Goal: Task Accomplishment & Management: Manage account settings

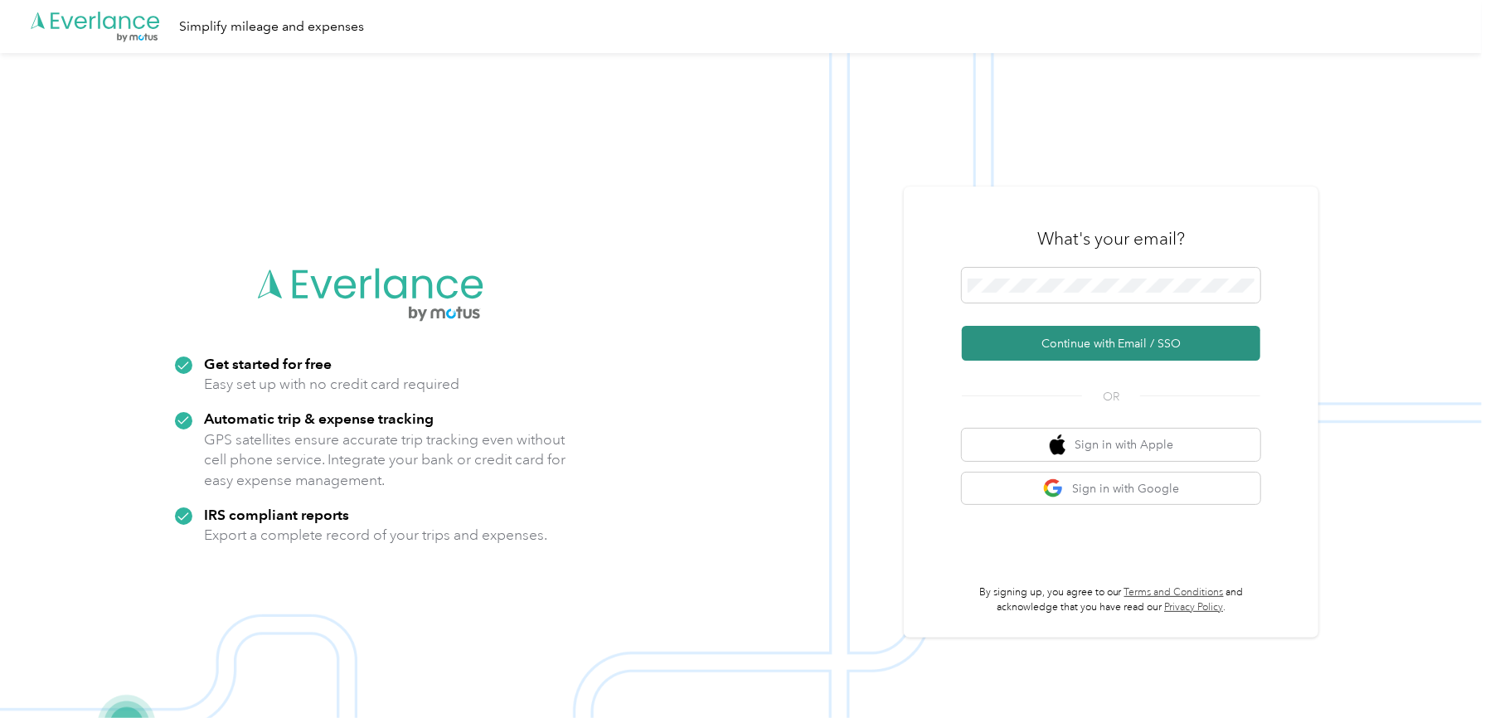
click at [1084, 346] on button "Continue with Email / SSO" at bounding box center [1111, 343] width 298 height 35
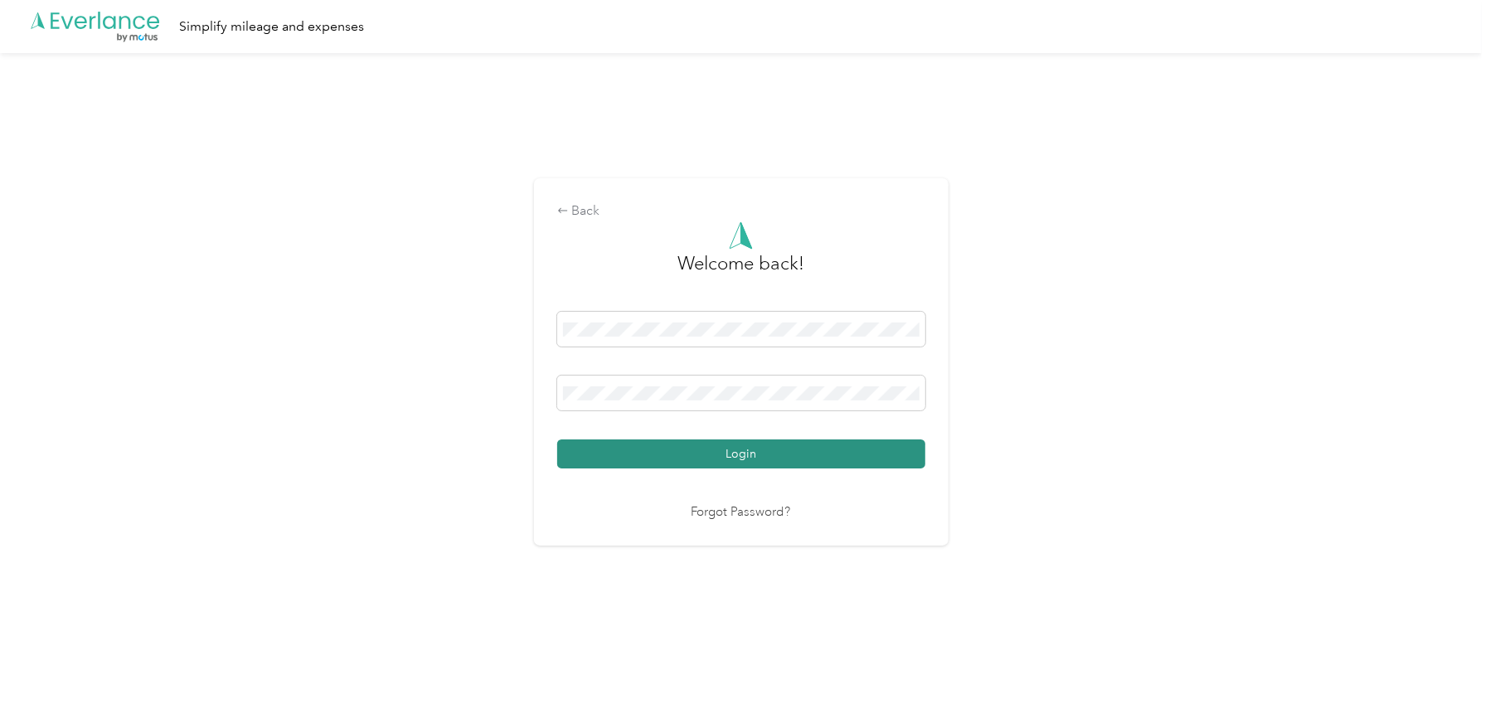
click at [830, 456] on button "Login" at bounding box center [741, 453] width 368 height 29
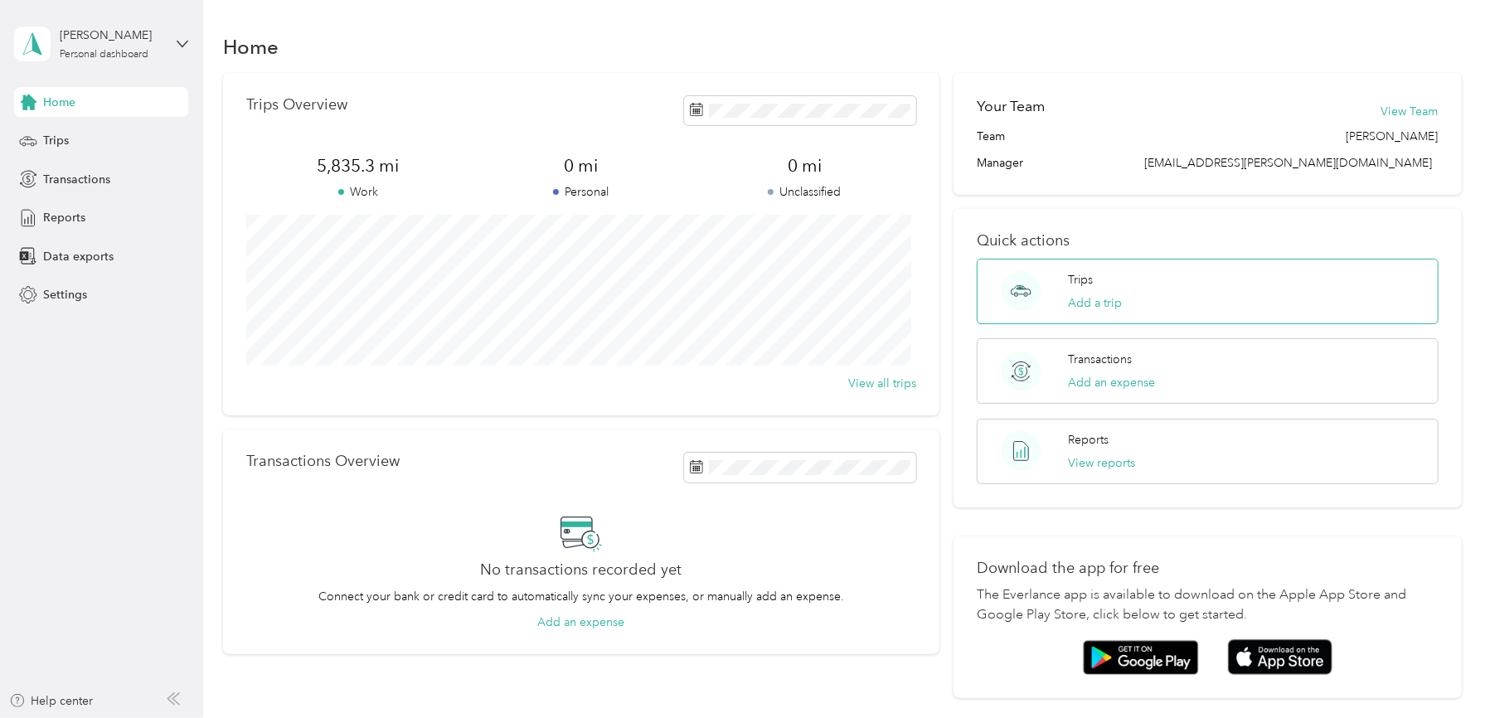
click at [1076, 283] on p "Trips" at bounding box center [1080, 279] width 25 height 17
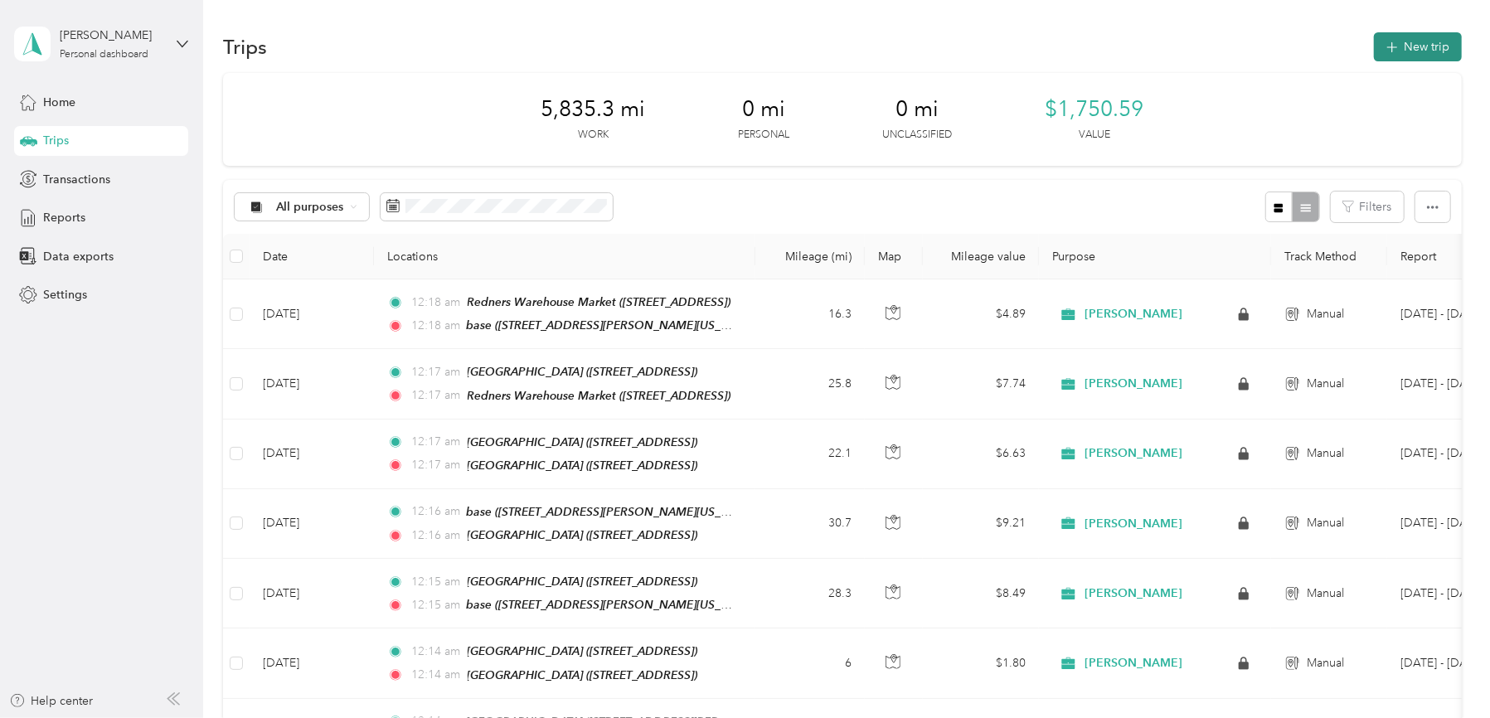
click at [1418, 38] on button "New trip" at bounding box center [1418, 46] width 88 height 29
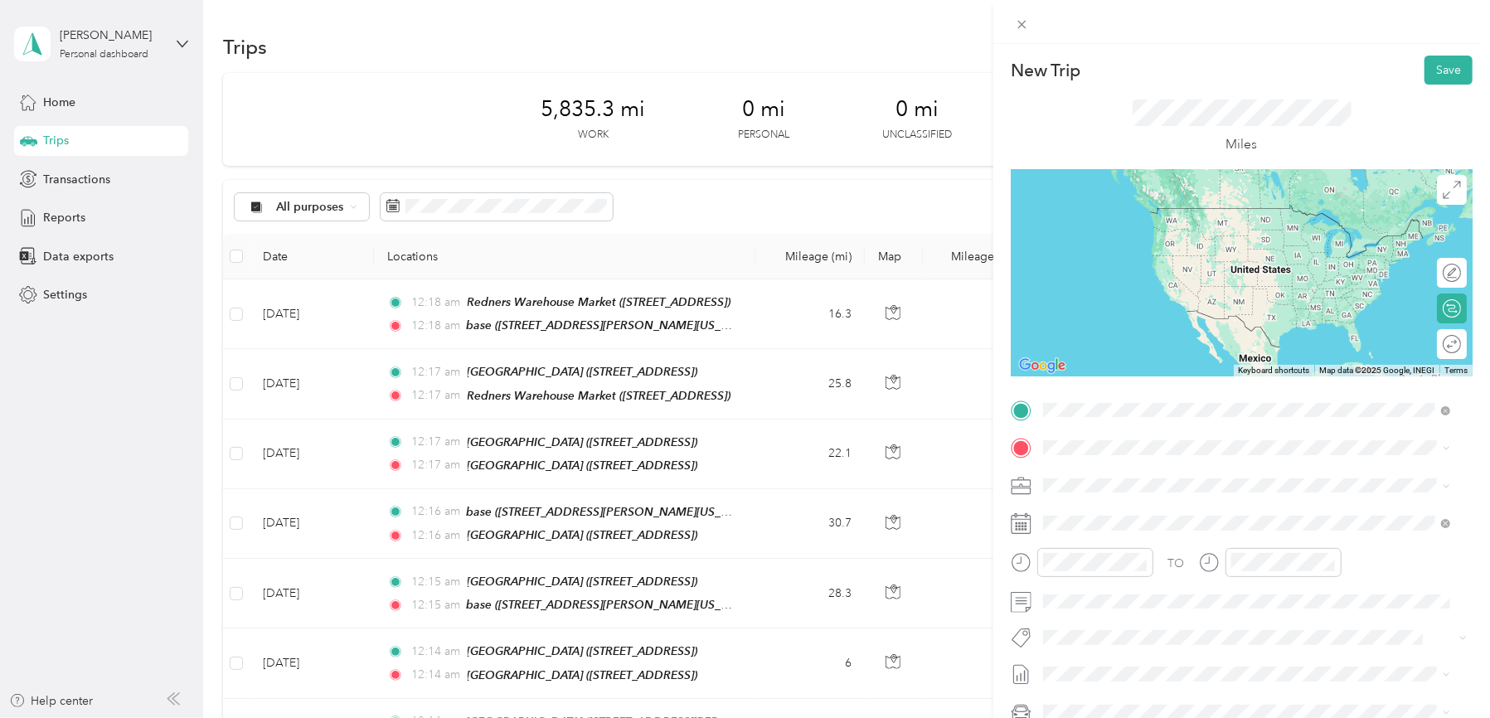
click at [1089, 487] on span "[STREET_ADDRESS][PERSON_NAME][US_STATE]" at bounding box center [1203, 494] width 258 height 14
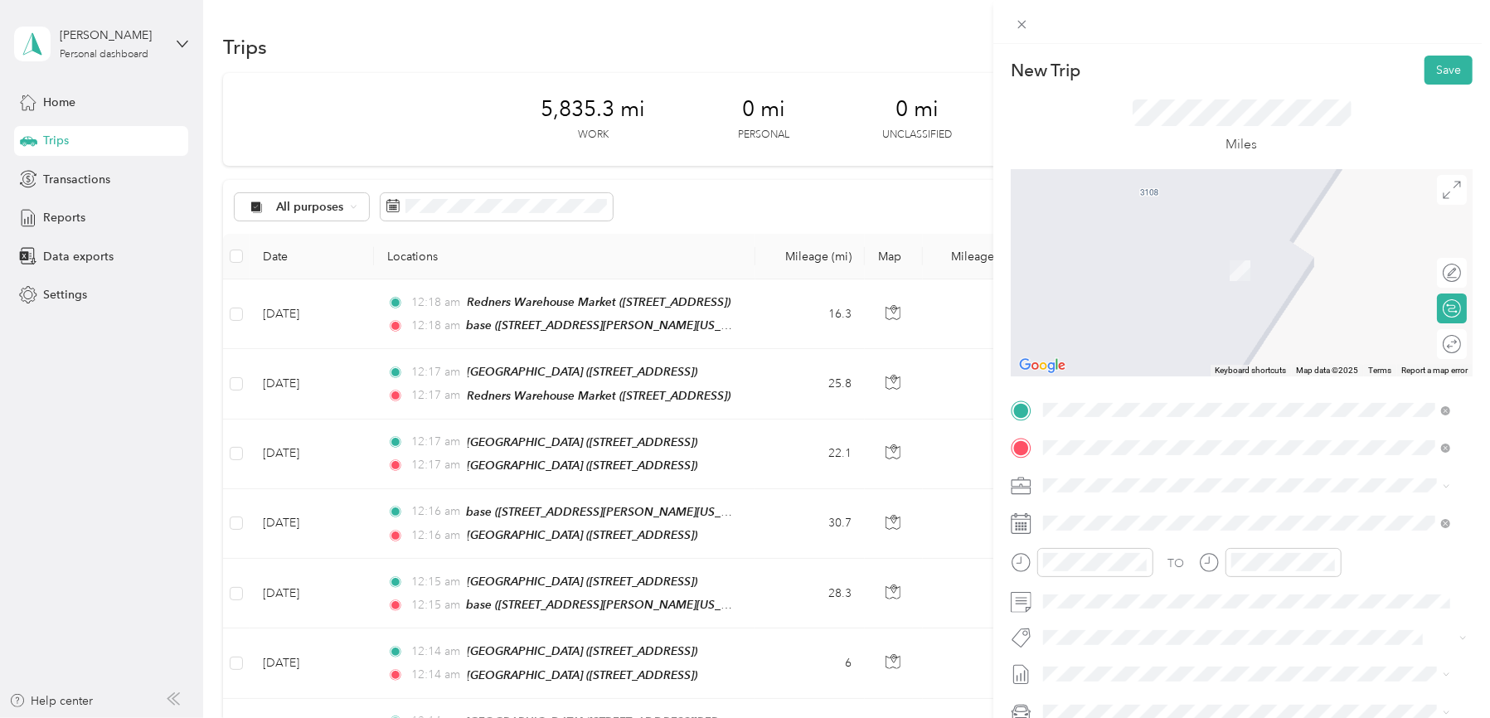
click at [1197, 578] on div "TEAM [GEOGRAPHIC_DATA]" at bounding box center [1164, 574] width 181 height 21
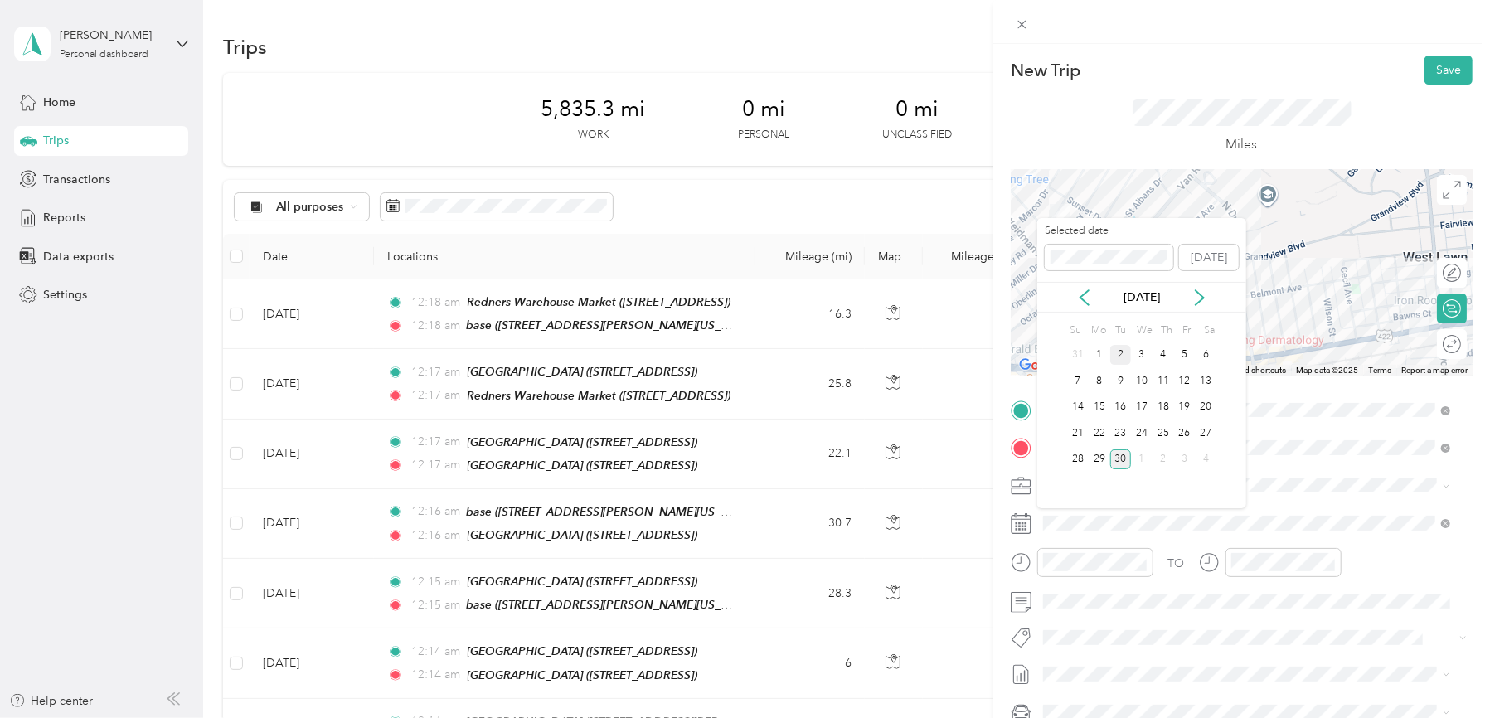
click at [1125, 349] on div "2" at bounding box center [1121, 355] width 22 height 21
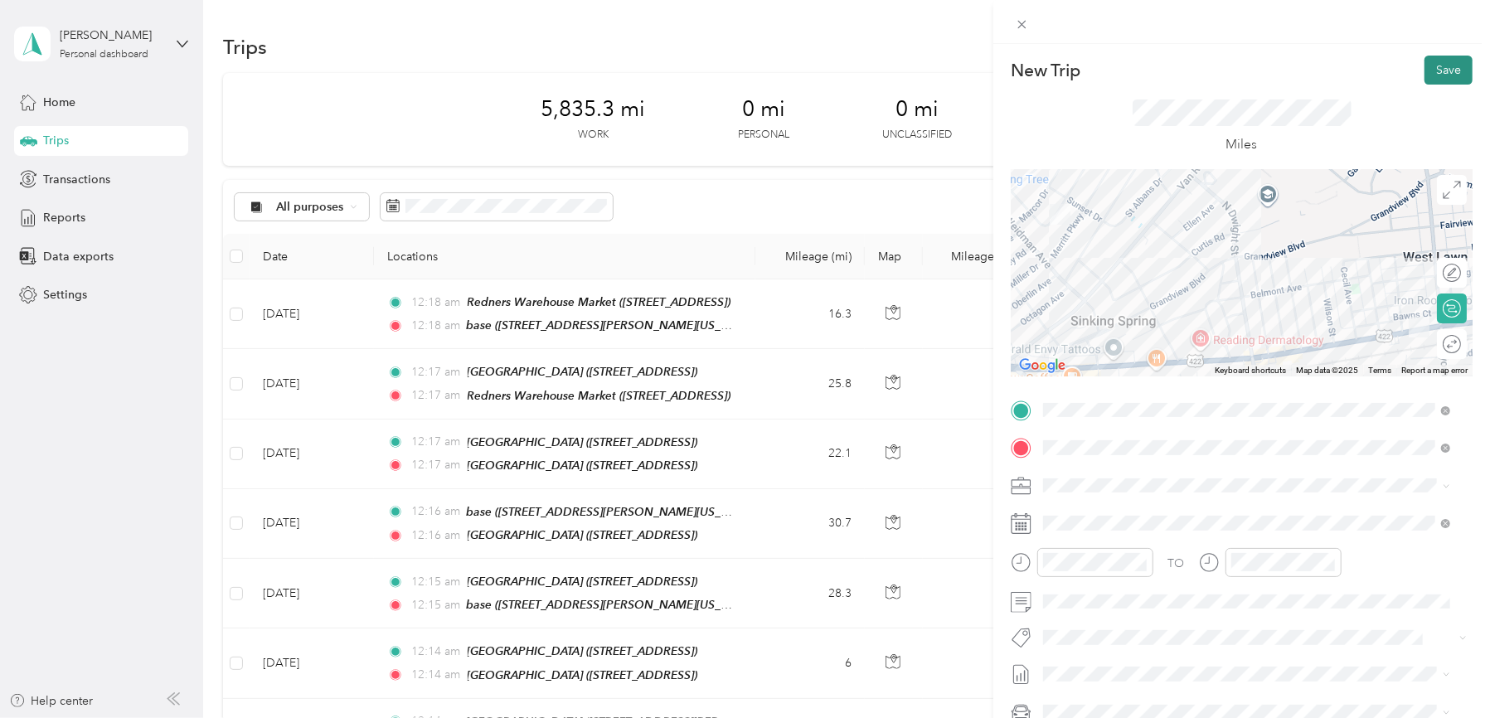
click at [1431, 71] on button "Save" at bounding box center [1448, 70] width 48 height 29
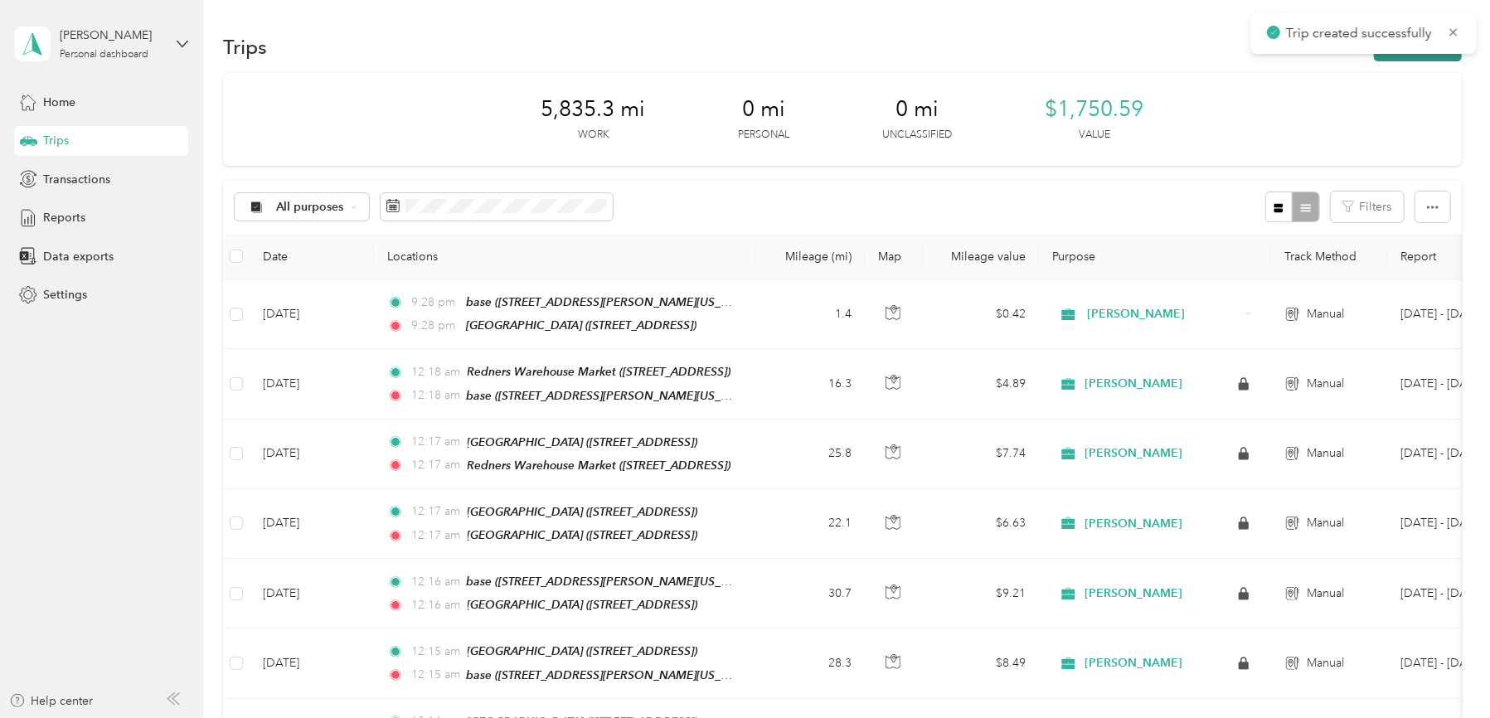
click at [1424, 57] on button "New trip" at bounding box center [1418, 46] width 88 height 29
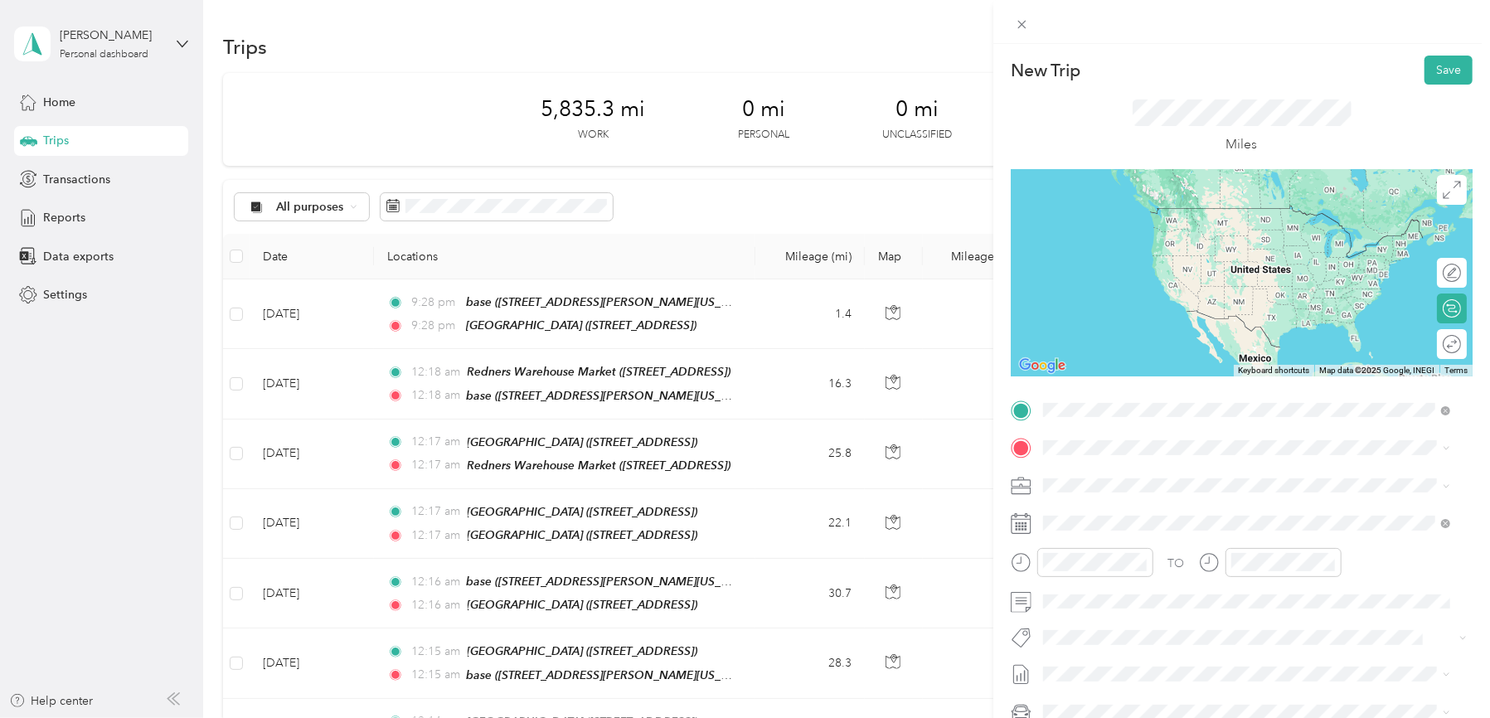
click at [1189, 549] on div "TEAM [GEOGRAPHIC_DATA] [STREET_ADDRESS]" at bounding box center [1164, 546] width 181 height 41
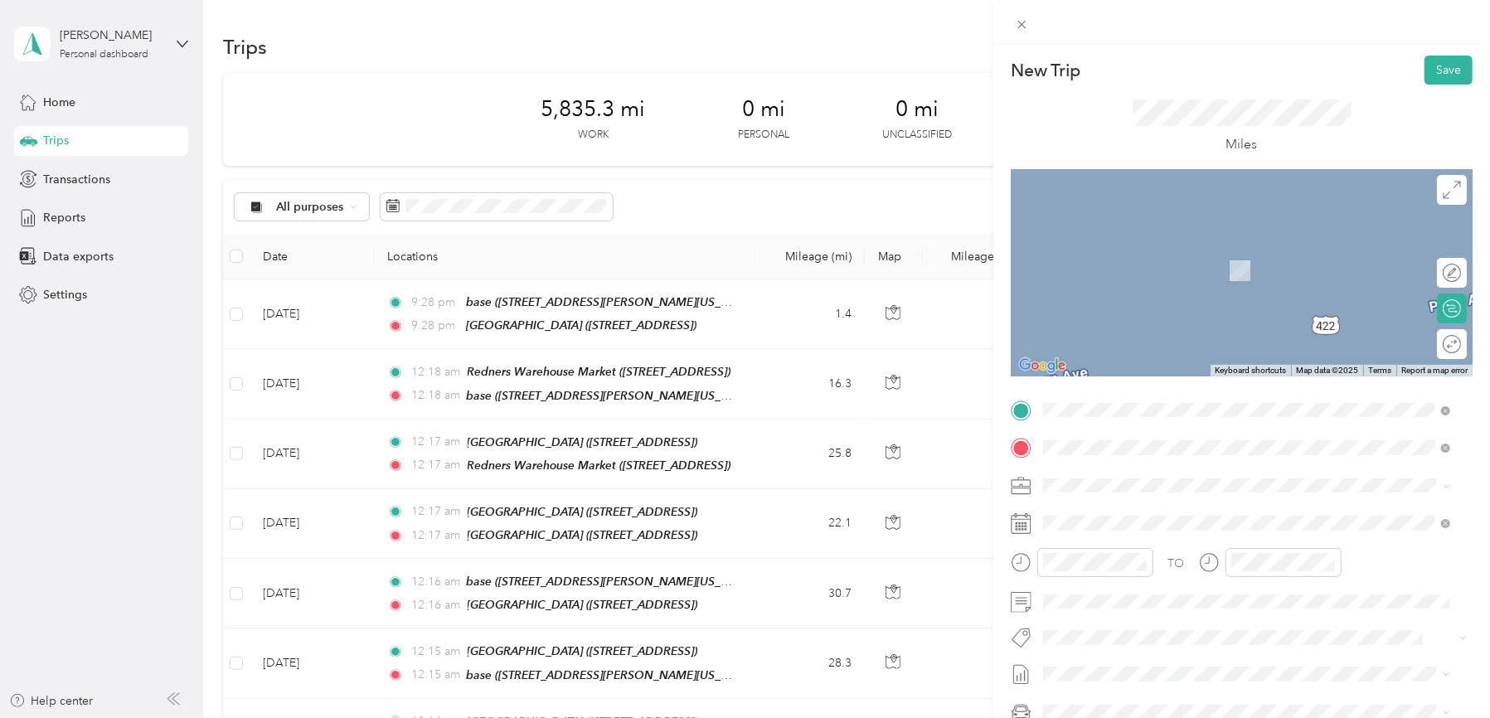
click at [1188, 512] on strong "[GEOGRAPHIC_DATA]" at bounding box center [1194, 516] width 124 height 15
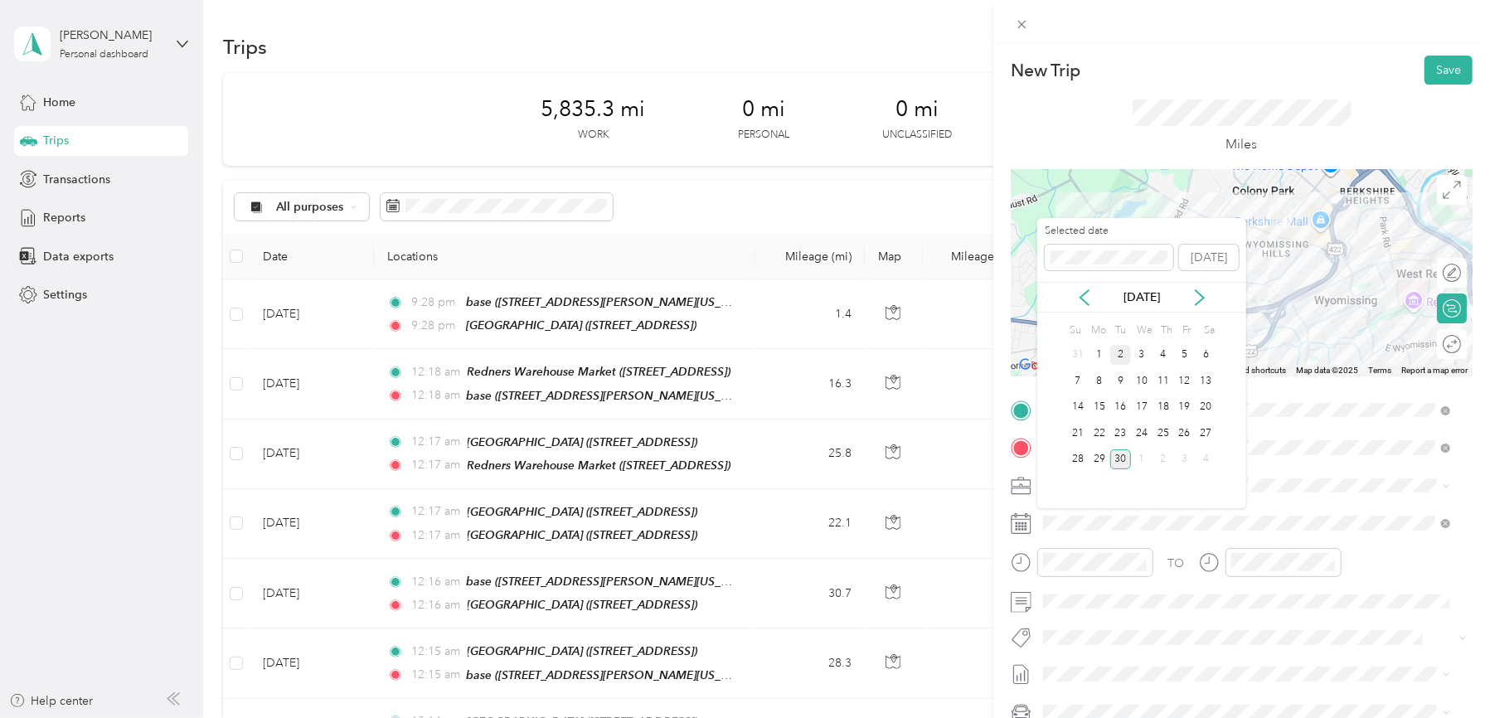
click at [1122, 358] on div "2" at bounding box center [1121, 355] width 22 height 21
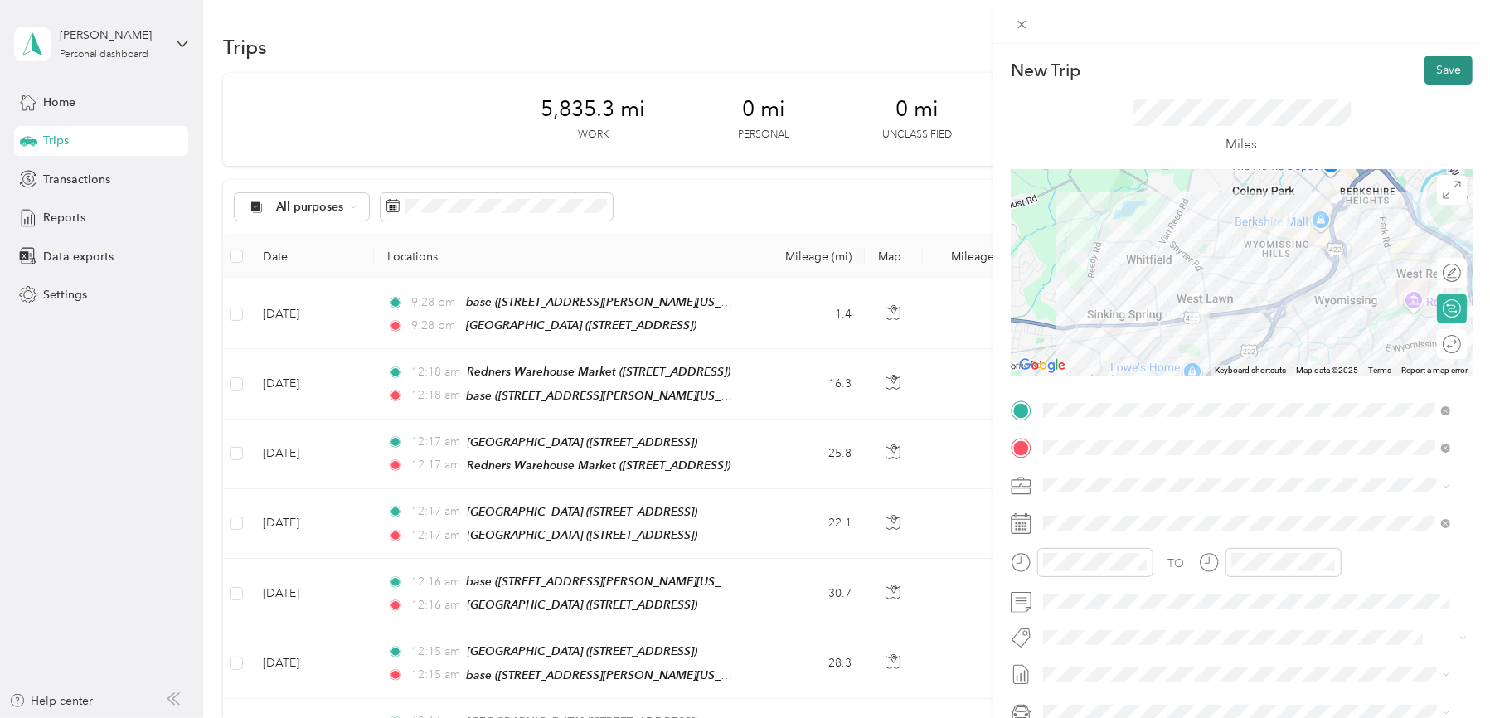
click at [1438, 68] on button "Save" at bounding box center [1448, 70] width 48 height 29
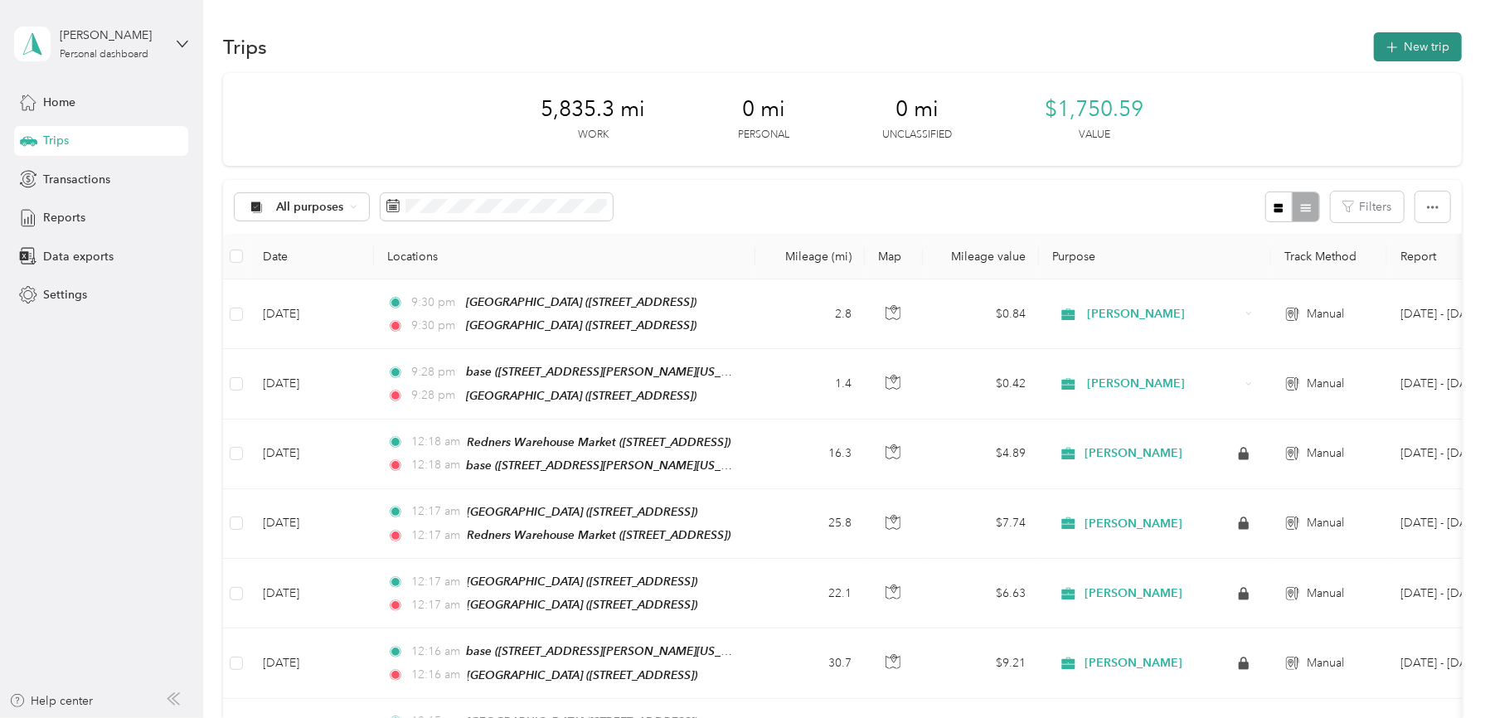
click at [1434, 61] on button "New trip" at bounding box center [1418, 46] width 88 height 29
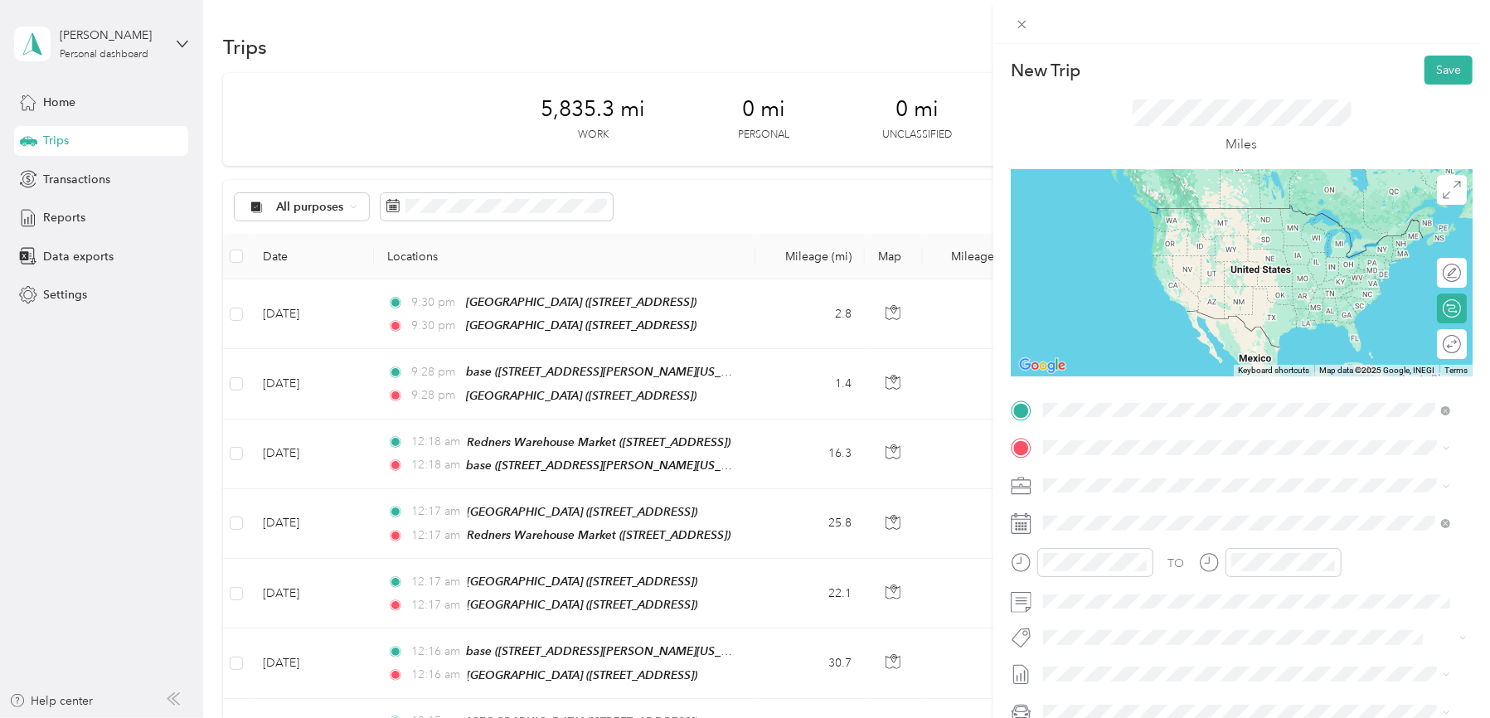
click at [1176, 482] on div "TEAM [GEOGRAPHIC_DATA]" at bounding box center [1164, 478] width 181 height 21
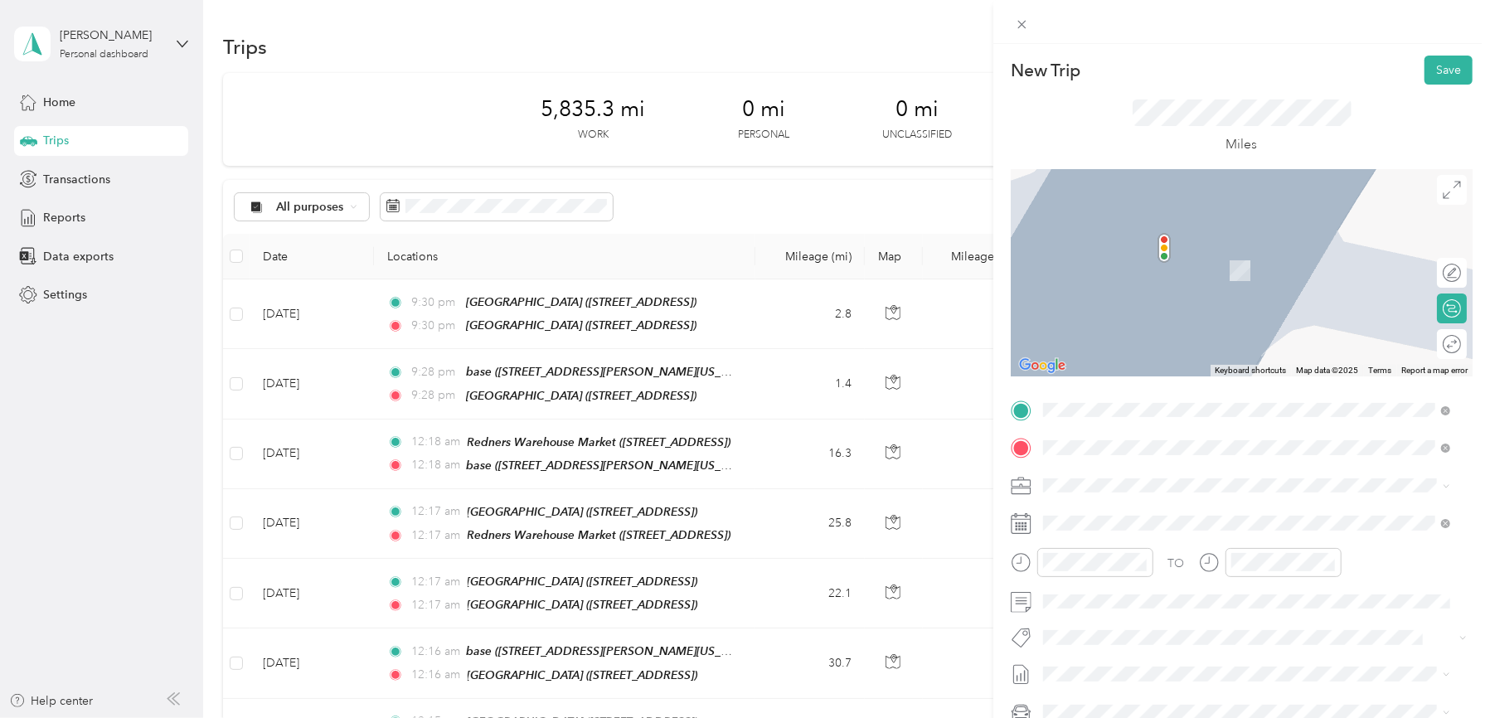
click at [1147, 517] on strong "[GEOGRAPHIC_DATA]" at bounding box center [1194, 516] width 124 height 15
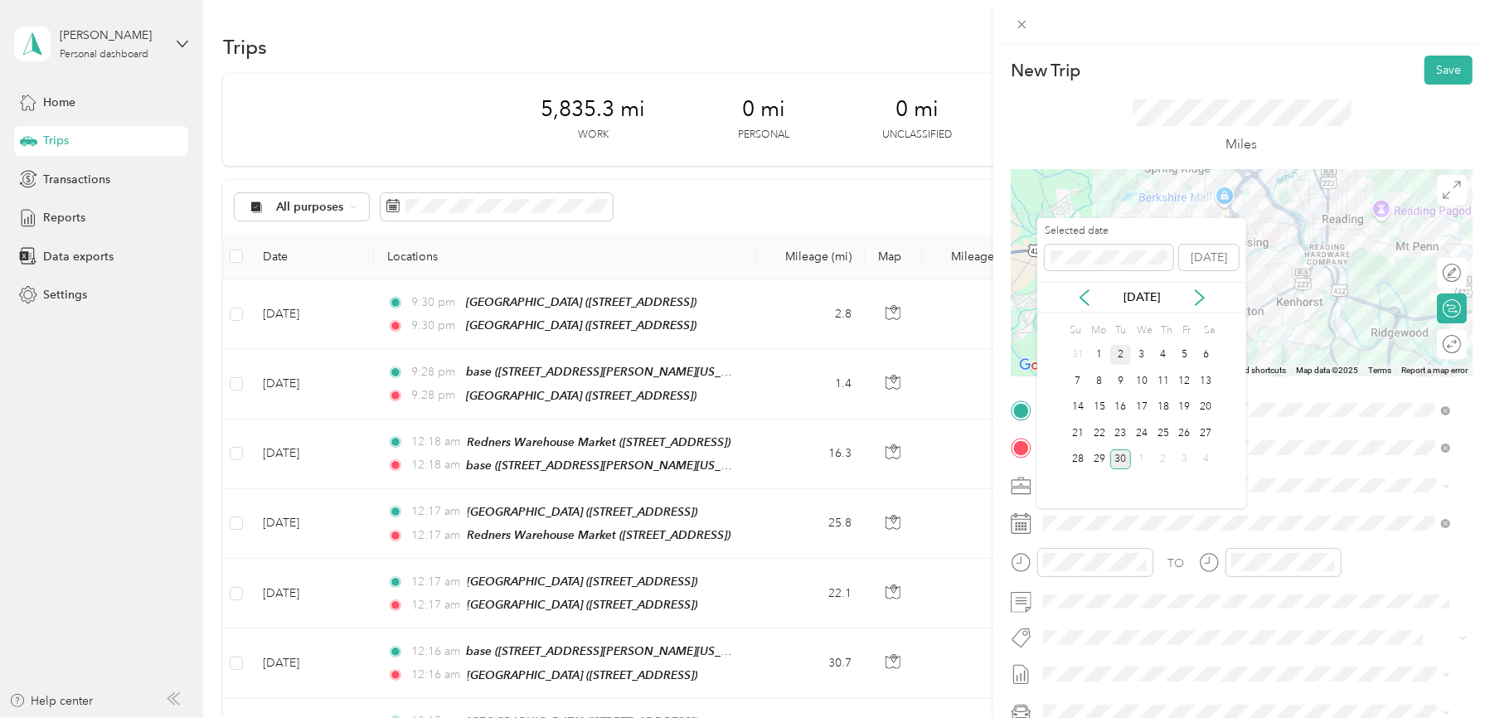
click at [1124, 356] on div "2" at bounding box center [1121, 355] width 22 height 21
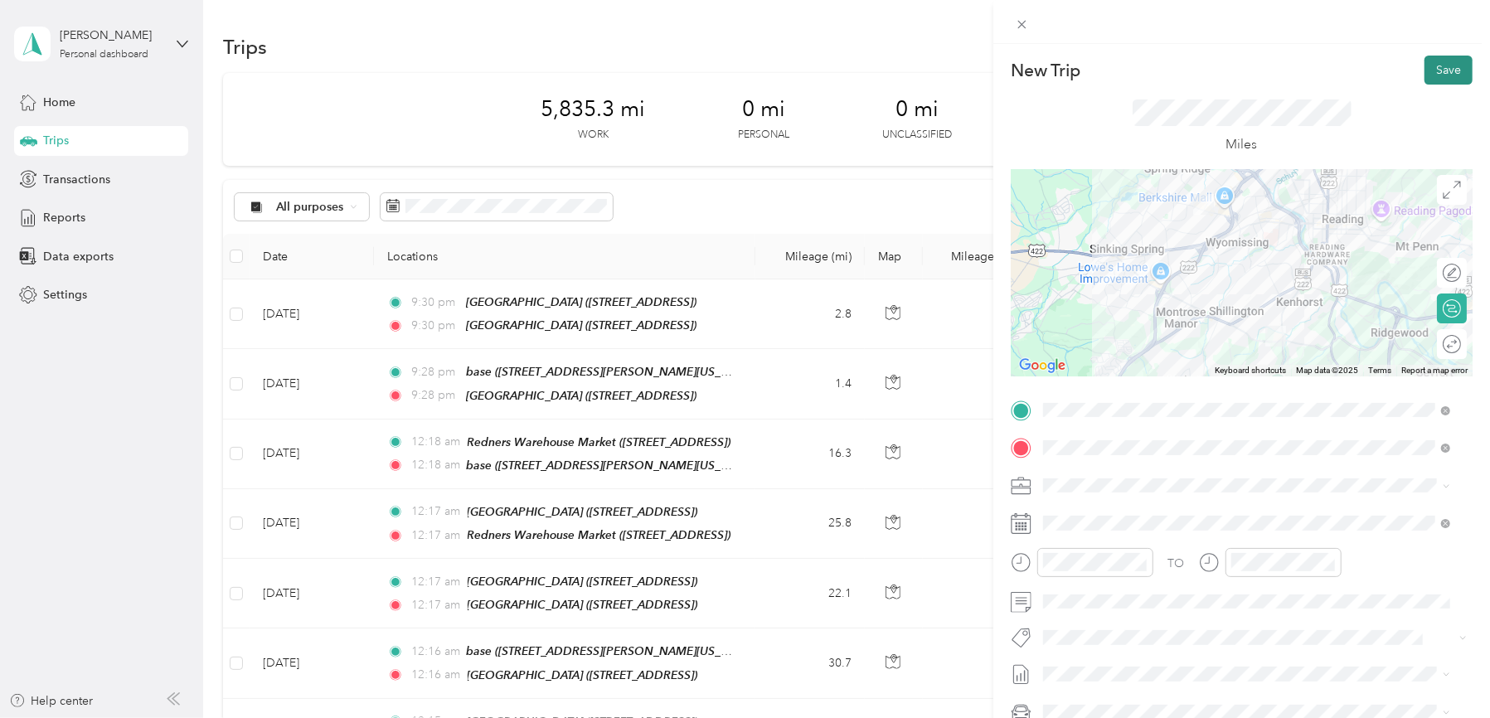
click at [1434, 61] on button "Save" at bounding box center [1448, 70] width 48 height 29
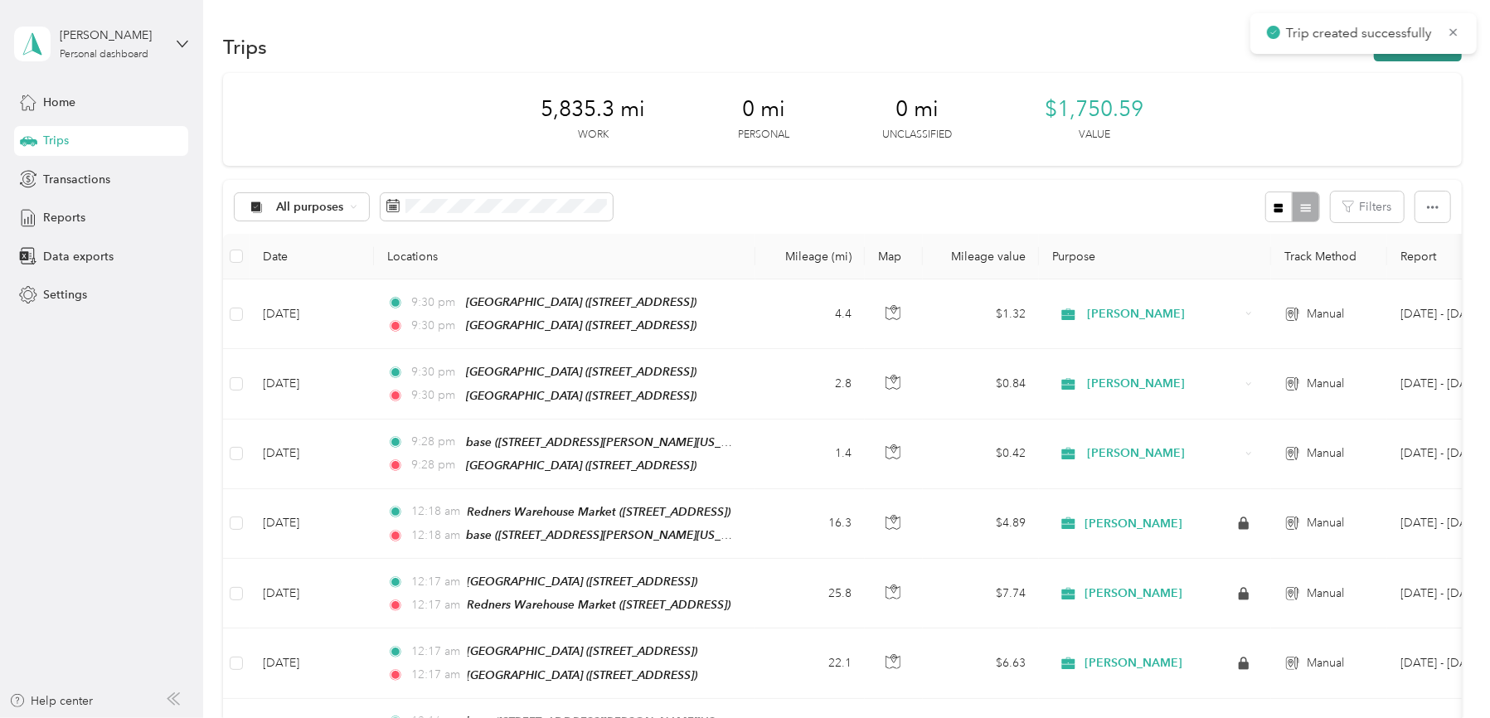
click at [1433, 57] on button "New trip" at bounding box center [1418, 46] width 88 height 29
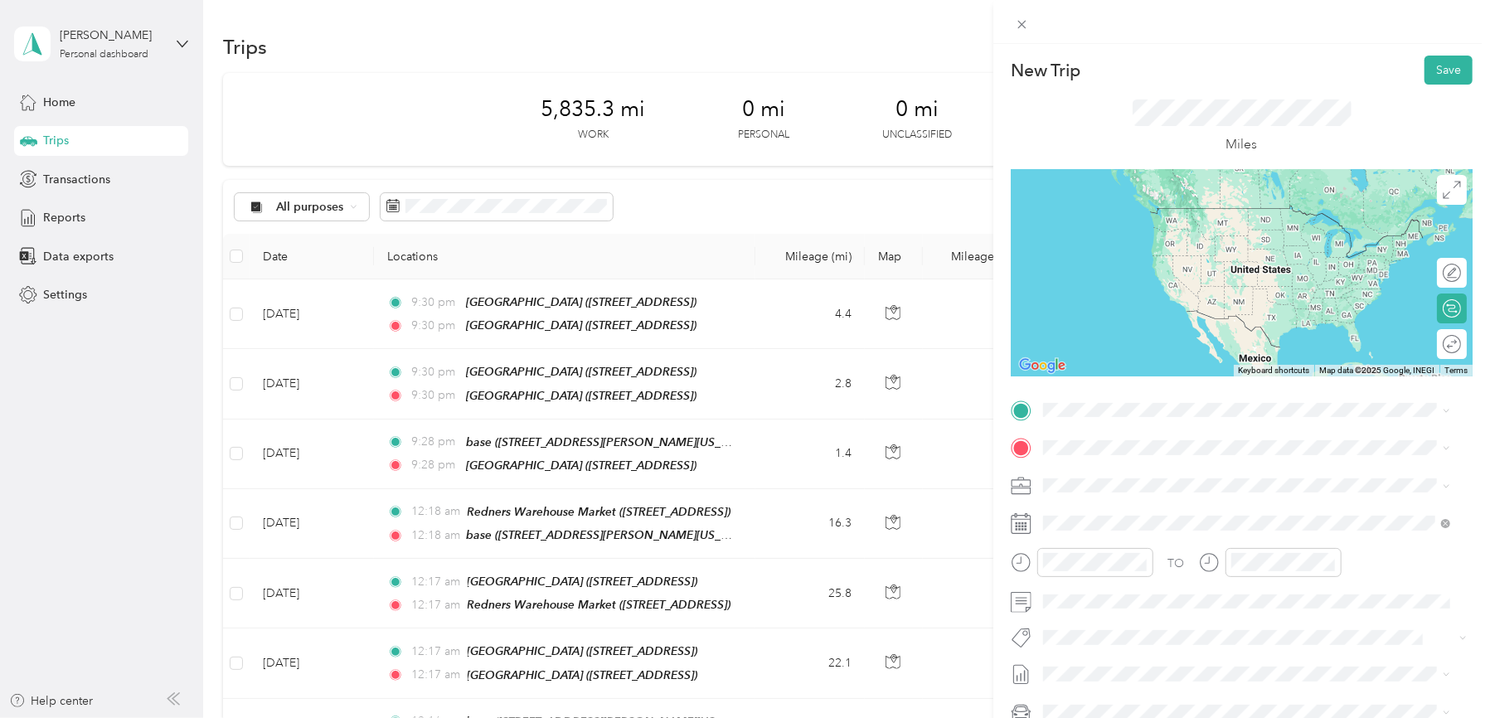
click at [1179, 472] on strong "[GEOGRAPHIC_DATA]" at bounding box center [1194, 476] width 124 height 15
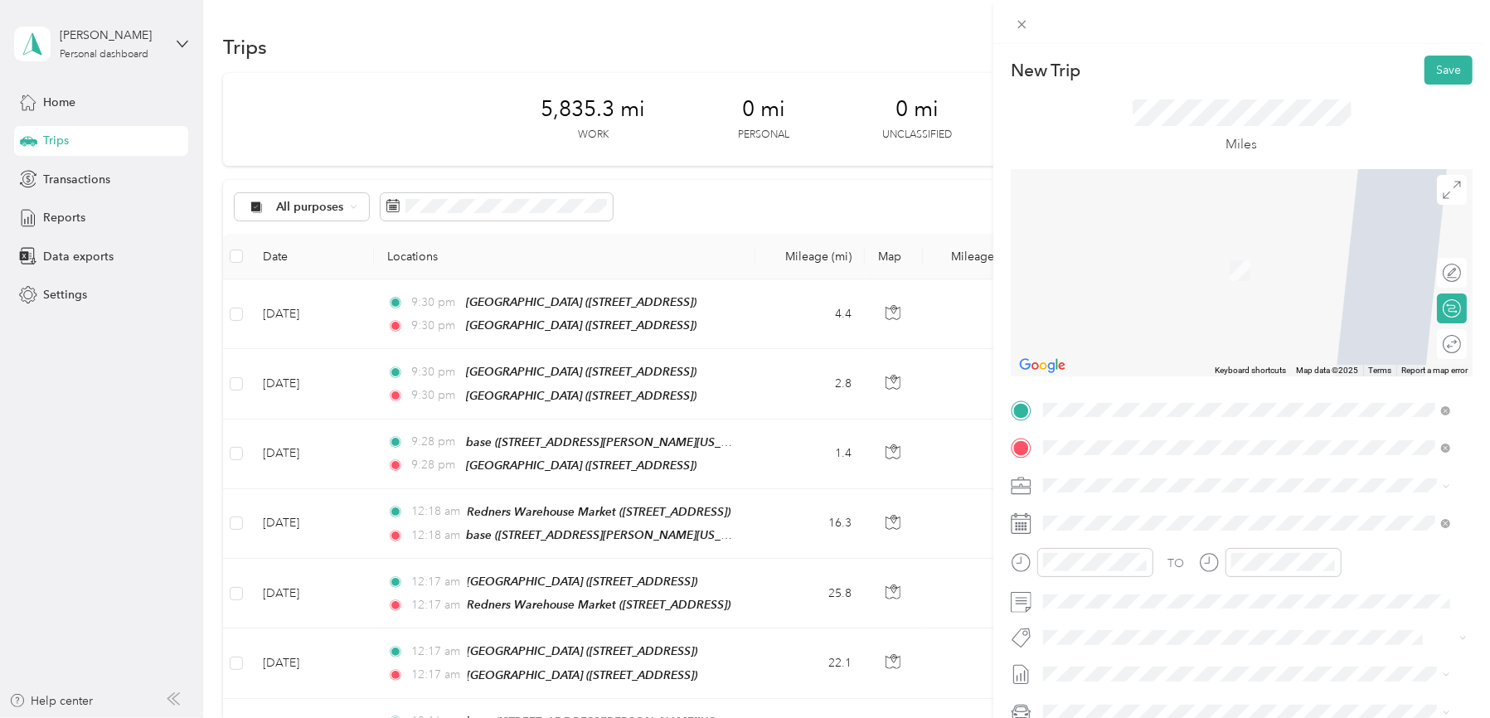
click at [1112, 531] on span "[STREET_ADDRESS][PERSON_NAME][US_STATE]" at bounding box center [1203, 532] width 258 height 14
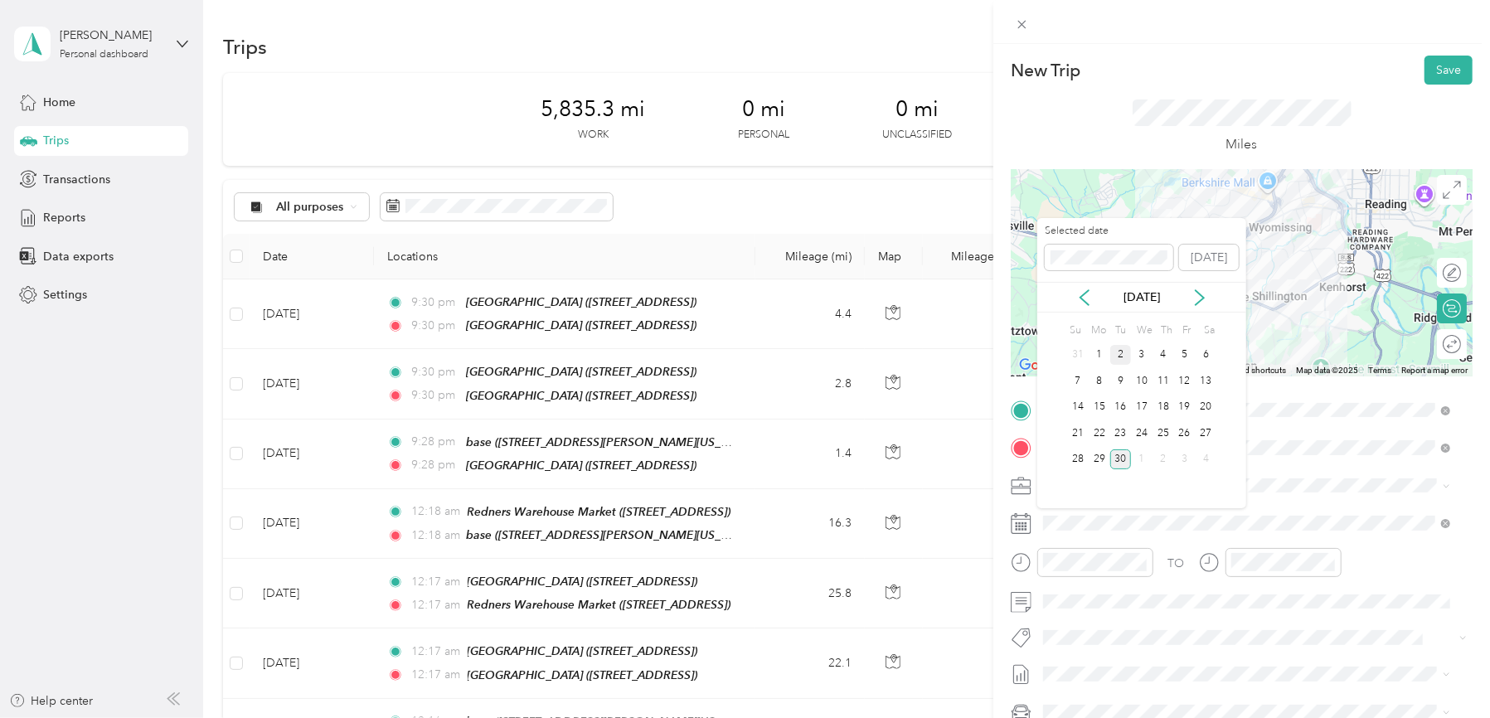
click at [1121, 358] on div "2" at bounding box center [1121, 355] width 22 height 21
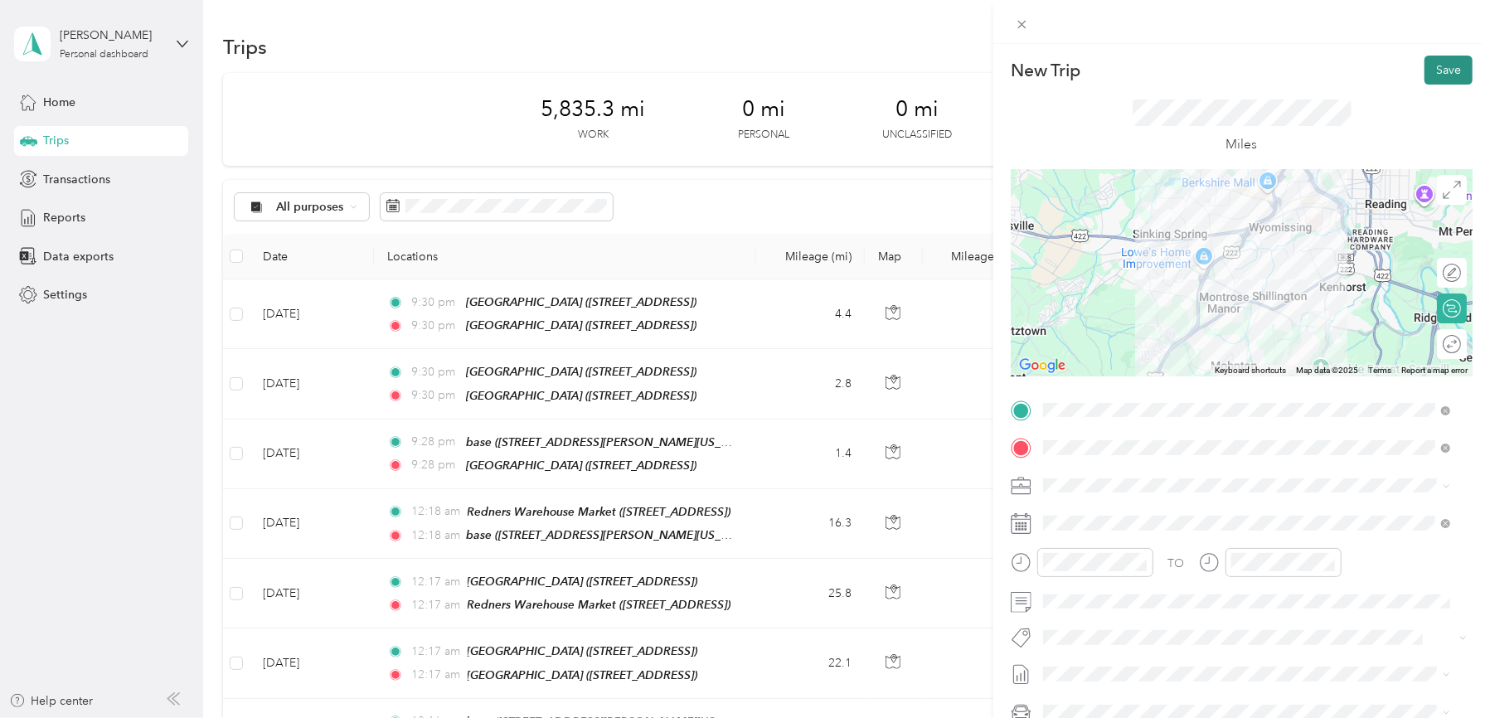
click at [1431, 77] on button "Save" at bounding box center [1448, 70] width 48 height 29
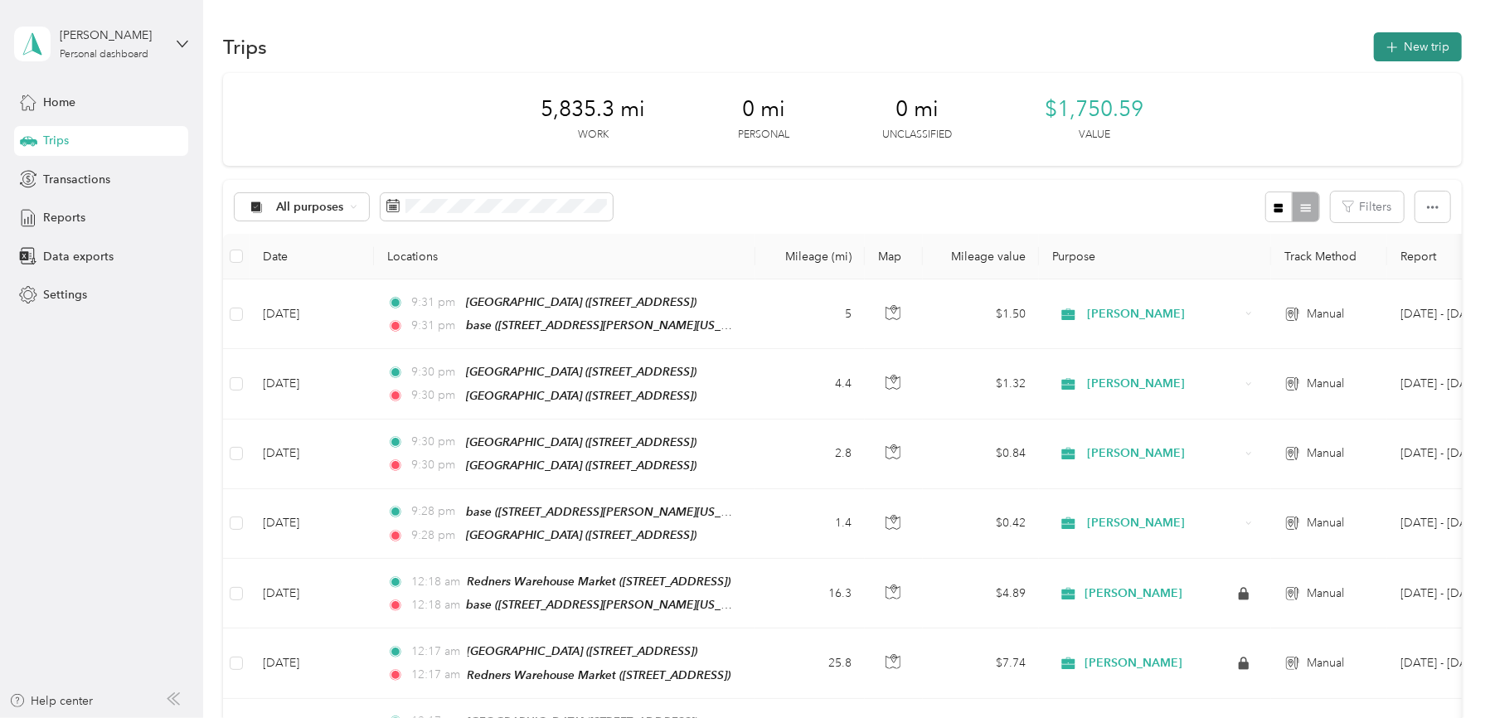
click at [1418, 51] on button "New trip" at bounding box center [1418, 46] width 88 height 29
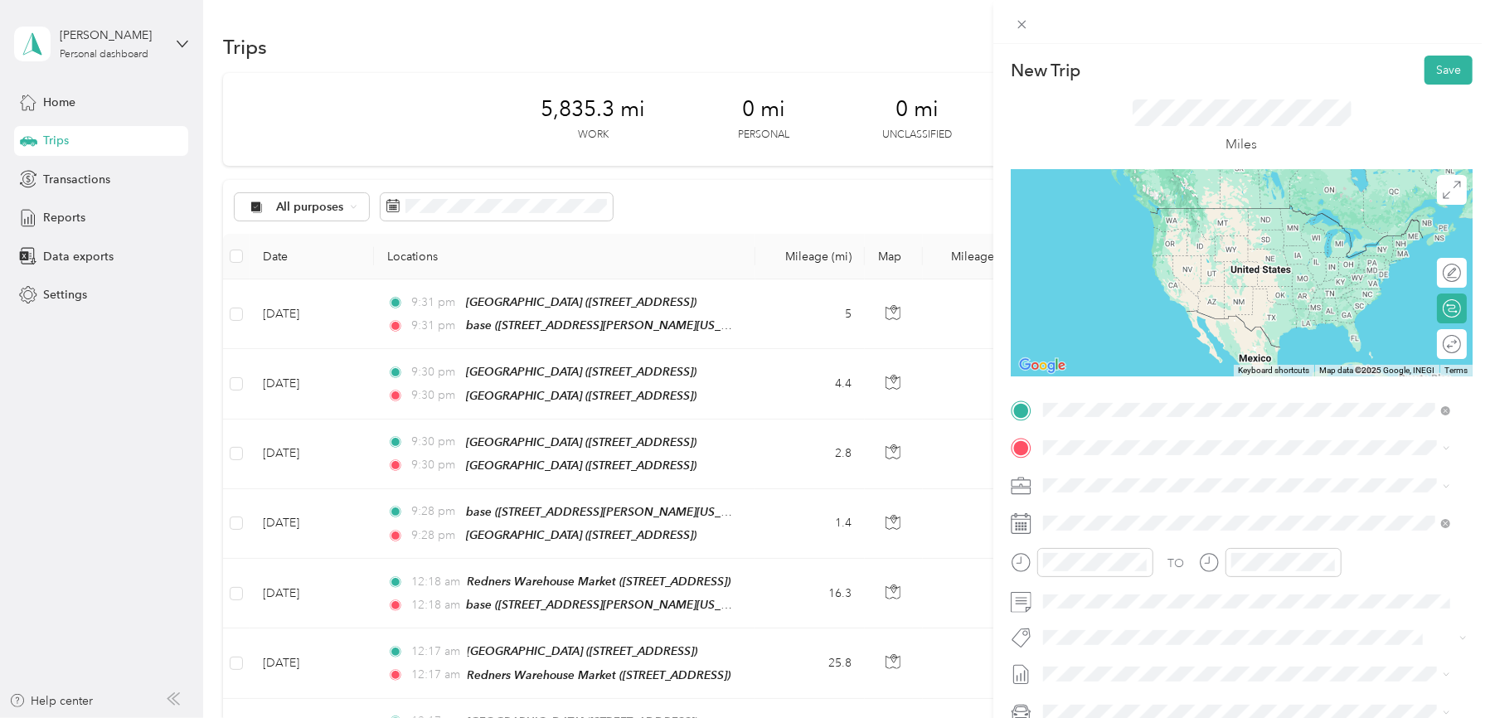
click at [1095, 472] on strong "base" at bounding box center [1087, 475] width 26 height 15
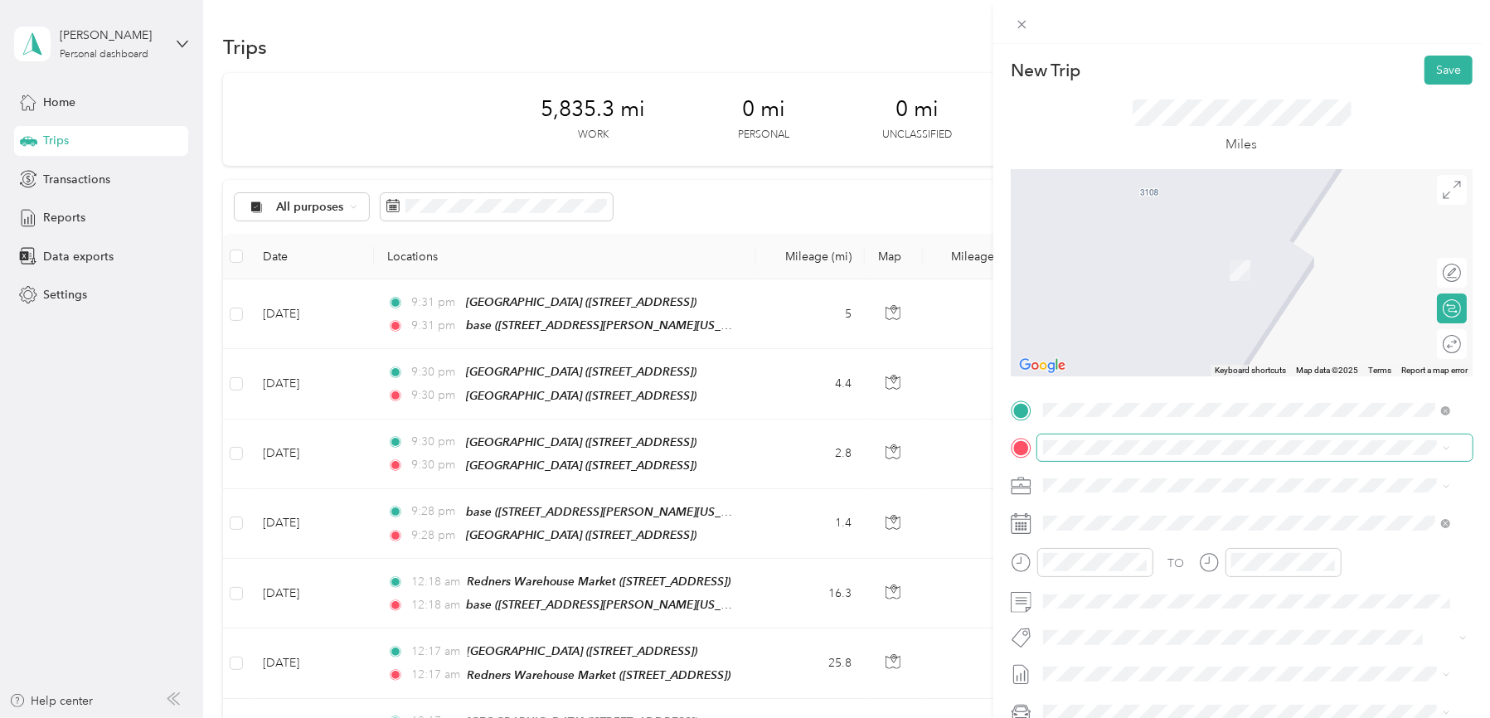
click at [1098, 455] on span at bounding box center [1254, 447] width 435 height 27
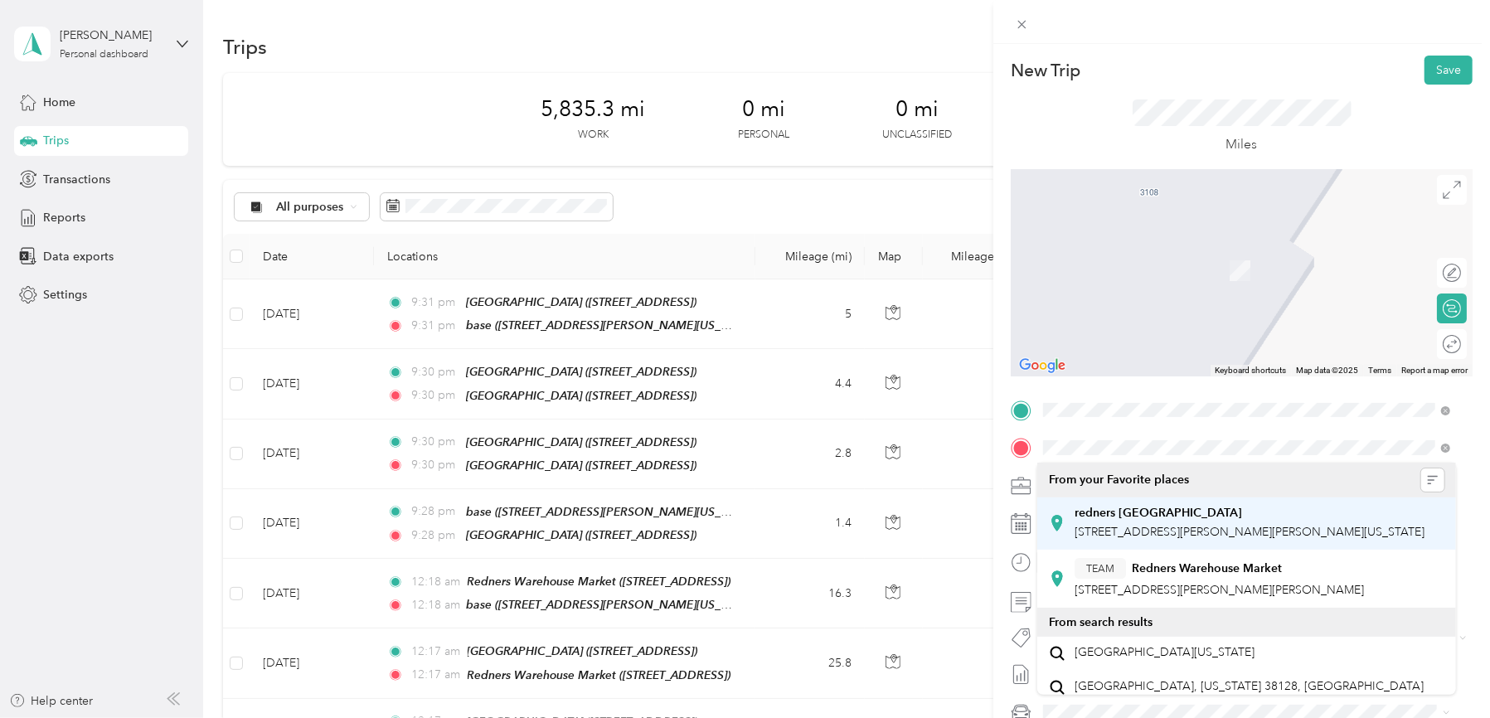
click at [1109, 525] on span "[STREET_ADDRESS][PERSON_NAME][PERSON_NAME][US_STATE]" at bounding box center [1249, 532] width 350 height 14
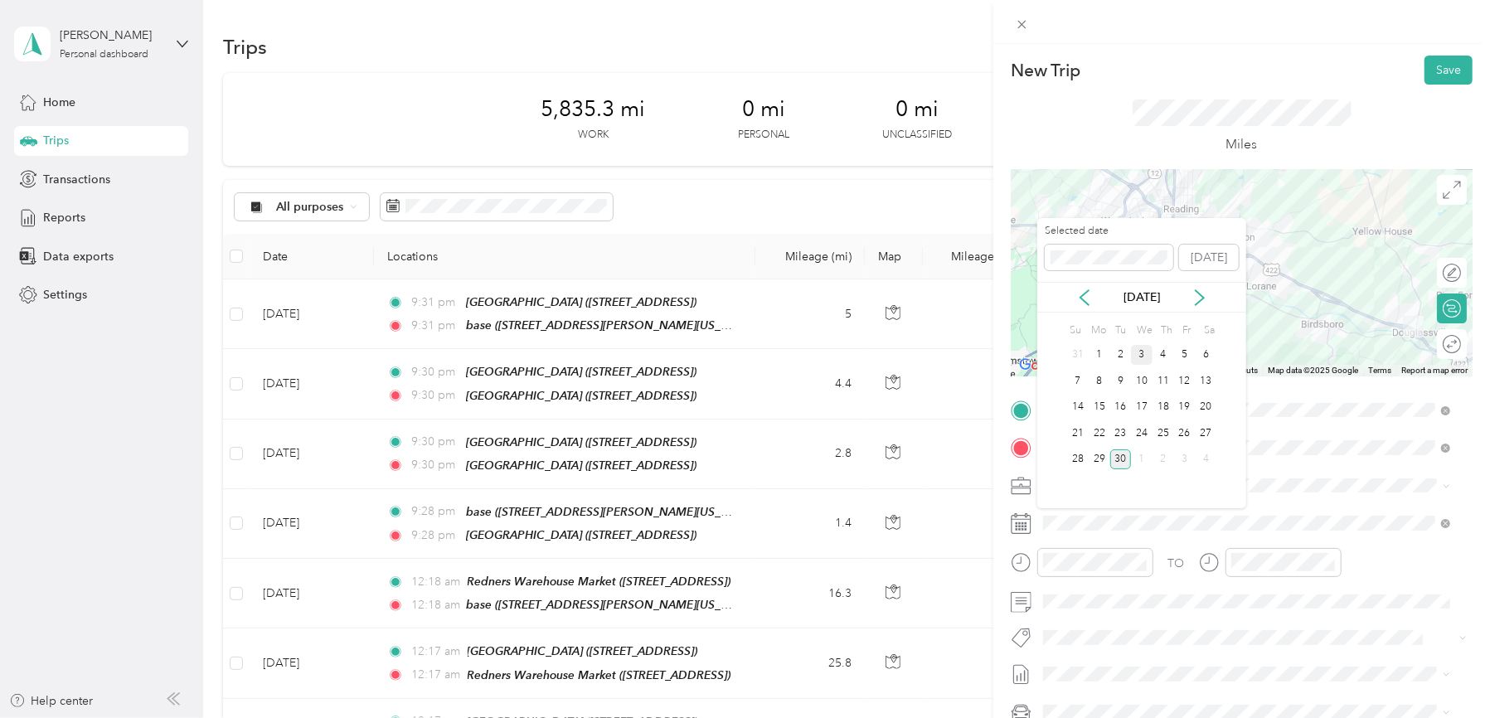
click at [1138, 356] on div "3" at bounding box center [1142, 355] width 22 height 21
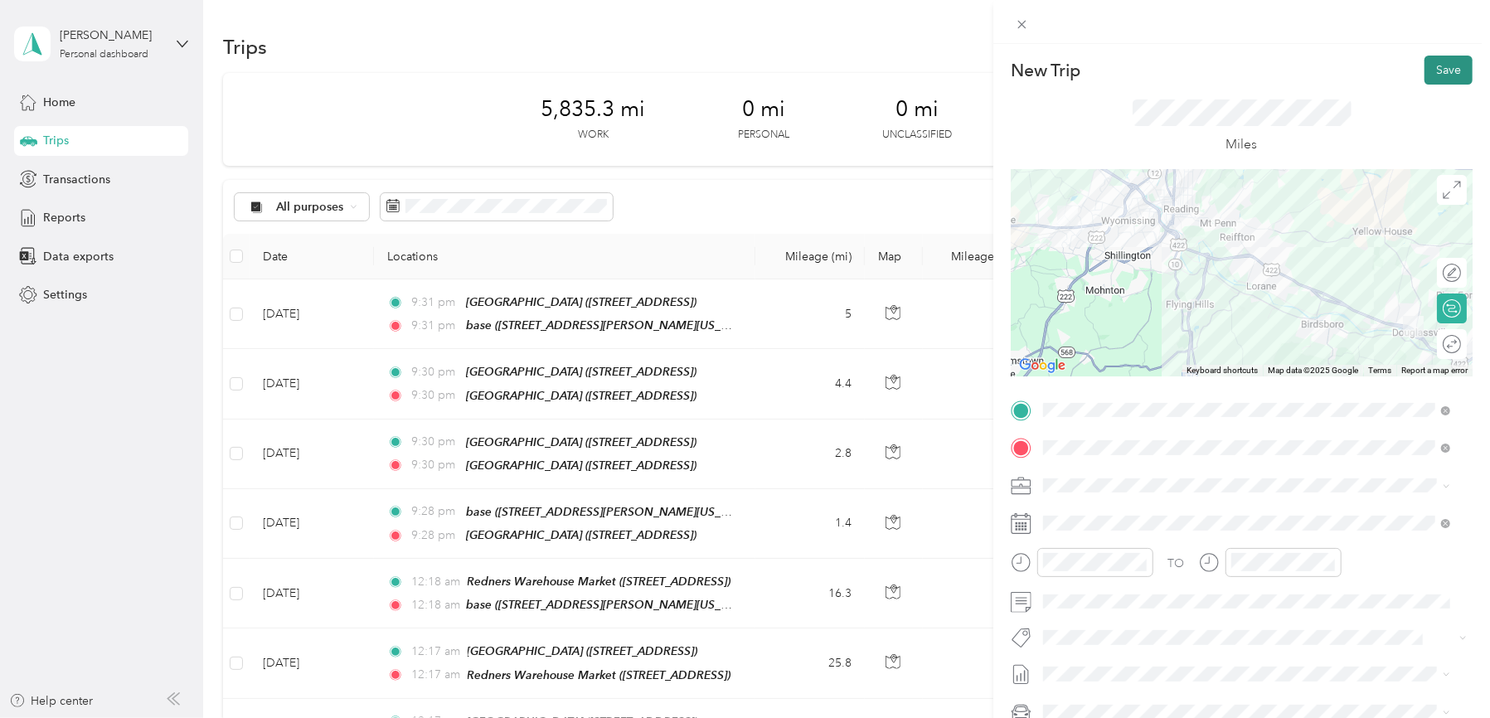
click at [1430, 68] on button "Save" at bounding box center [1448, 70] width 48 height 29
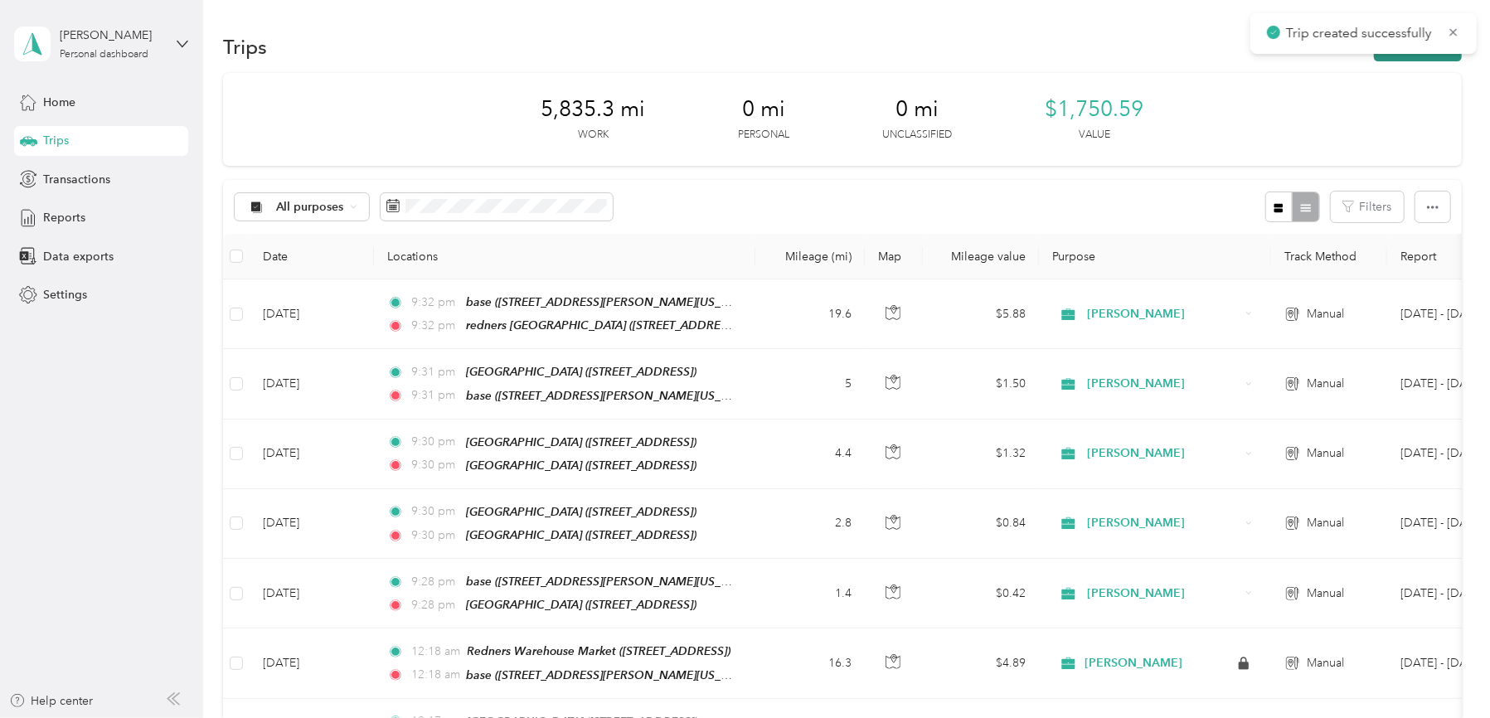
click at [1427, 57] on button "New trip" at bounding box center [1418, 46] width 88 height 29
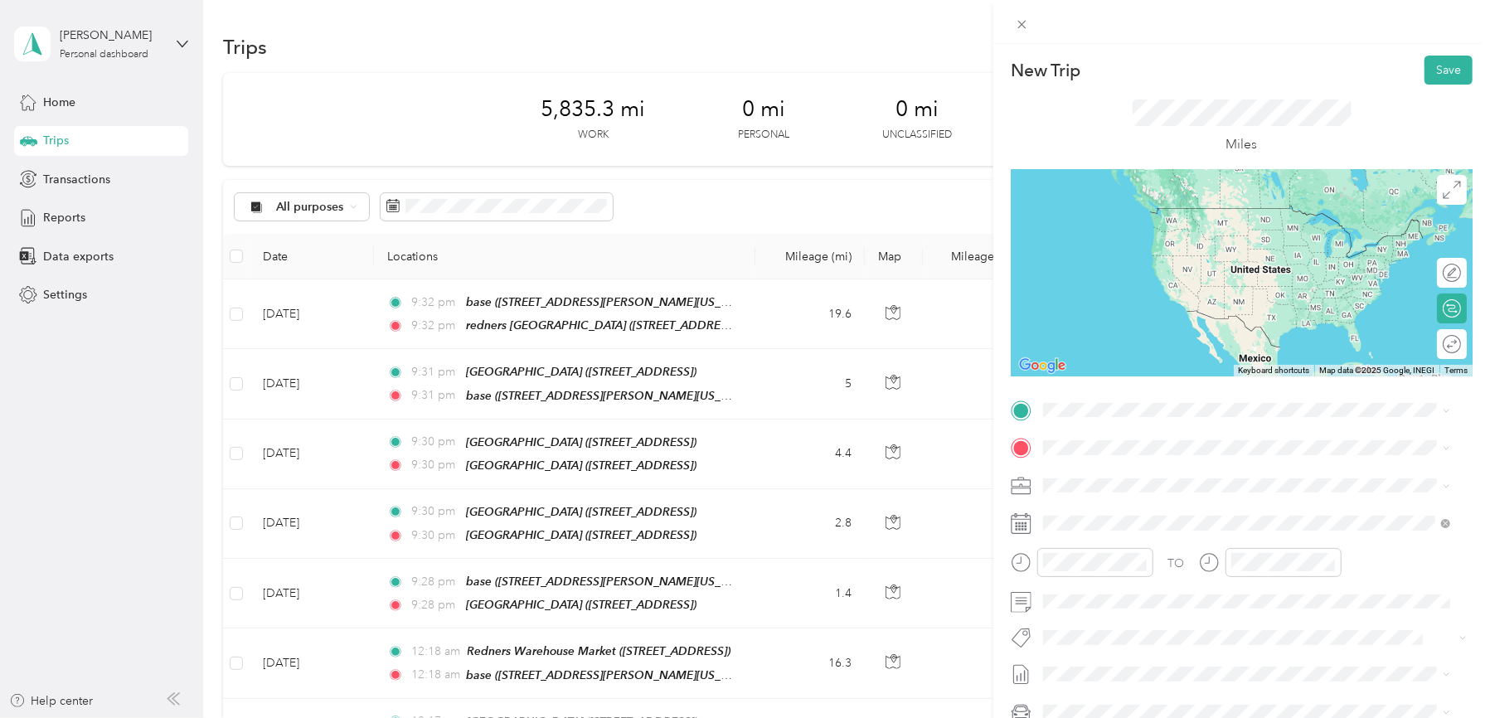
click at [1109, 478] on div "redners [GEOGRAPHIC_DATA] [STREET_ADDRESS][US_STATE]" at bounding box center [1249, 480] width 350 height 35
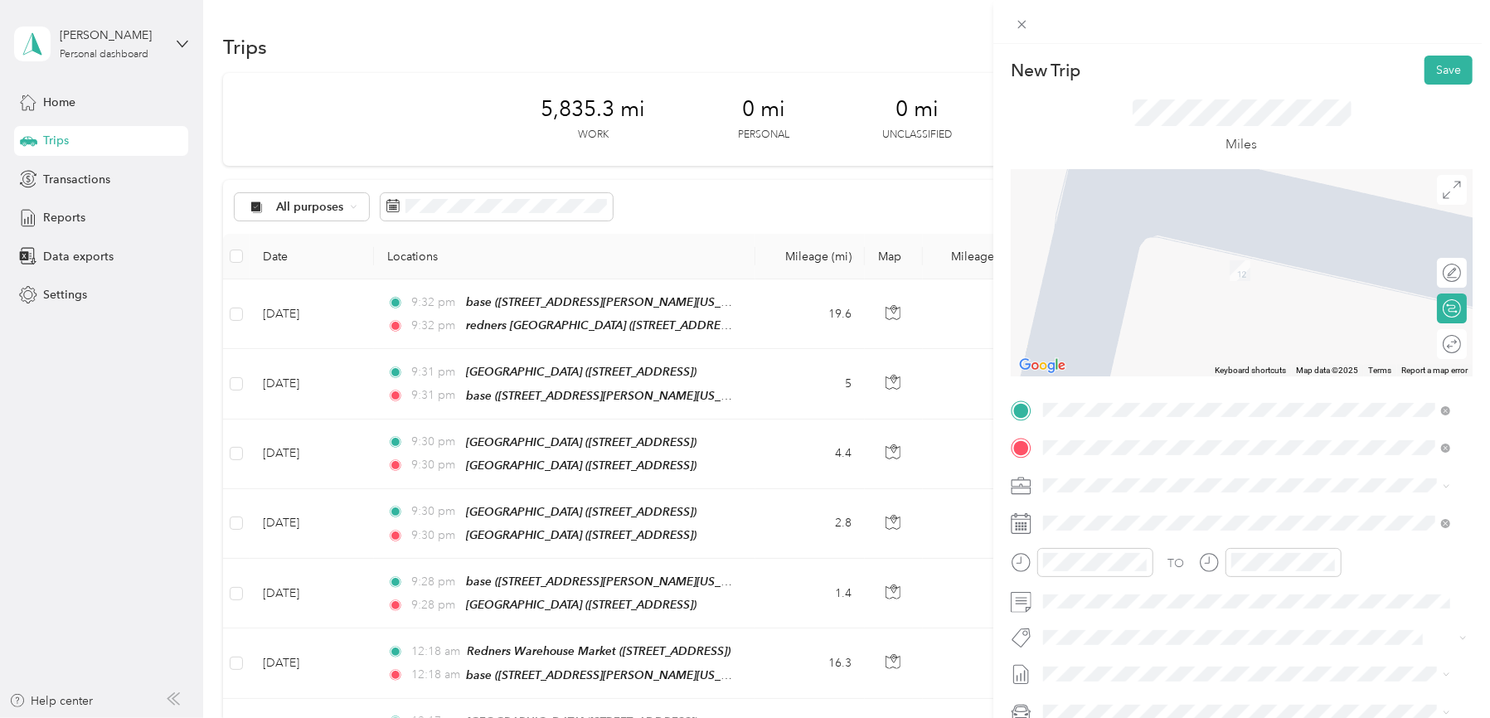
click at [1152, 518] on strong "Redners Warehouse Market" at bounding box center [1207, 516] width 150 height 15
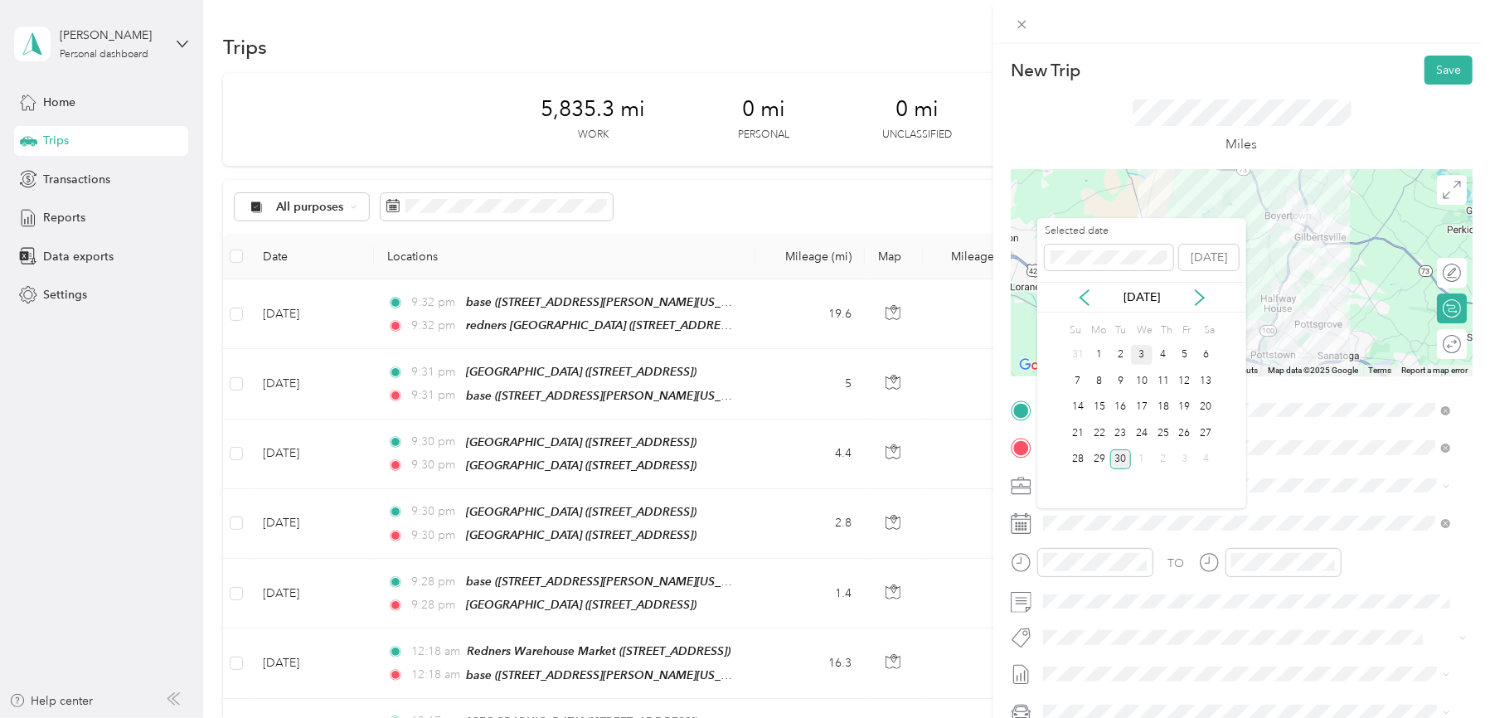
click at [1144, 352] on div "3" at bounding box center [1142, 355] width 22 height 21
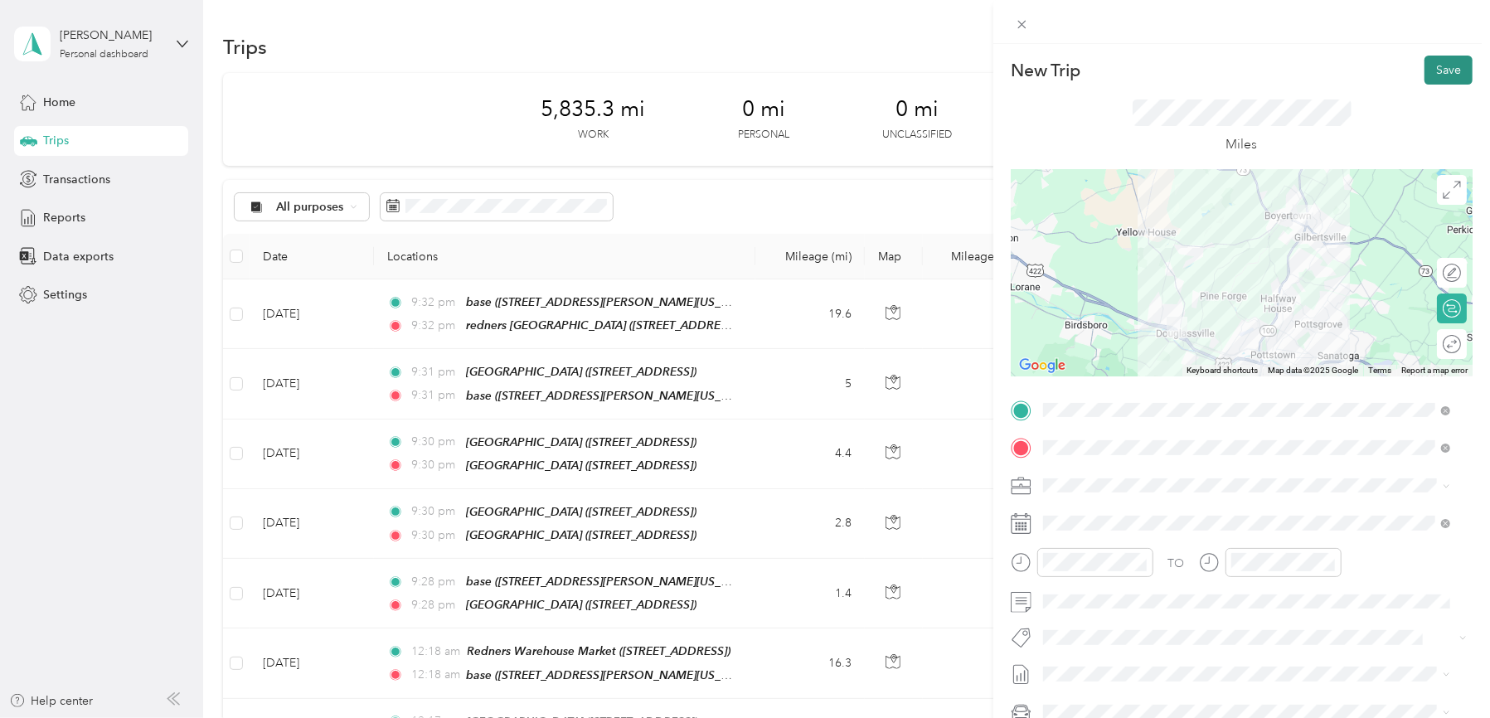
click at [1424, 68] on button "Save" at bounding box center [1448, 70] width 48 height 29
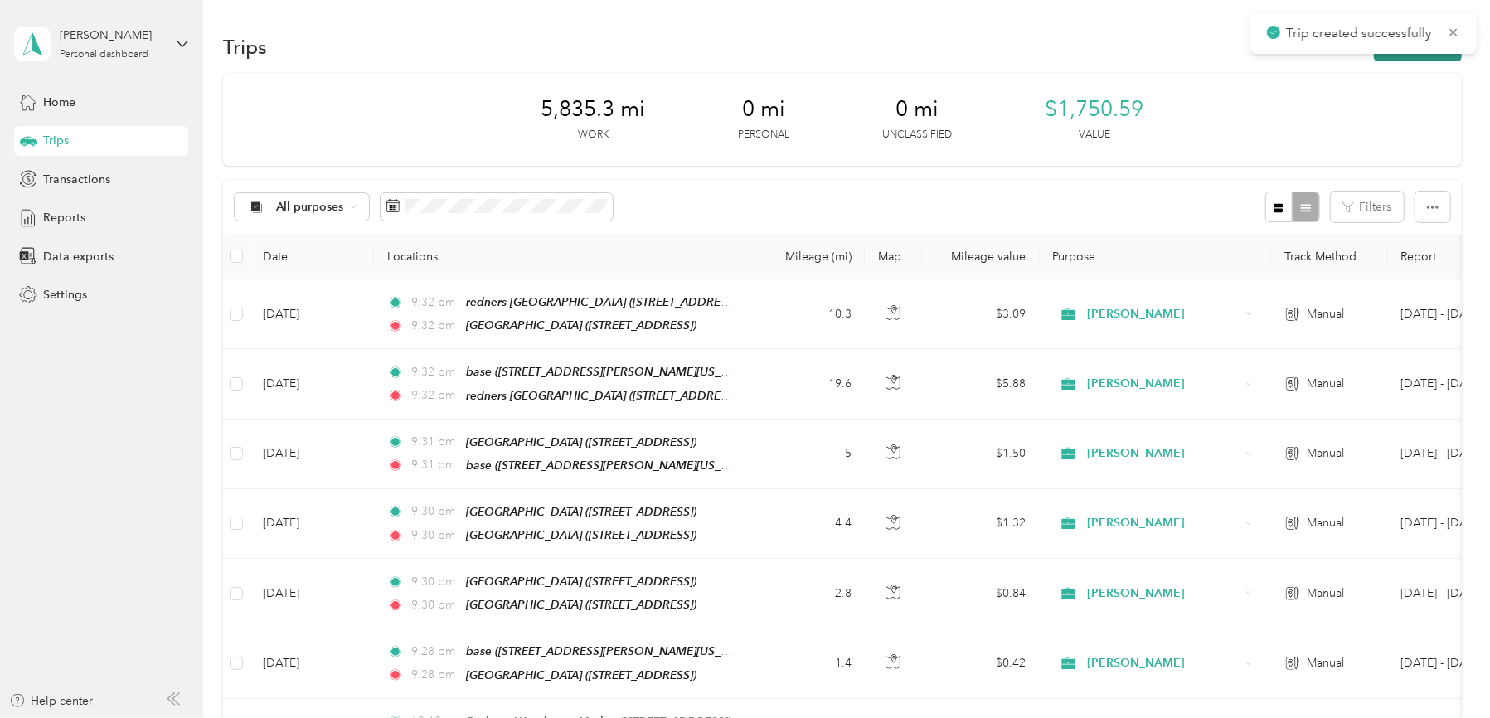
click at [1419, 60] on button "New trip" at bounding box center [1418, 46] width 88 height 29
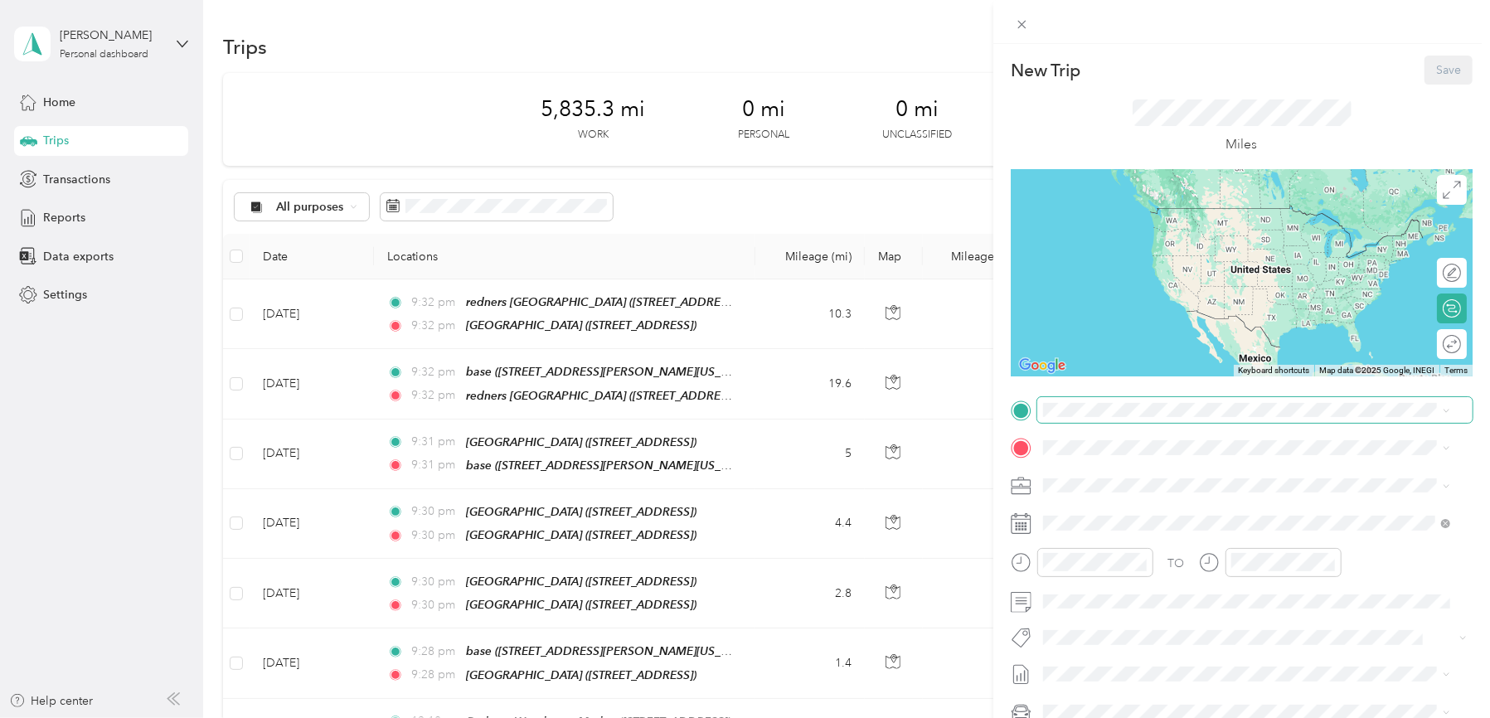
click at [1158, 401] on span at bounding box center [1254, 410] width 435 height 27
click at [1152, 482] on div "TEAM Redners Warehouse Market" at bounding box center [1177, 478] width 207 height 21
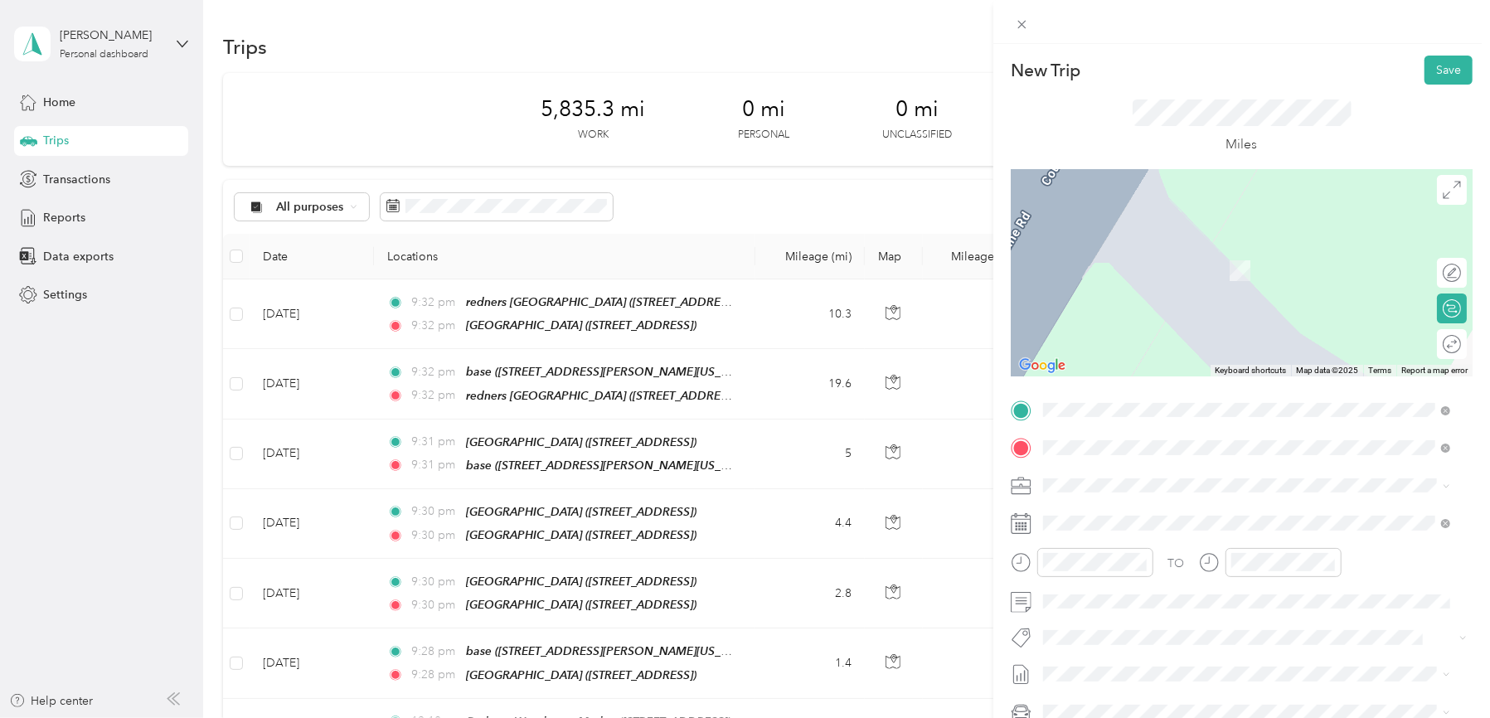
click at [1124, 571] on strong "redners pottstown" at bounding box center [1123, 571] width 99 height 15
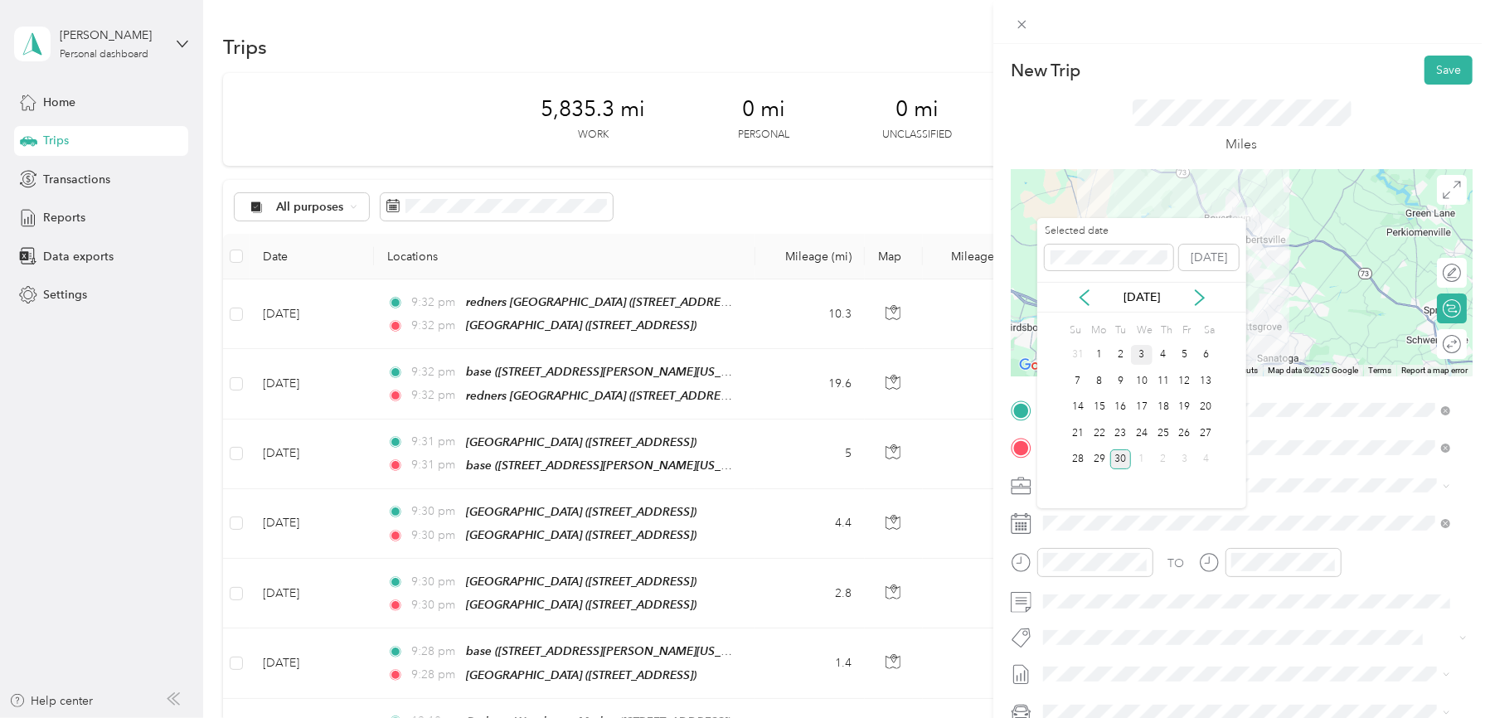
click at [1142, 350] on div "3" at bounding box center [1142, 355] width 22 height 21
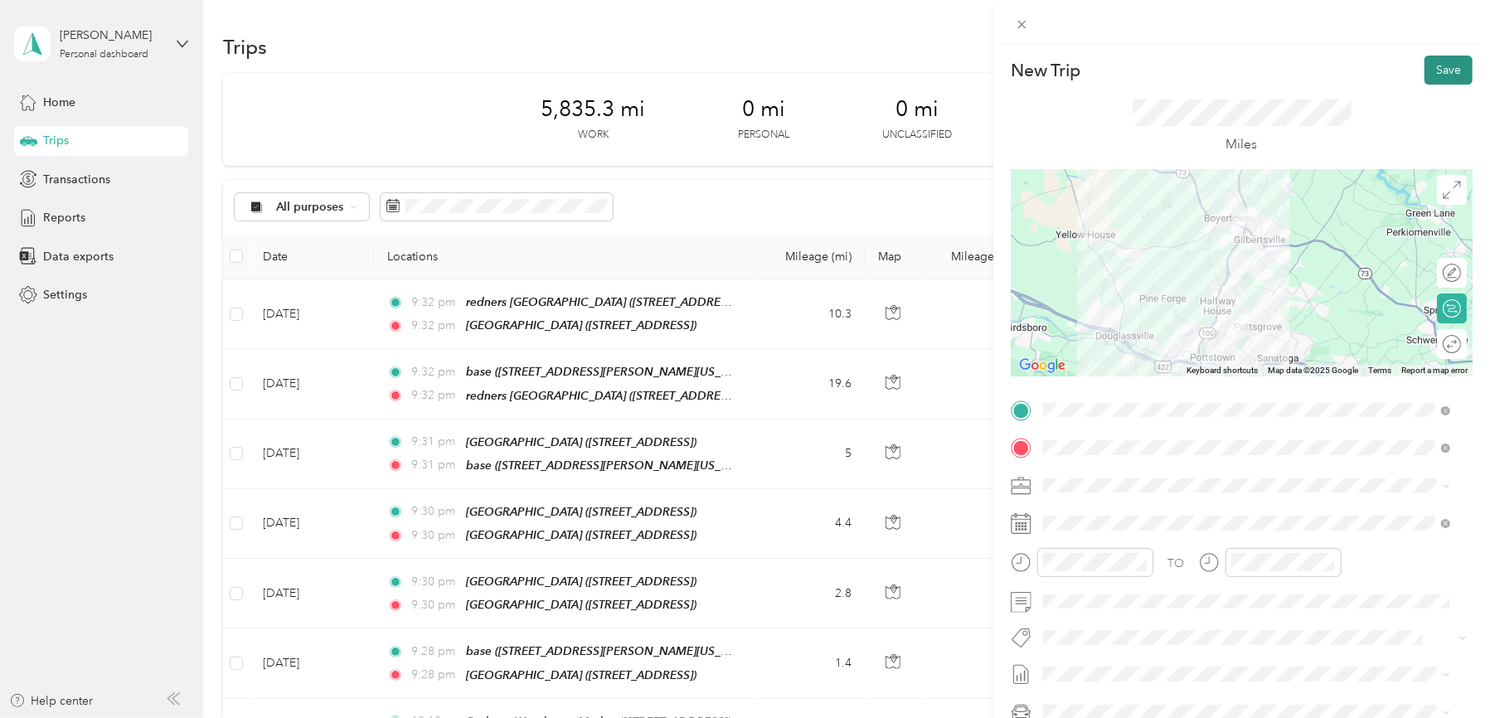
click at [1424, 66] on button "Save" at bounding box center [1448, 70] width 48 height 29
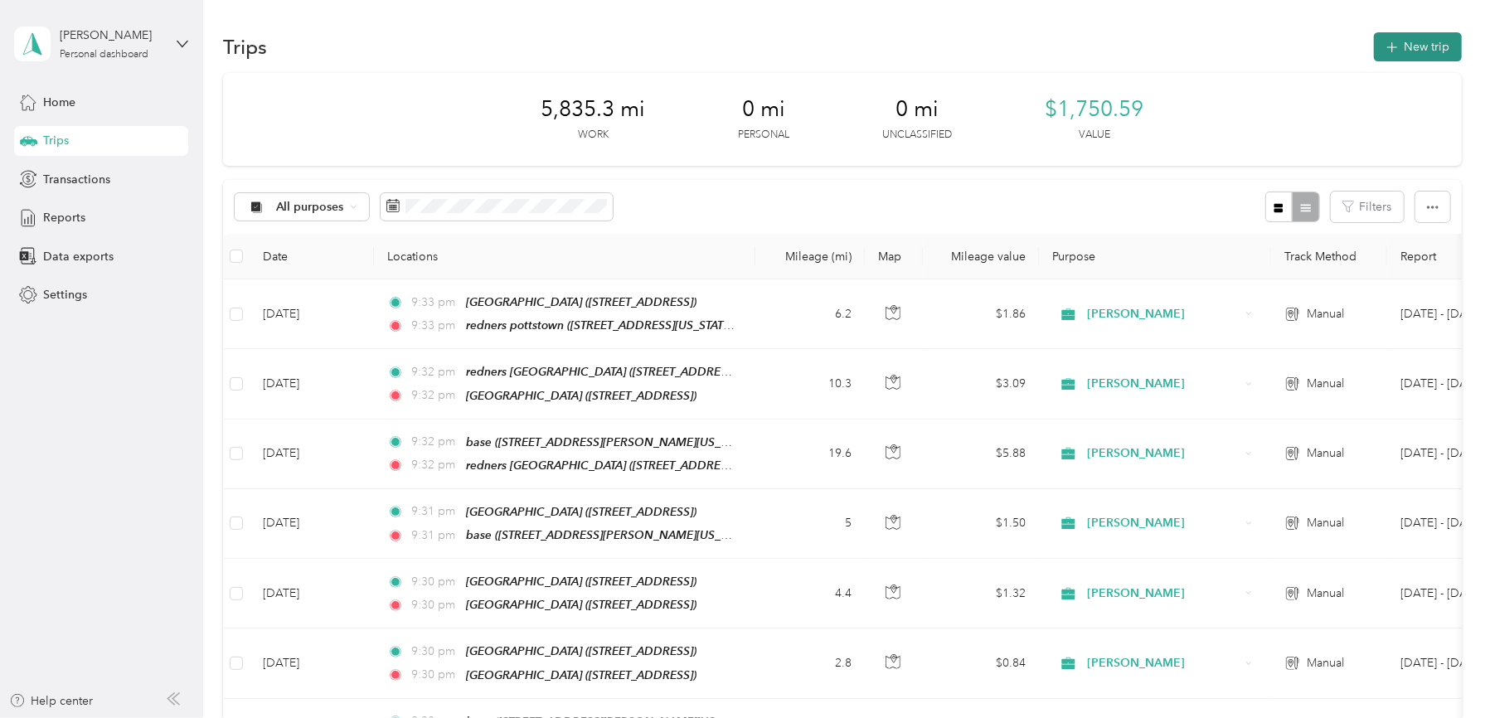
click at [1418, 53] on button "New trip" at bounding box center [1418, 46] width 88 height 29
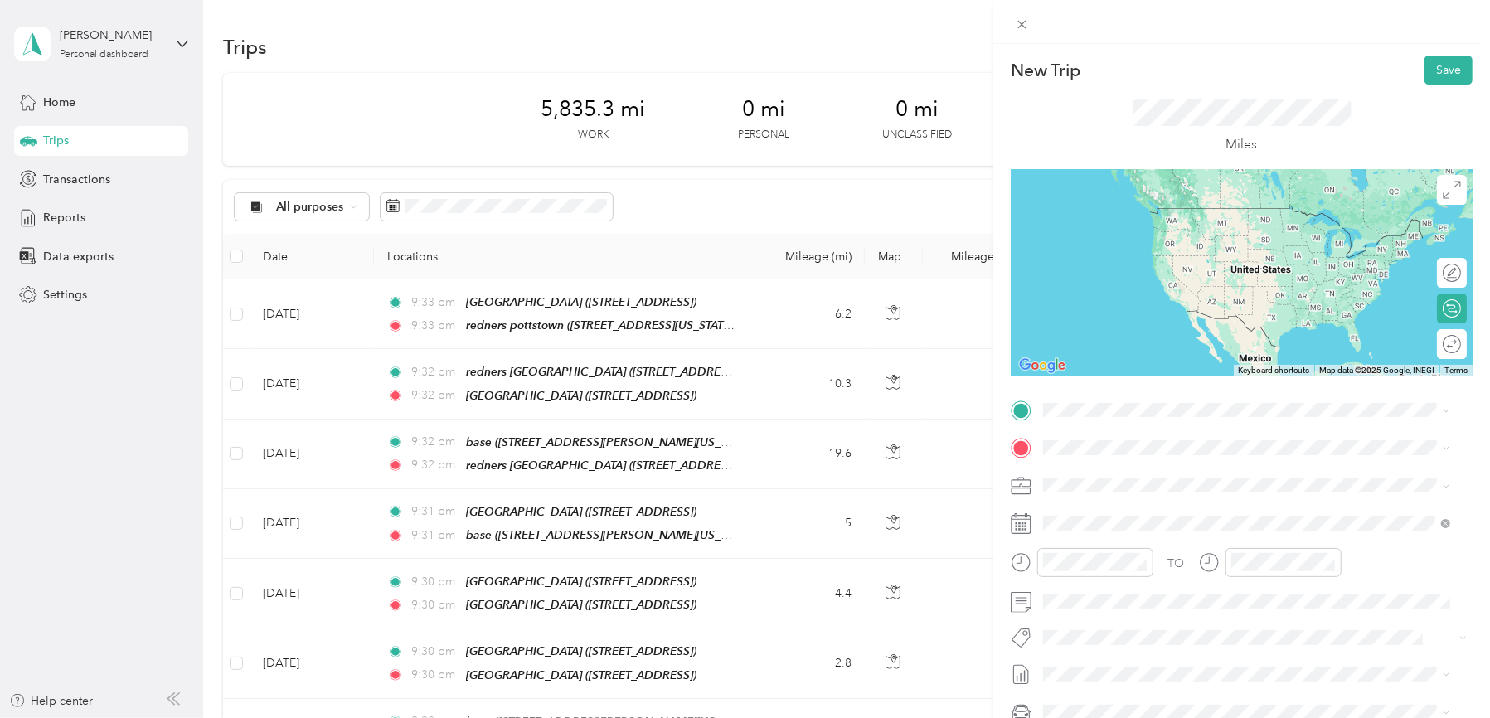
click at [1147, 541] on div "redners pottstown [STREET_ADDRESS][US_STATE]" at bounding box center [1157, 540] width 166 height 35
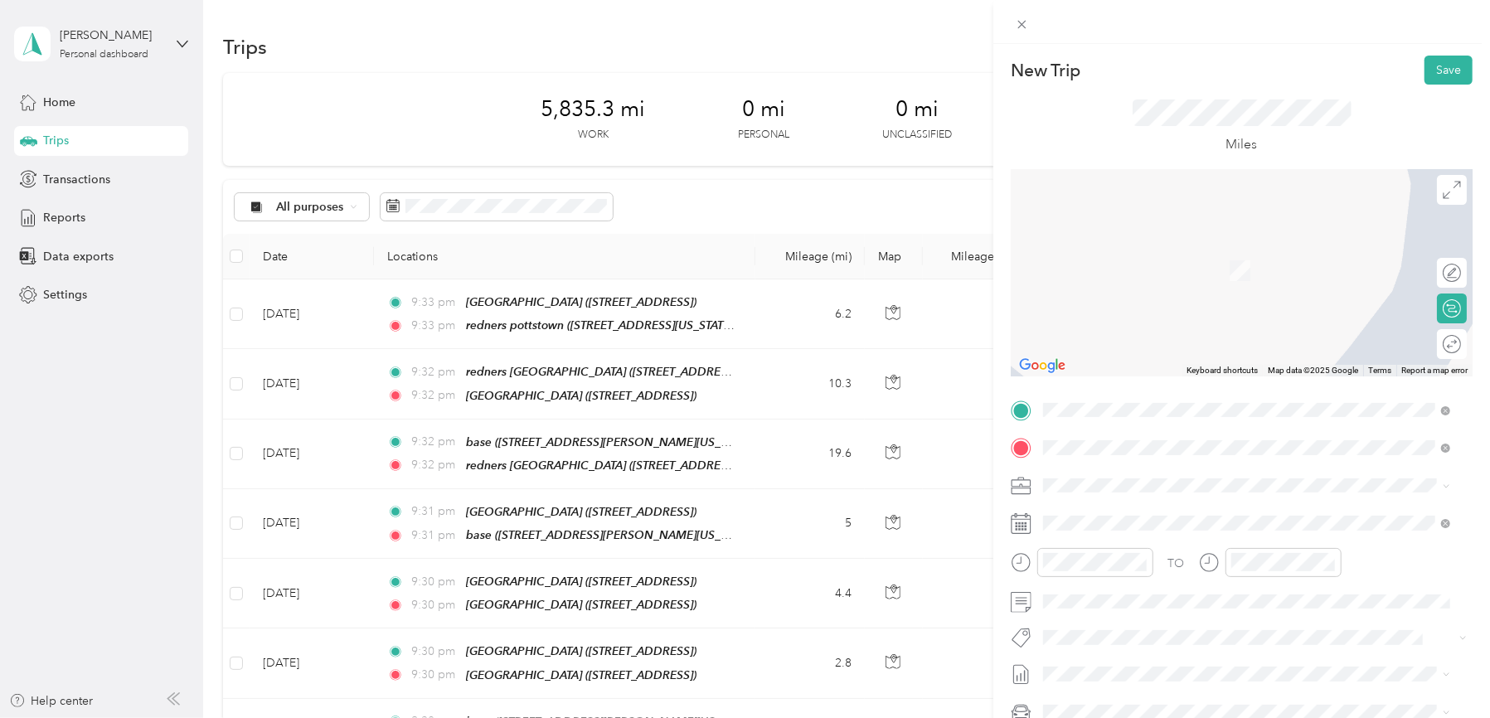
click at [1094, 531] on span "[STREET_ADDRESS][PERSON_NAME][US_STATE]" at bounding box center [1203, 532] width 258 height 14
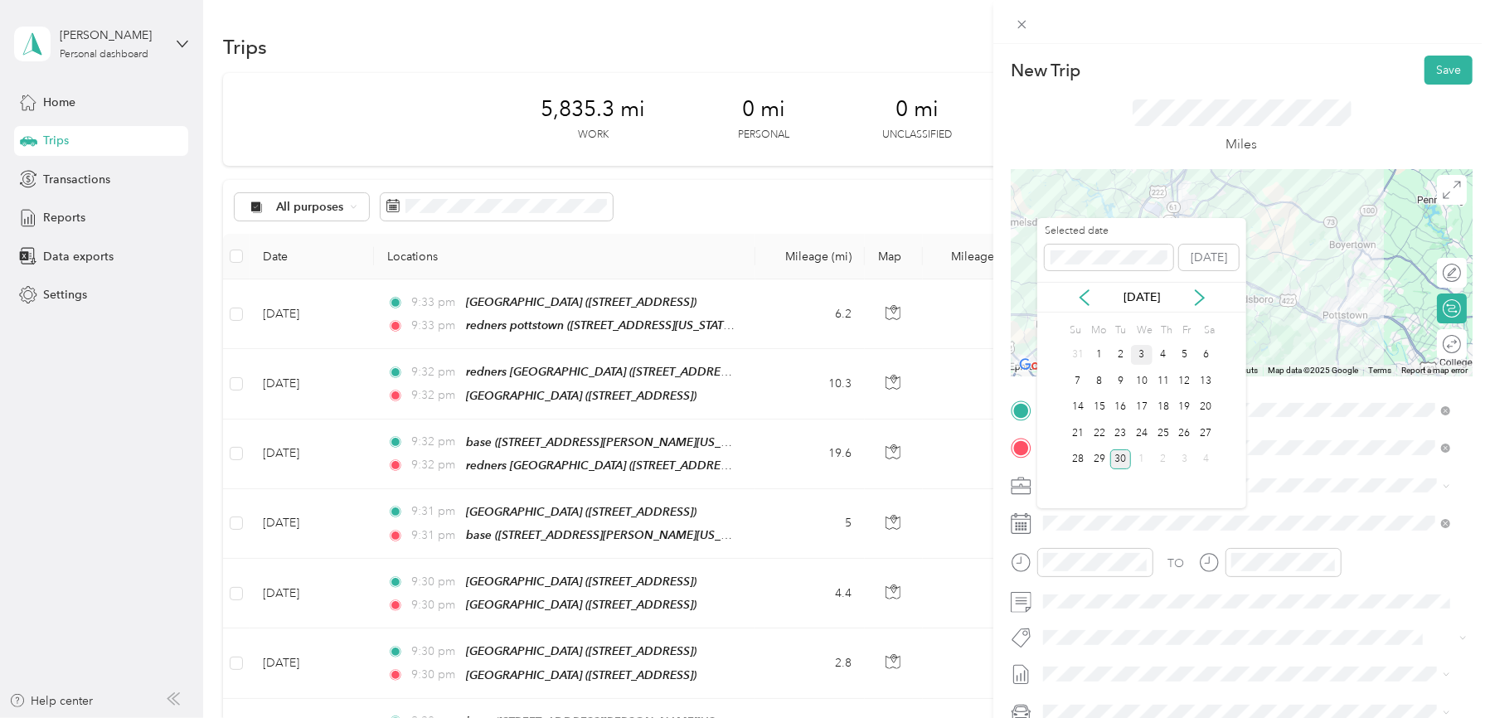
click at [1141, 353] on div "3" at bounding box center [1142, 355] width 22 height 21
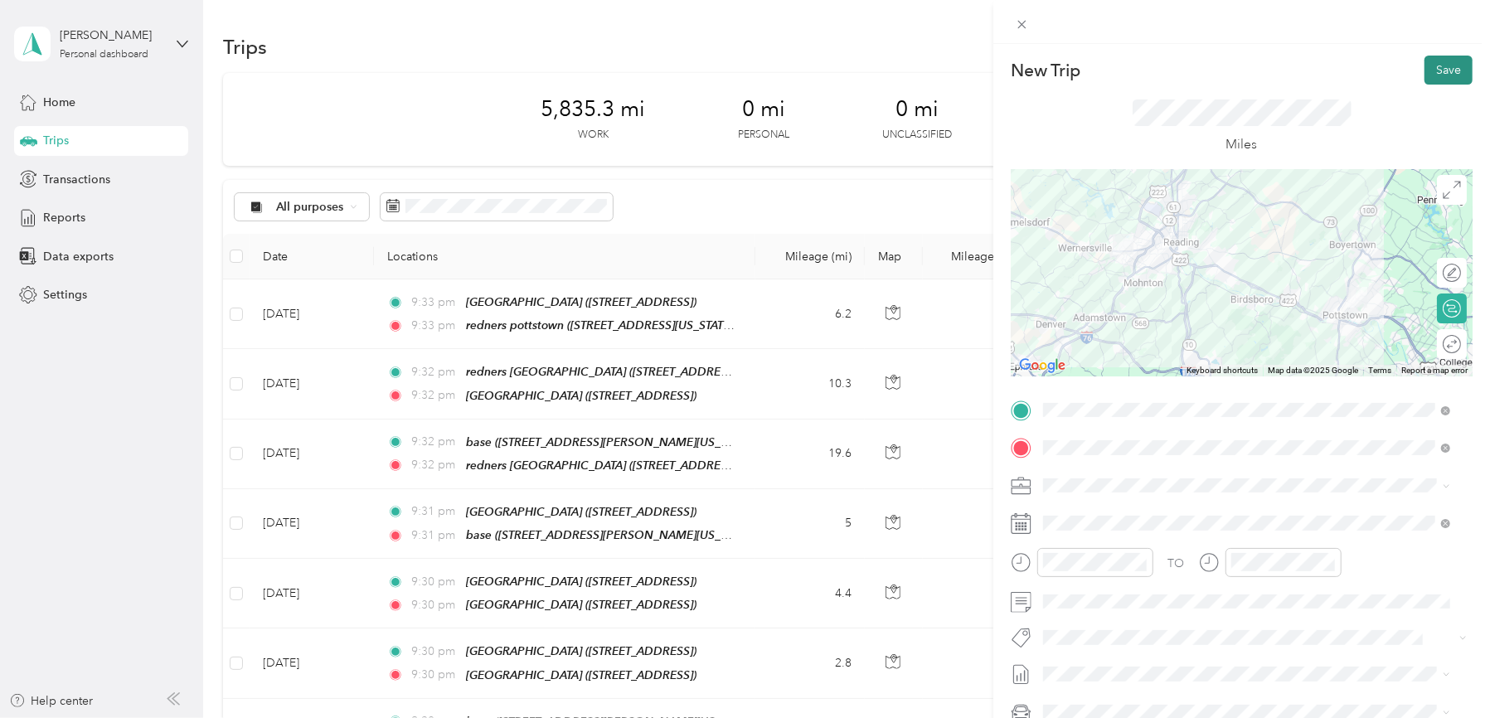
click at [1437, 64] on button "Save" at bounding box center [1448, 70] width 48 height 29
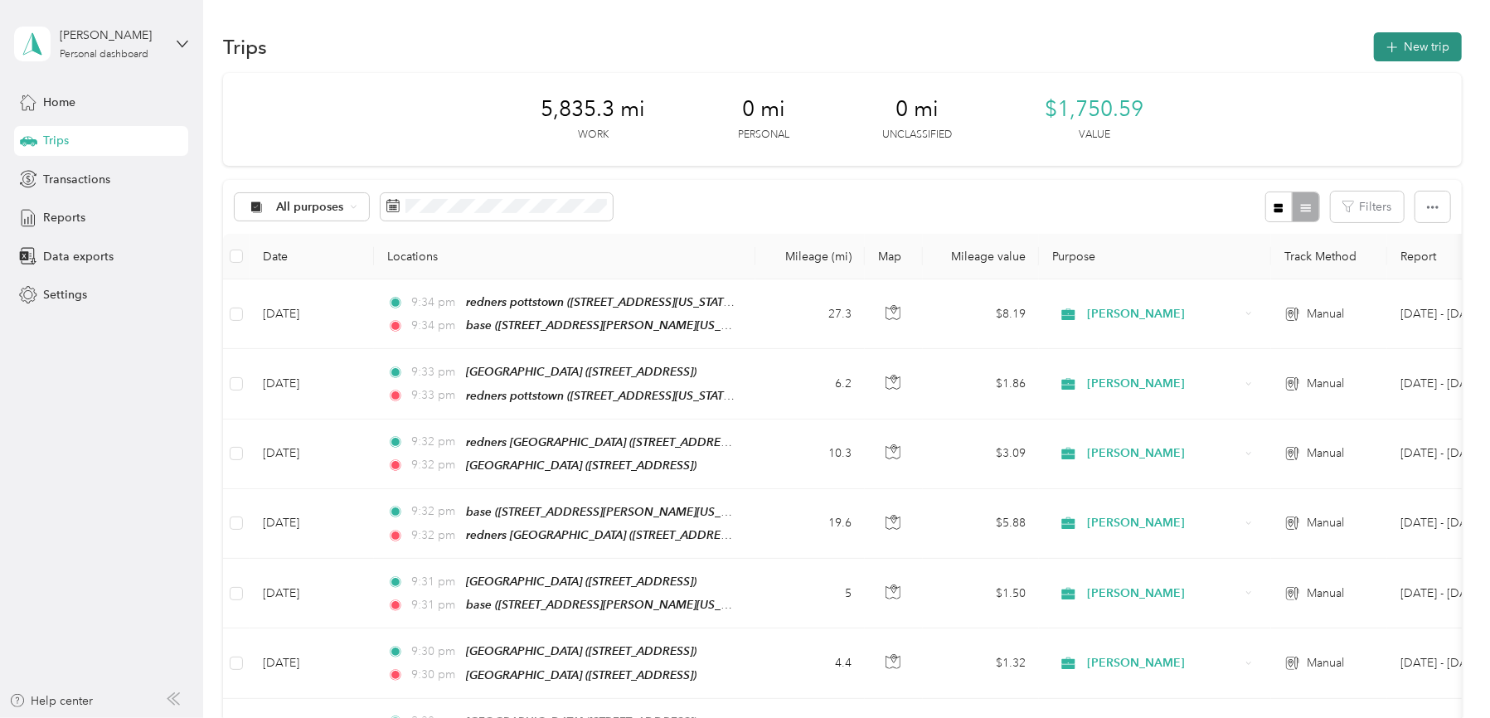
click at [1431, 48] on button "New trip" at bounding box center [1418, 46] width 88 height 29
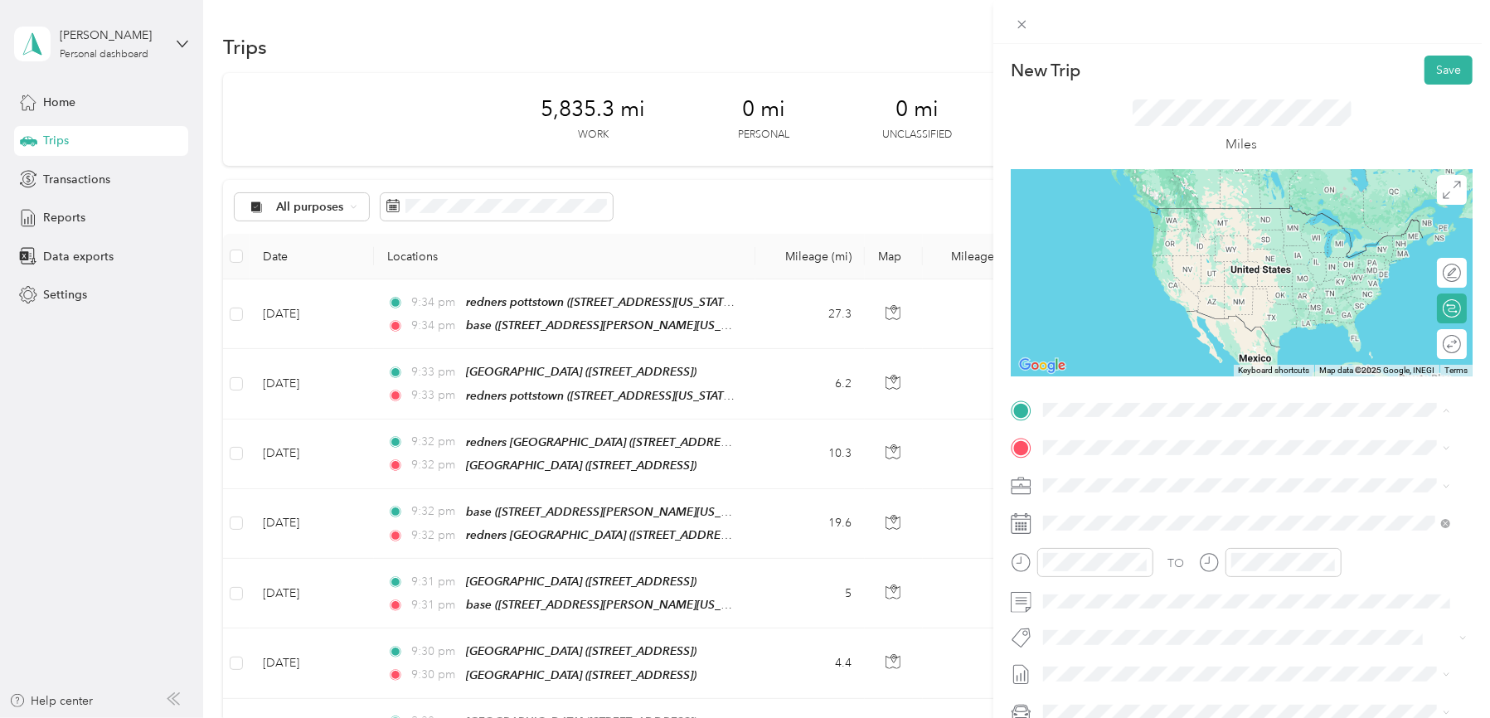
click at [64, 293] on div "New Trip Save This trip cannot be edited because it is either under review, app…" at bounding box center [745, 359] width 1490 height 718
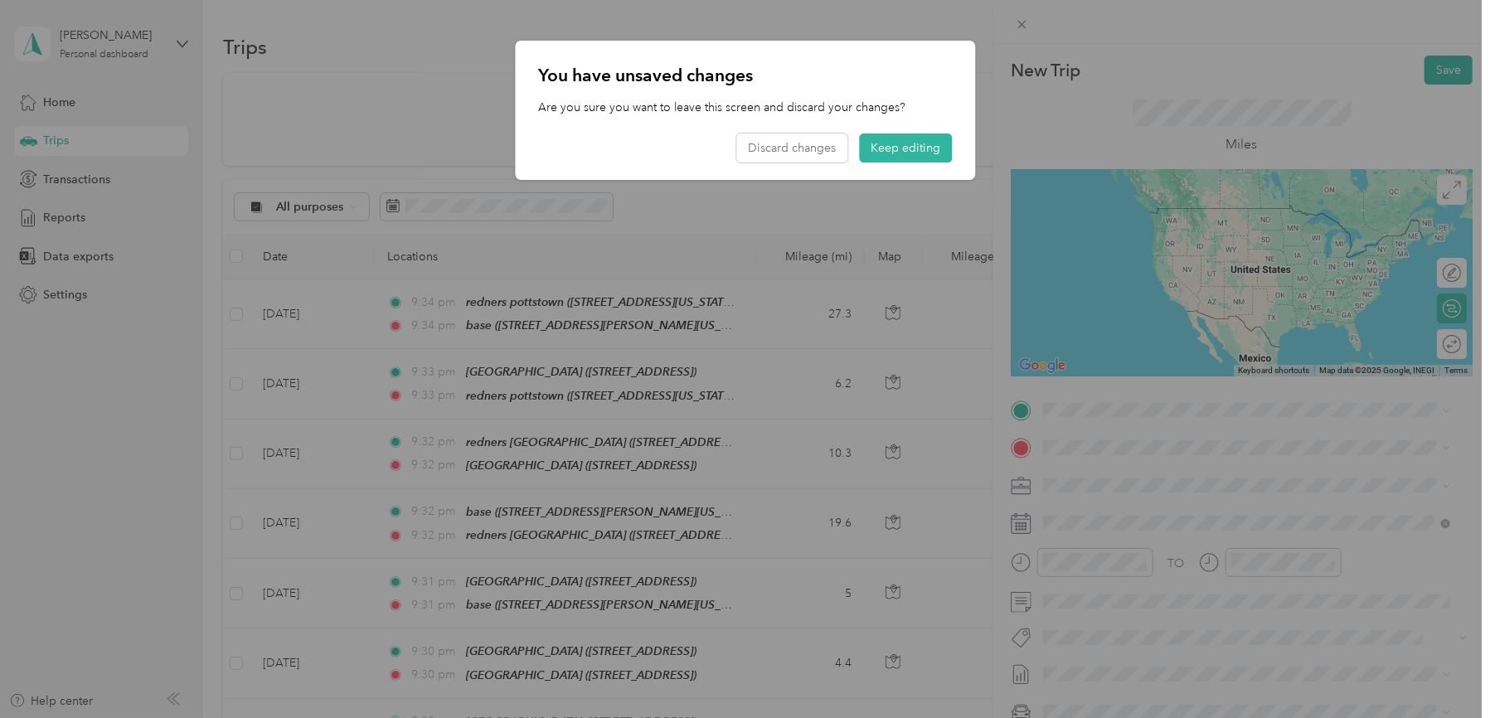
click at [163, 308] on div at bounding box center [745, 359] width 1490 height 718
click at [764, 141] on button "Discard changes" at bounding box center [791, 147] width 111 height 29
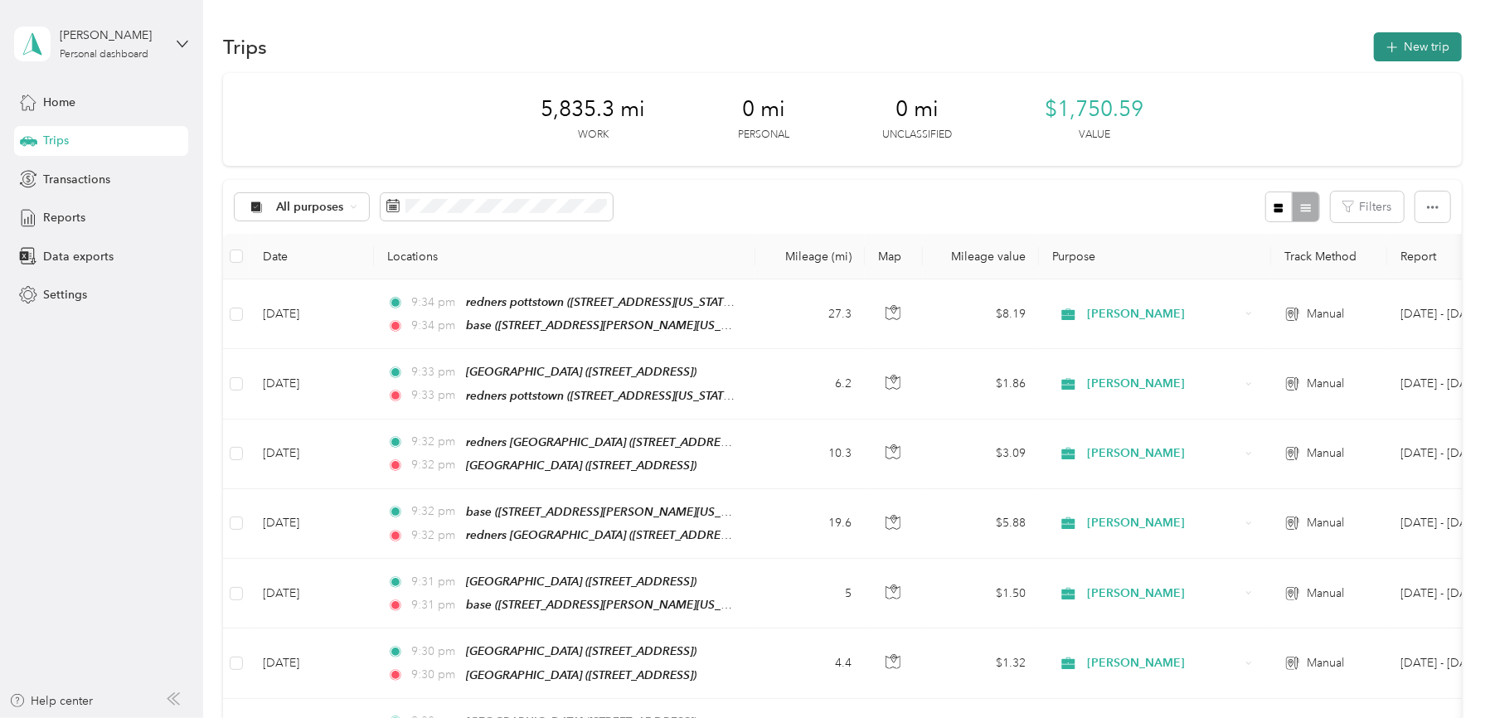
click at [1397, 45] on button "New trip" at bounding box center [1418, 46] width 88 height 29
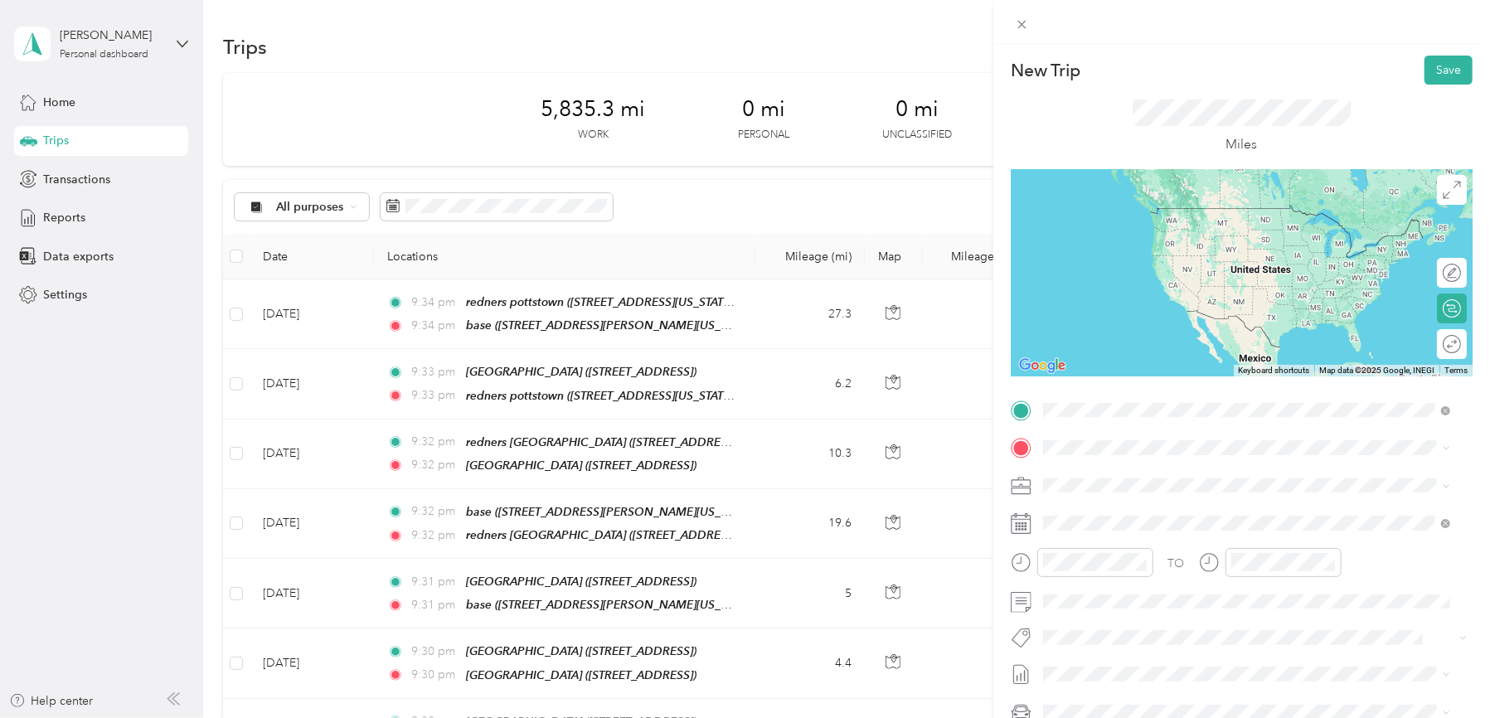
click at [1085, 476] on strong "base" at bounding box center [1087, 475] width 26 height 15
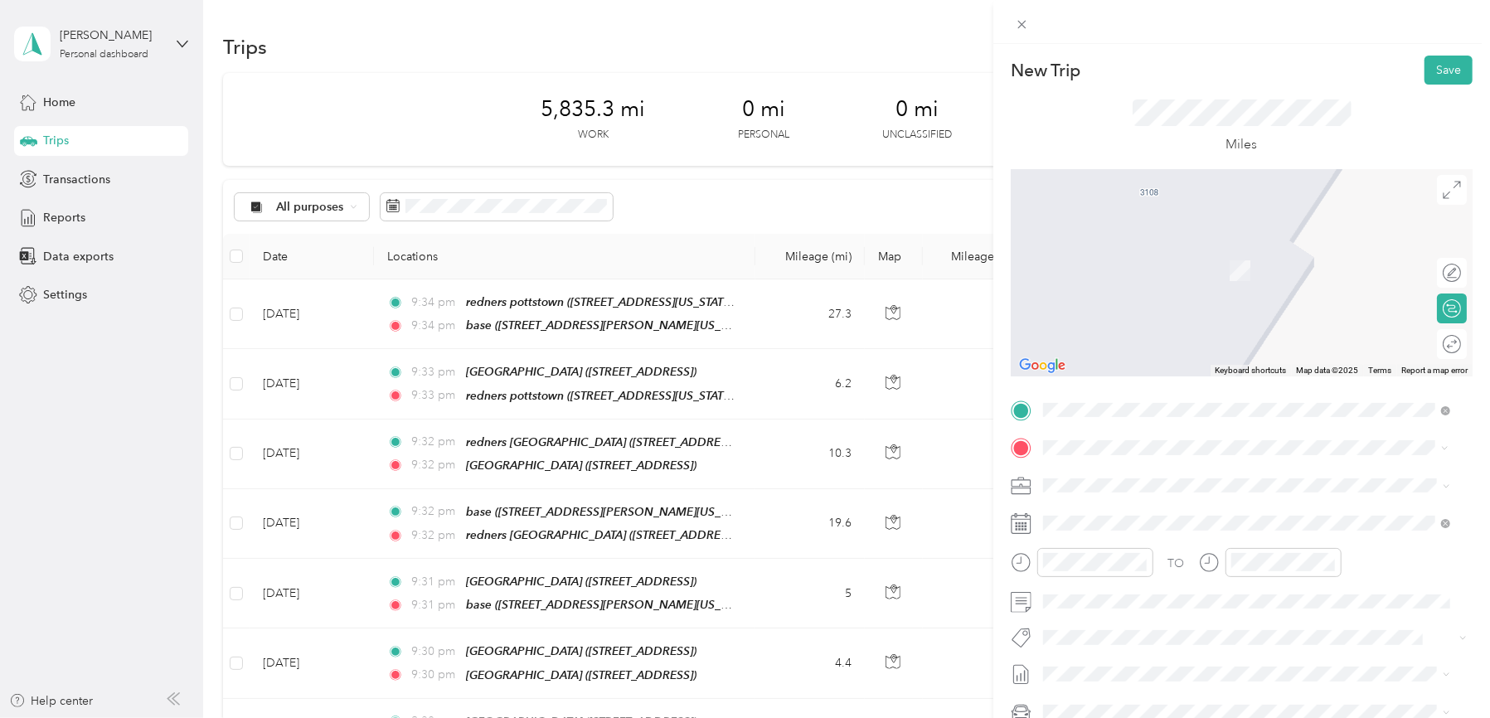
click at [1152, 628] on strong "Redners Warehouse Market" at bounding box center [1207, 632] width 150 height 15
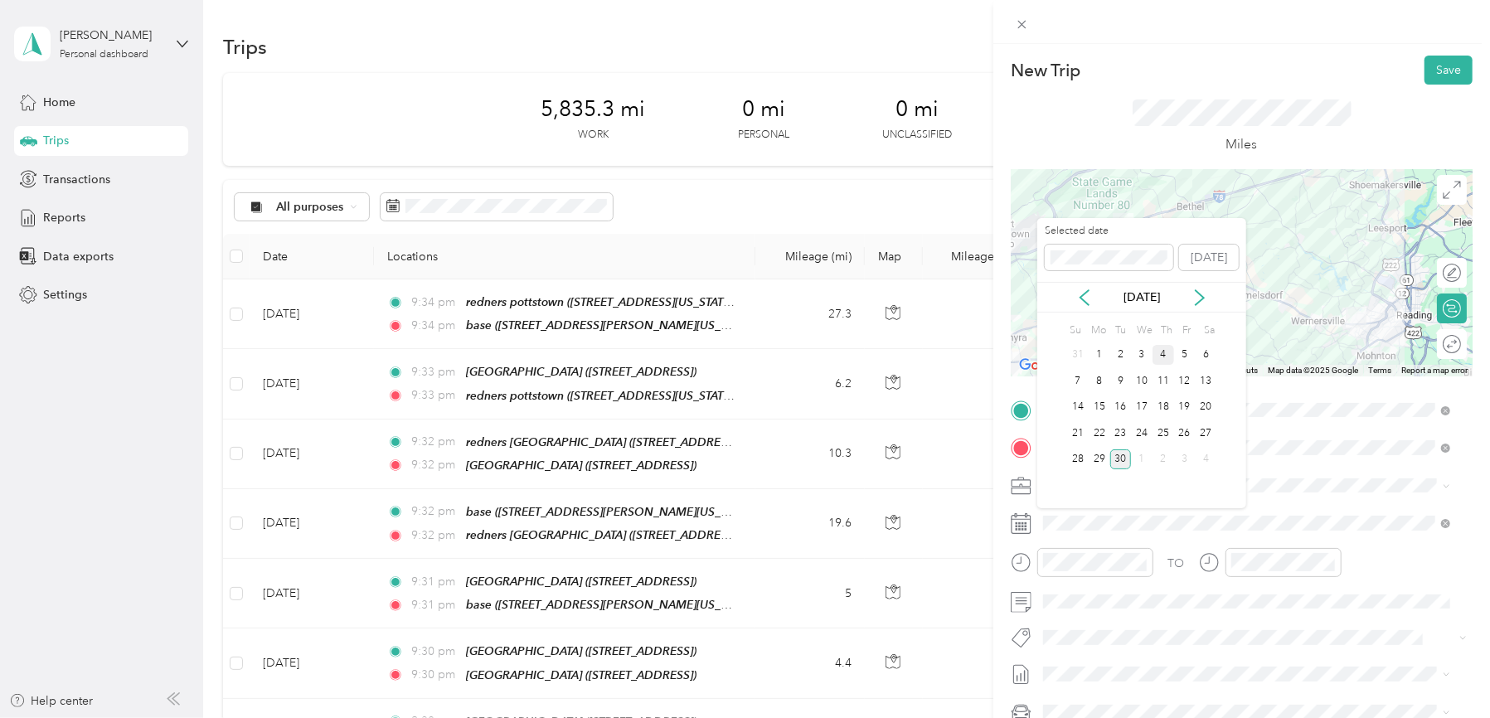
click at [1162, 352] on div "4" at bounding box center [1163, 355] width 22 height 21
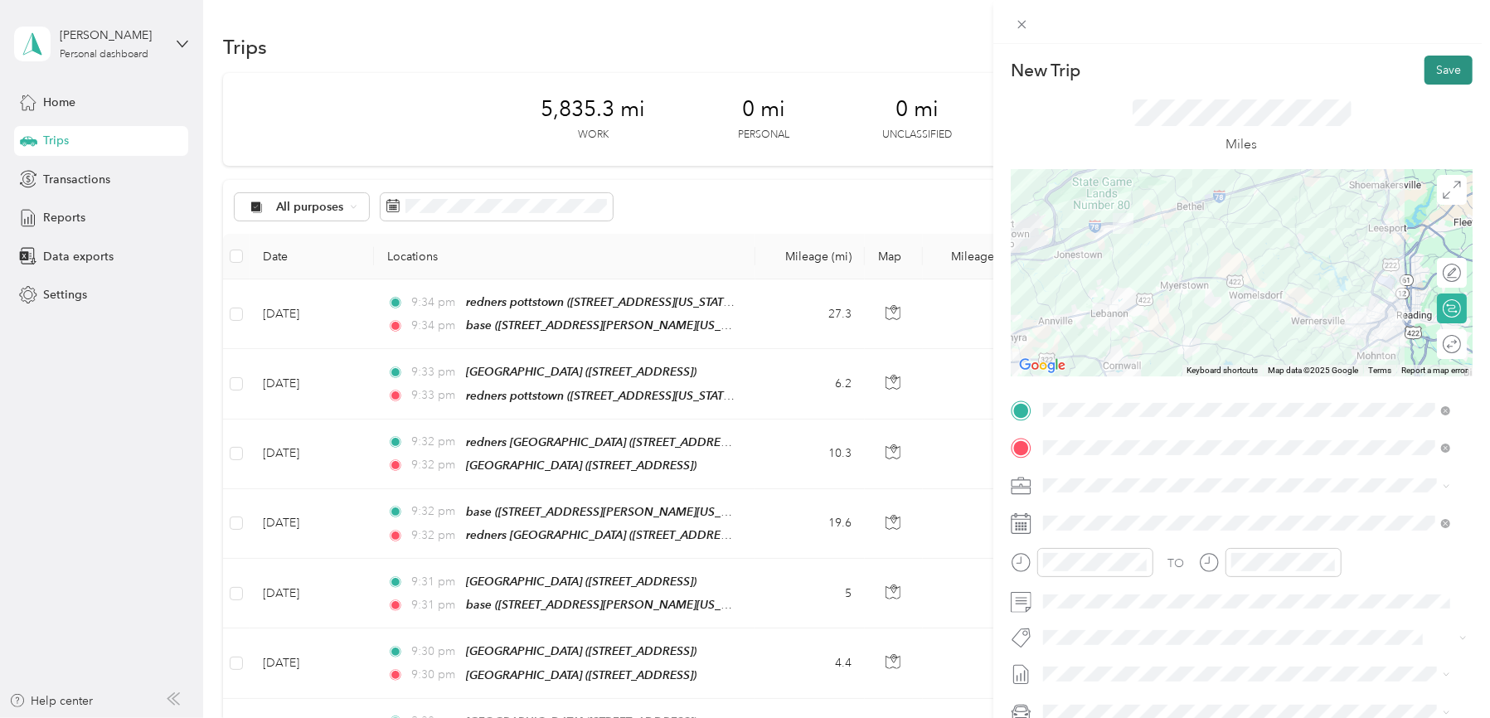
click at [1427, 70] on button "Save" at bounding box center [1448, 70] width 48 height 29
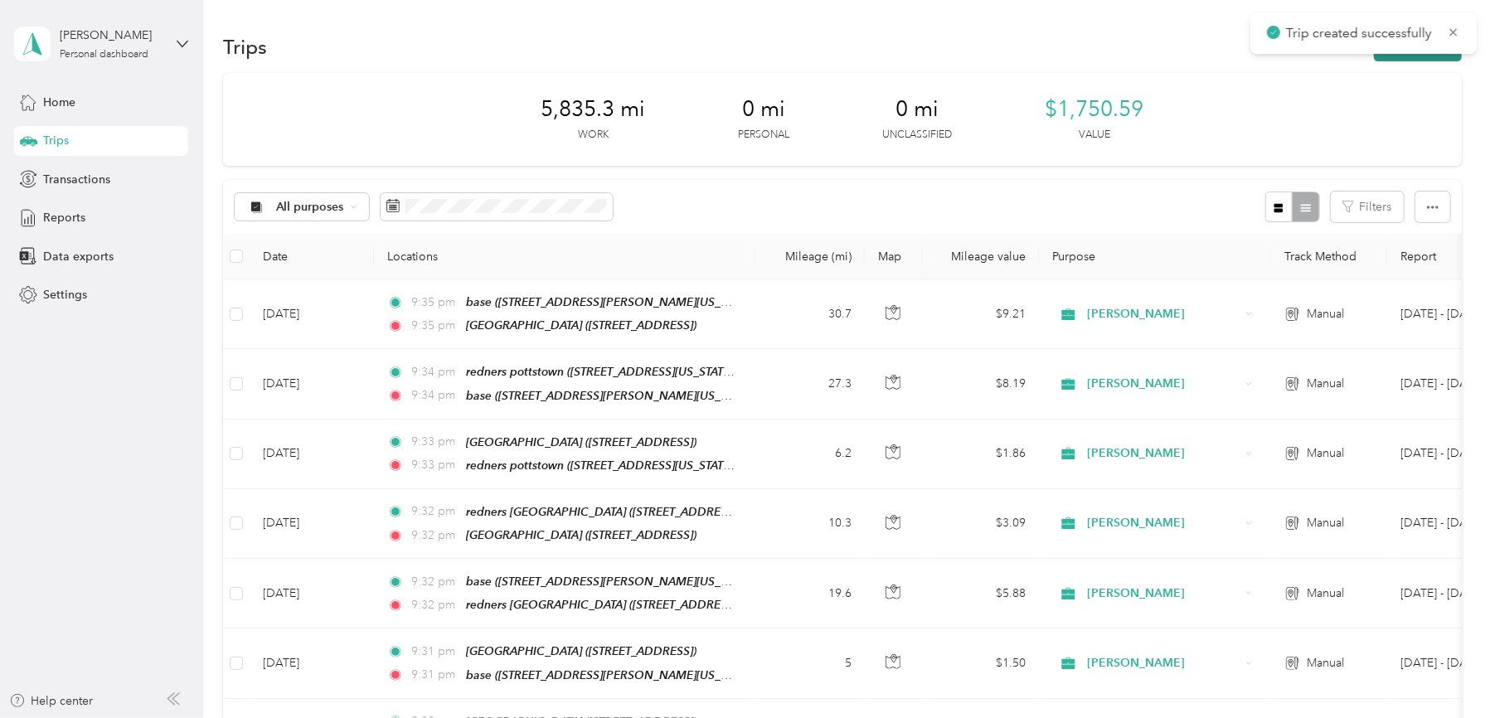
click at [1420, 58] on button "New trip" at bounding box center [1418, 46] width 88 height 29
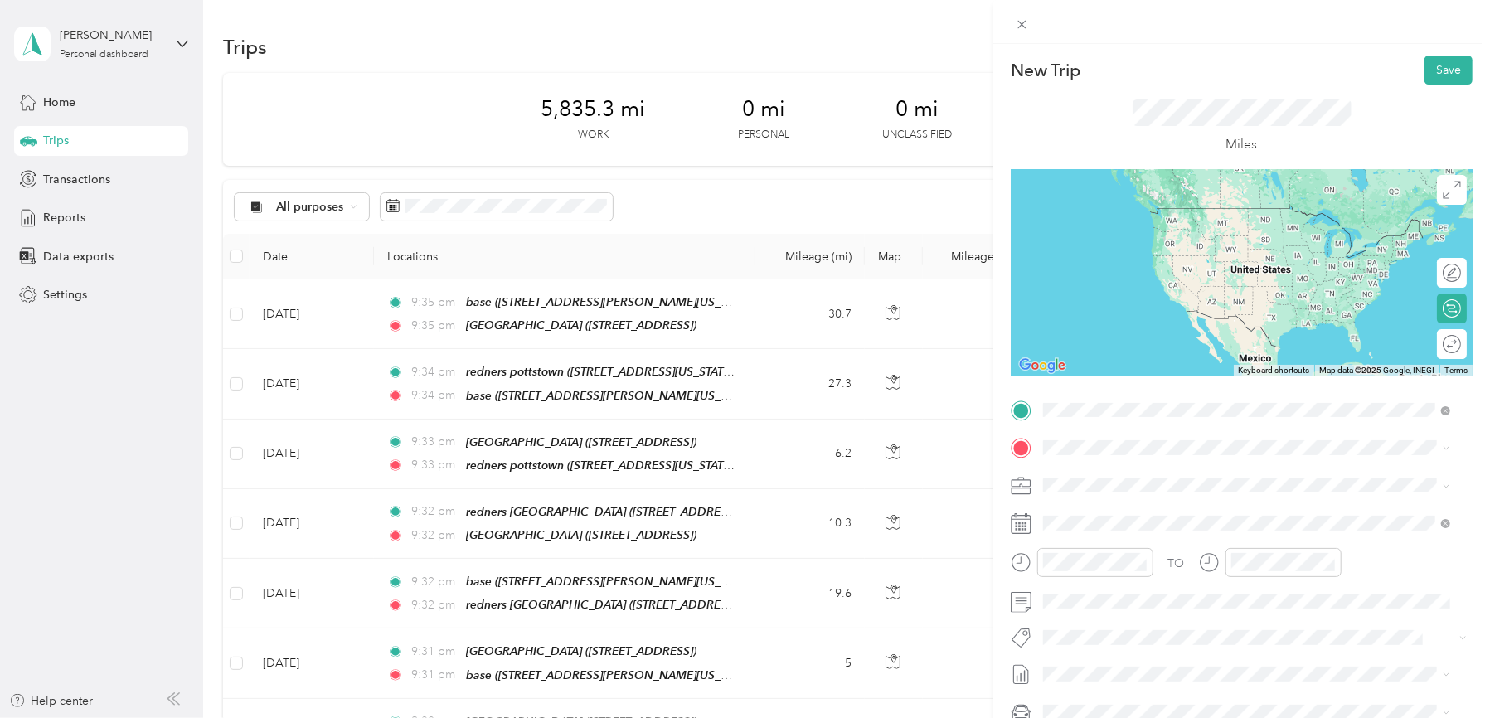
click at [1207, 594] on strong "Redners Warehouse Market" at bounding box center [1207, 594] width 150 height 15
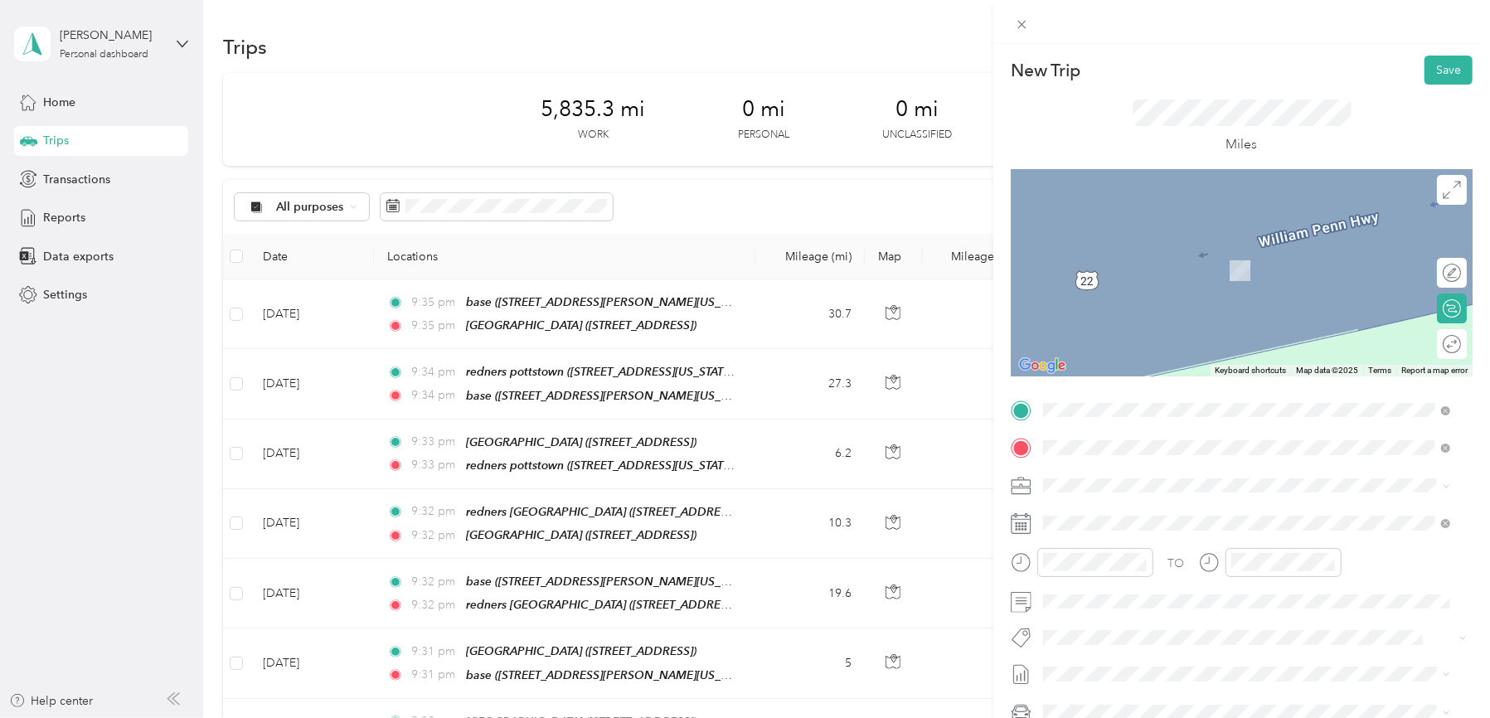
click at [1214, 634] on strong "[GEOGRAPHIC_DATA]" at bounding box center [1194, 626] width 124 height 15
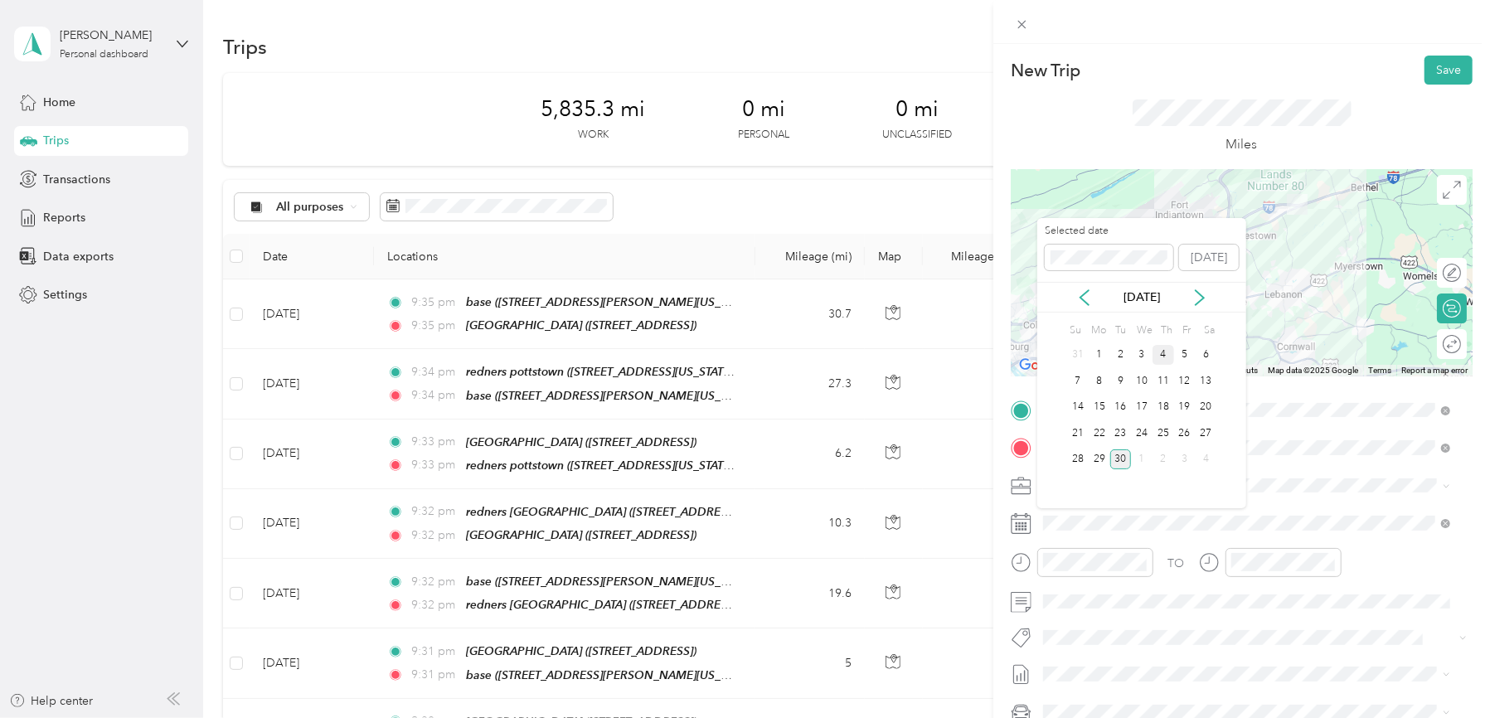
click at [1162, 353] on div "4" at bounding box center [1163, 355] width 22 height 21
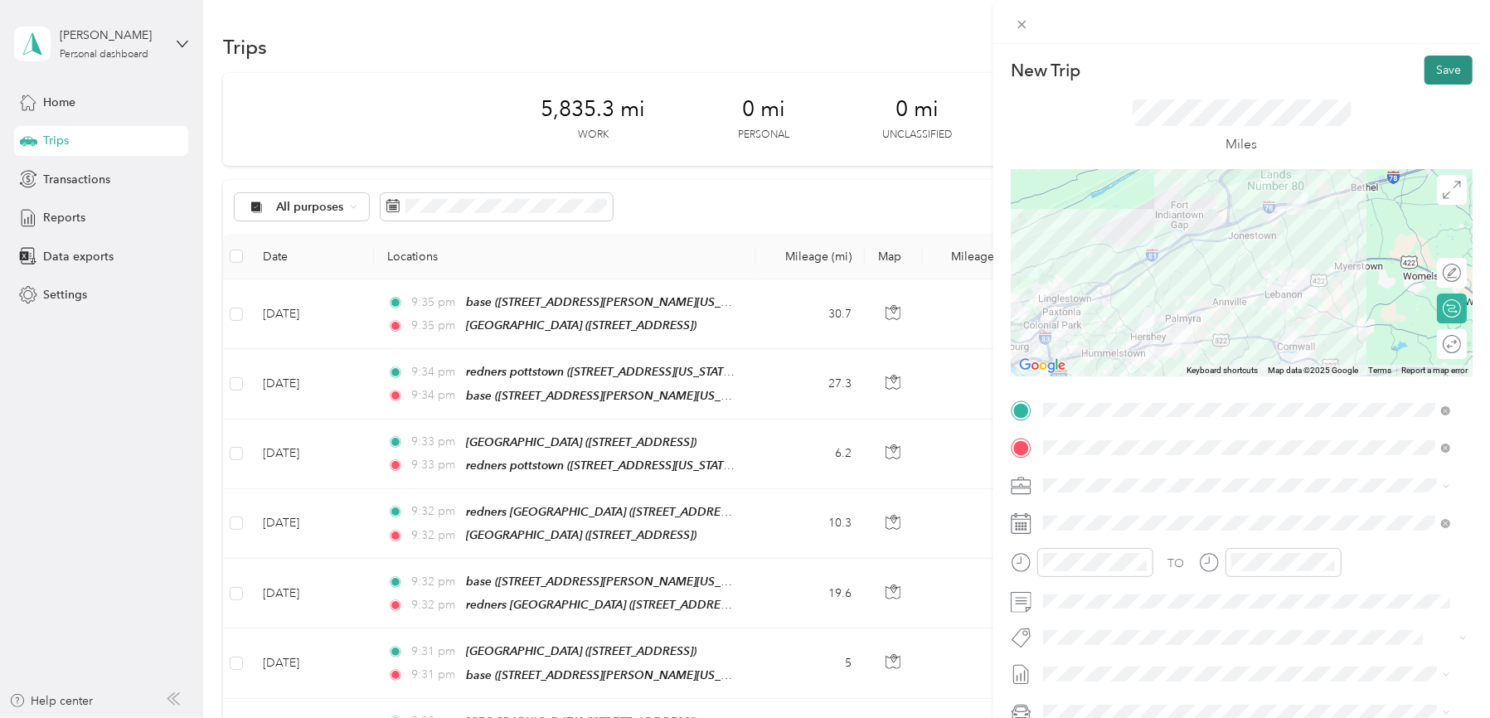
click at [1427, 73] on button "Save" at bounding box center [1448, 70] width 48 height 29
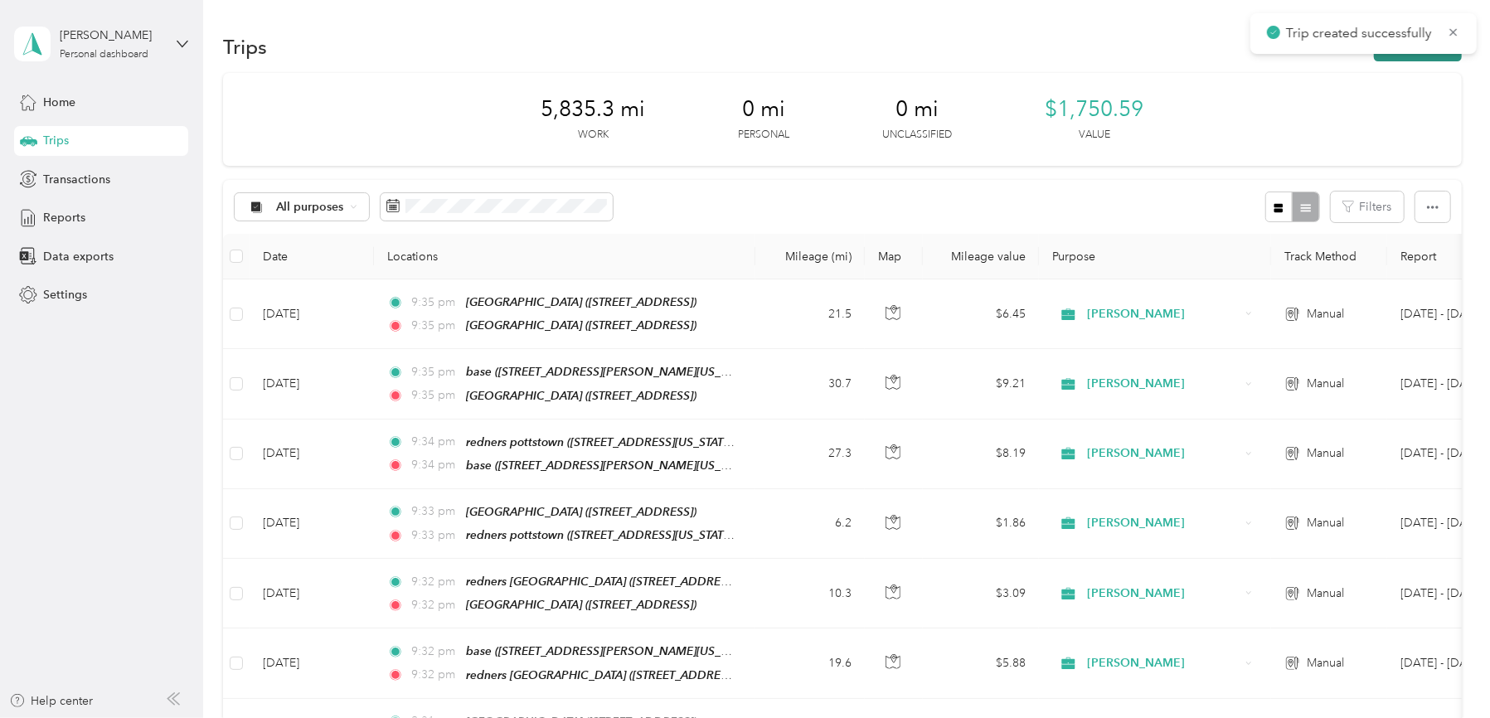
click at [1421, 61] on button "New trip" at bounding box center [1418, 46] width 88 height 29
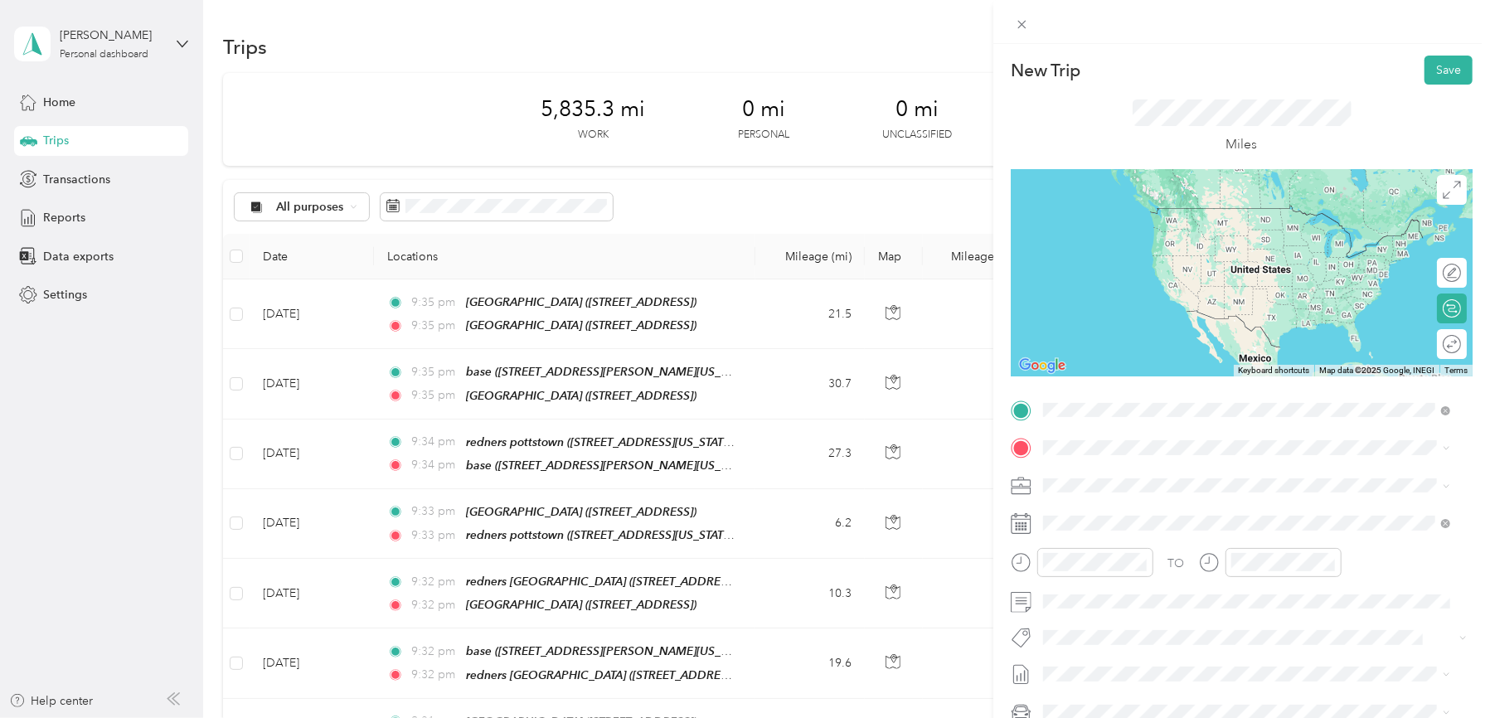
click at [1154, 596] on strong "[GEOGRAPHIC_DATA]" at bounding box center [1194, 588] width 124 height 15
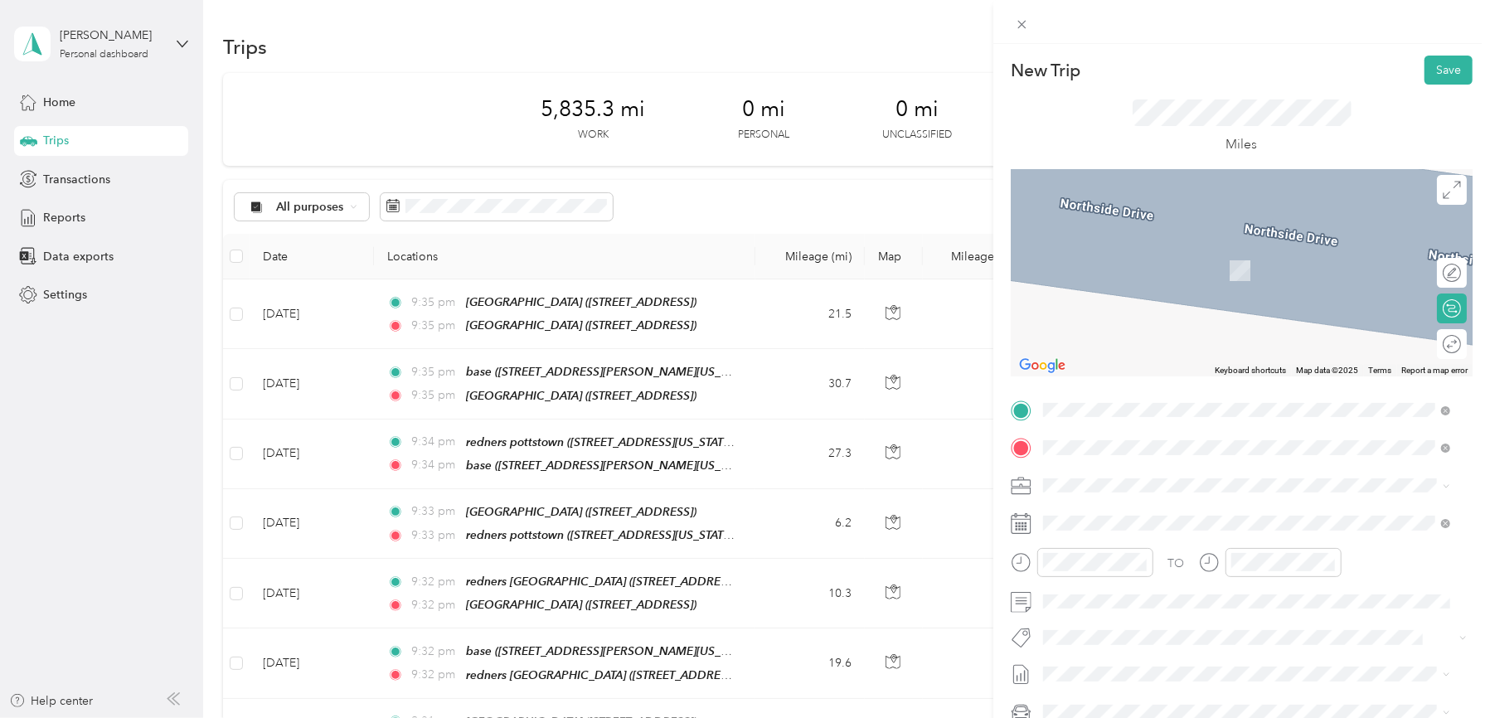
click at [1261, 579] on div "TEAM Redners Warehouse Market" at bounding box center [1177, 568] width 207 height 21
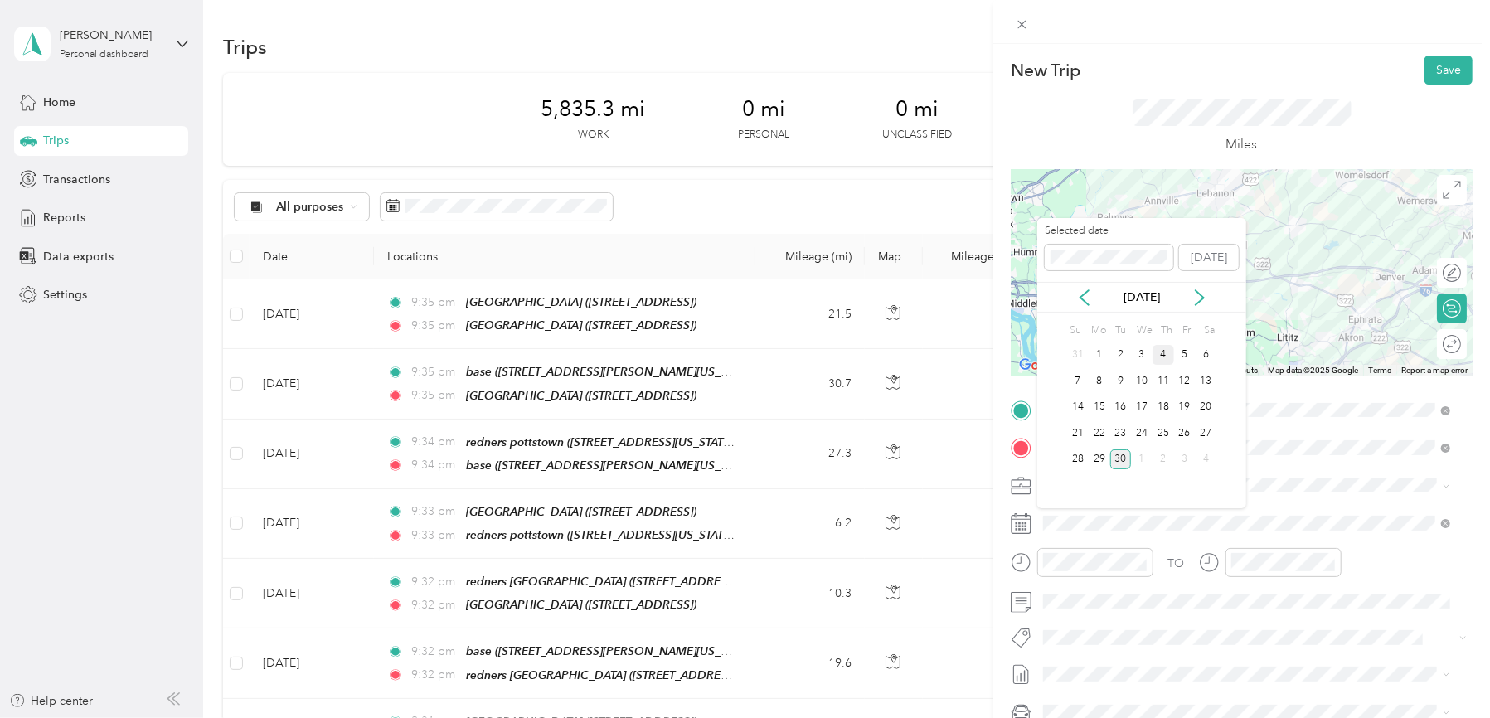
click at [1164, 359] on div "4" at bounding box center [1163, 355] width 22 height 21
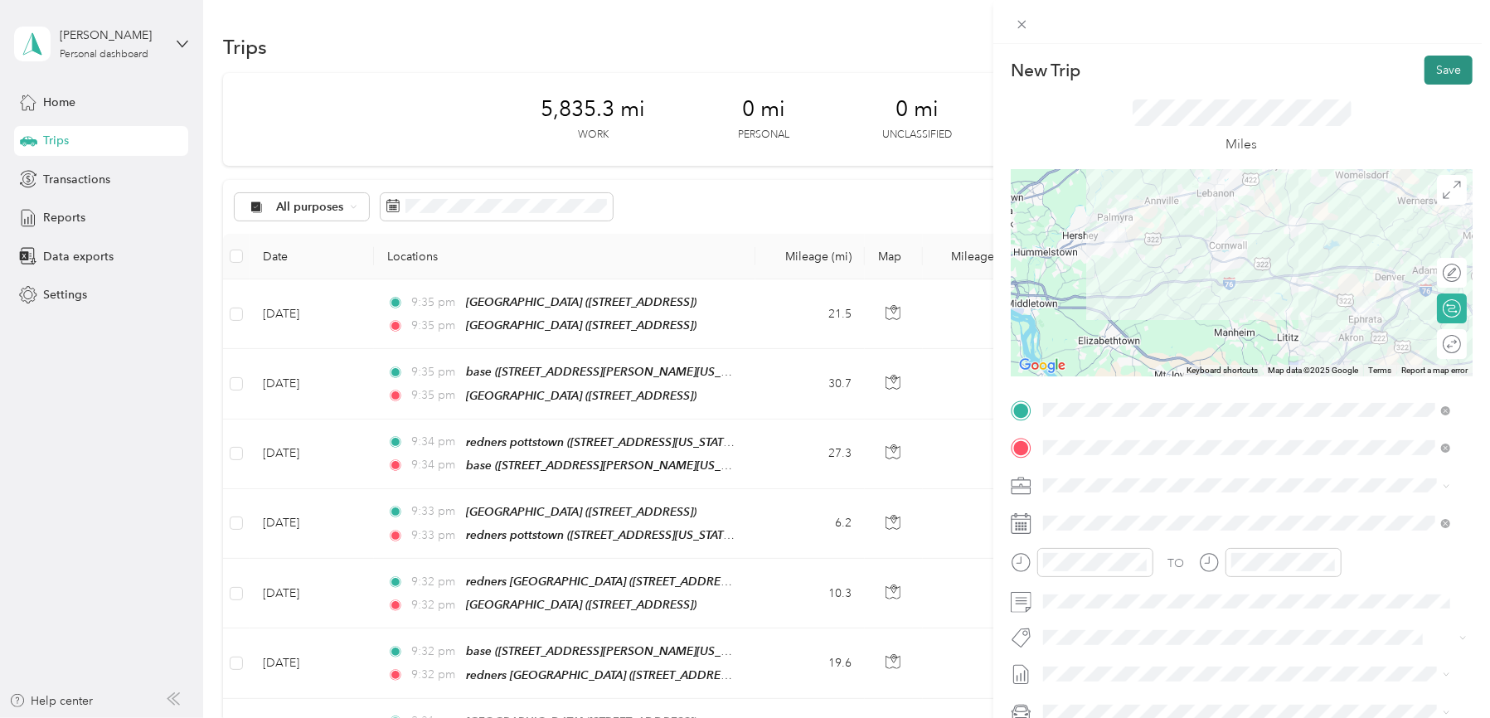
click at [1443, 67] on button "Save" at bounding box center [1448, 70] width 48 height 29
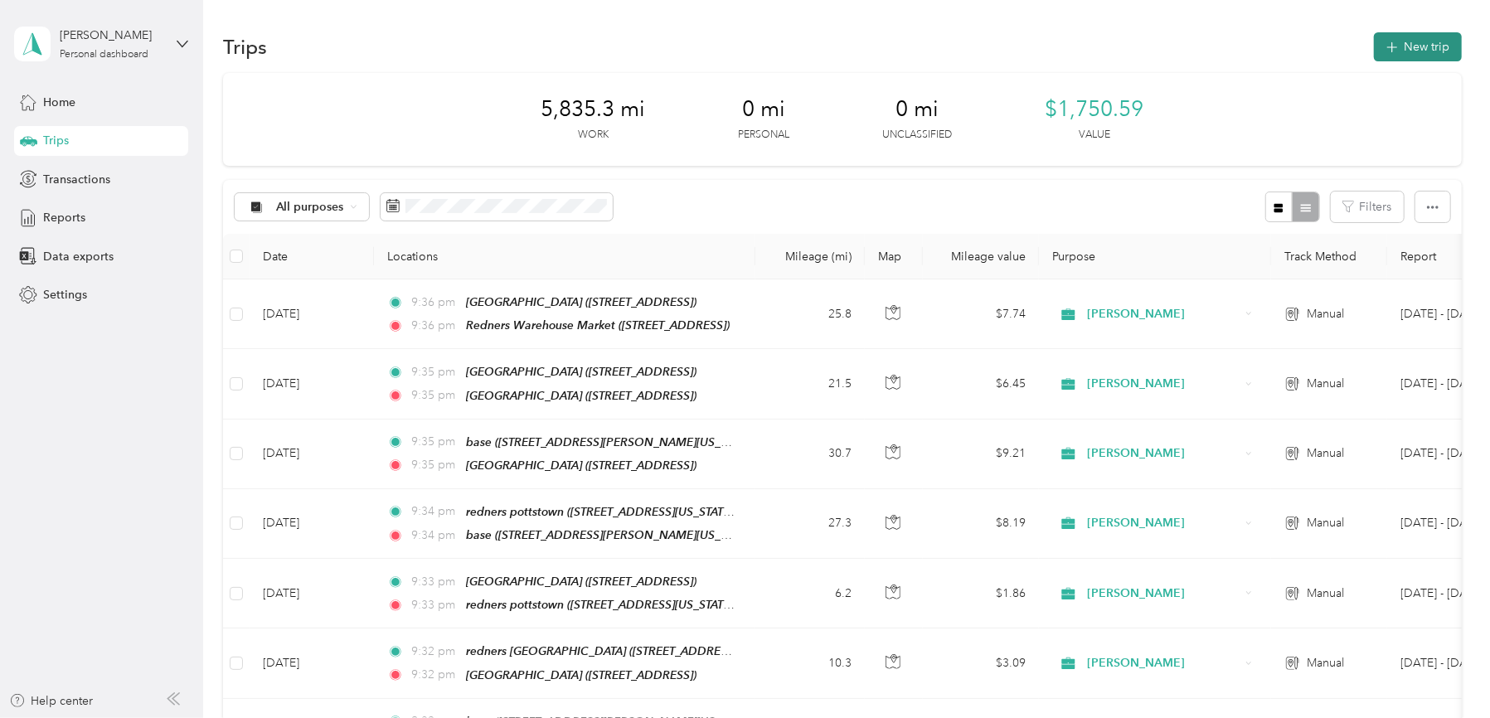
click at [1436, 51] on button "New trip" at bounding box center [1418, 46] width 88 height 29
click at [1436, 717] on div at bounding box center [740, 718] width 1481 height 0
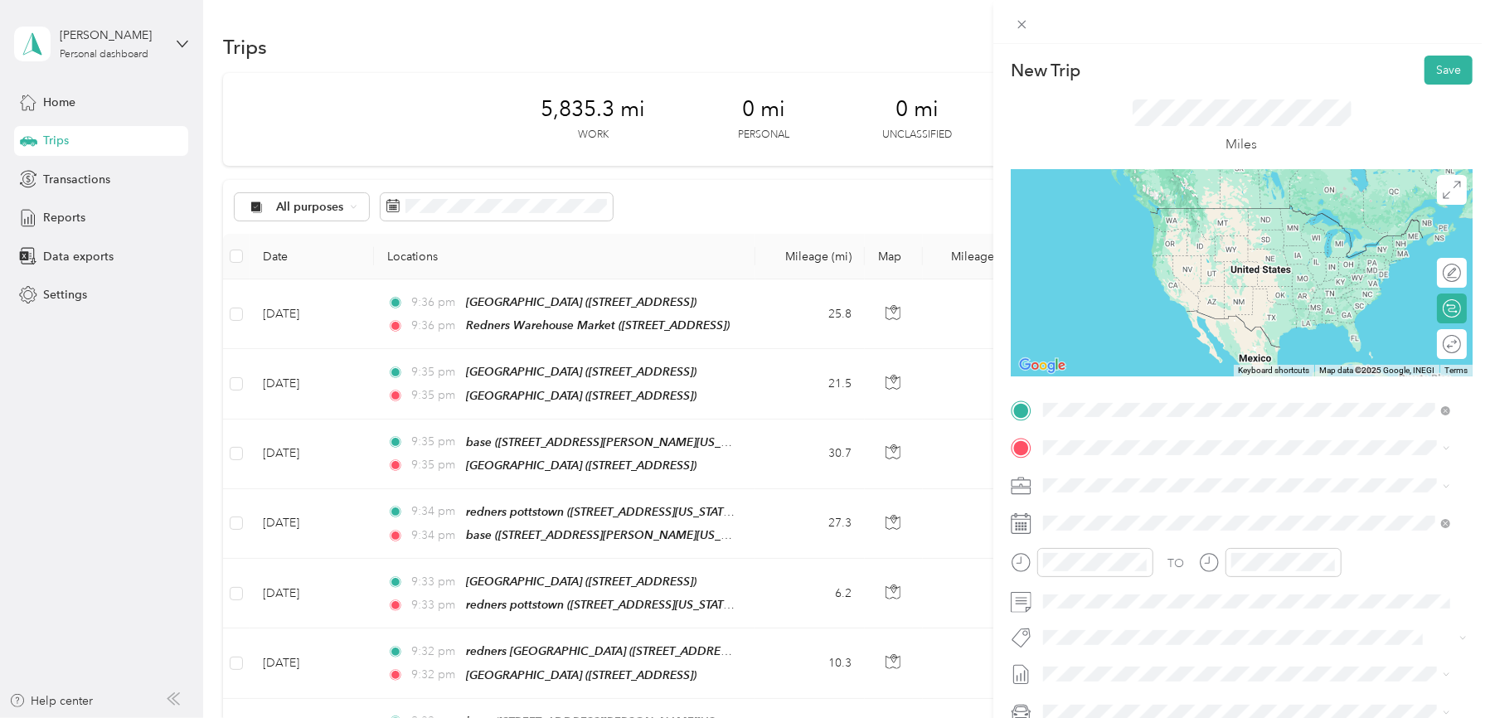
click at [1189, 538] on strong "Redners Warehouse Market" at bounding box center [1207, 530] width 150 height 15
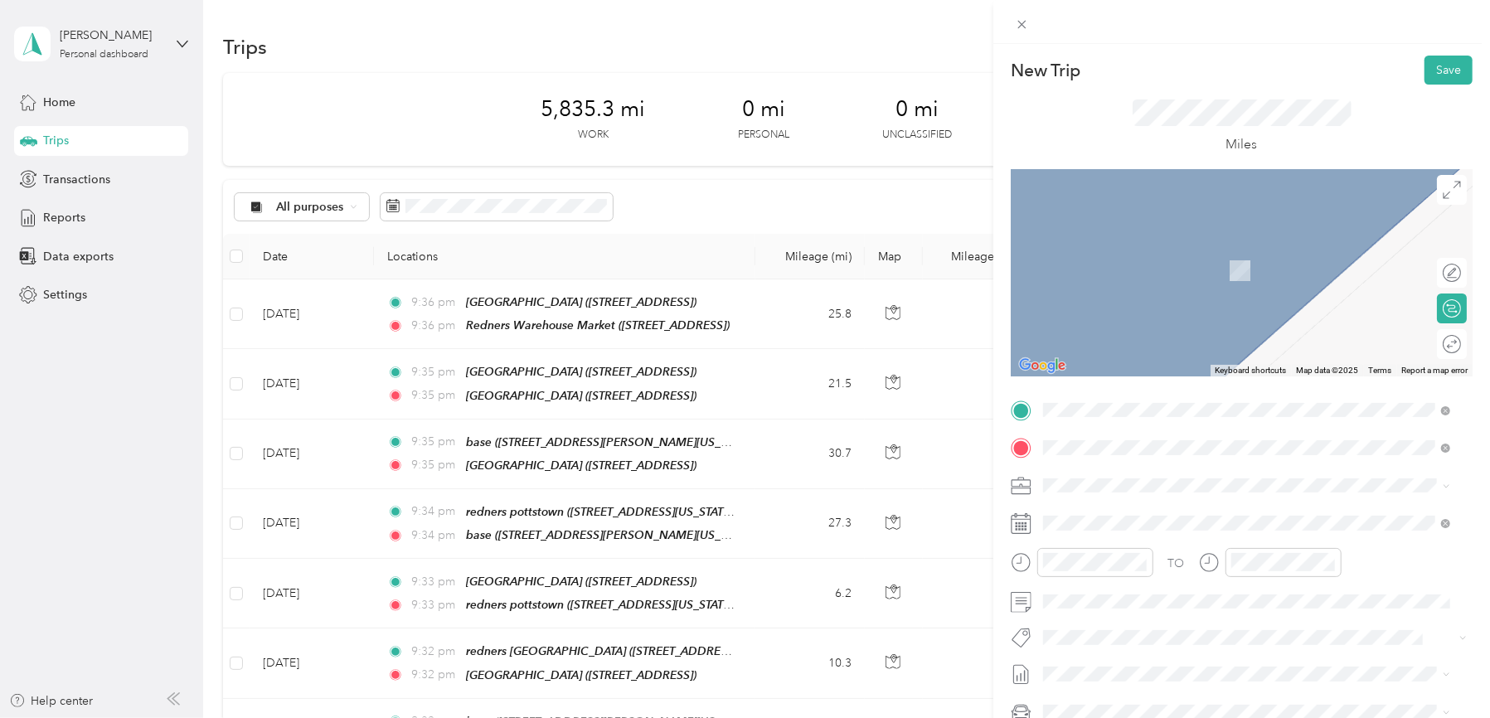
click at [1099, 531] on span "[STREET_ADDRESS][PERSON_NAME][US_STATE]" at bounding box center [1203, 532] width 258 height 14
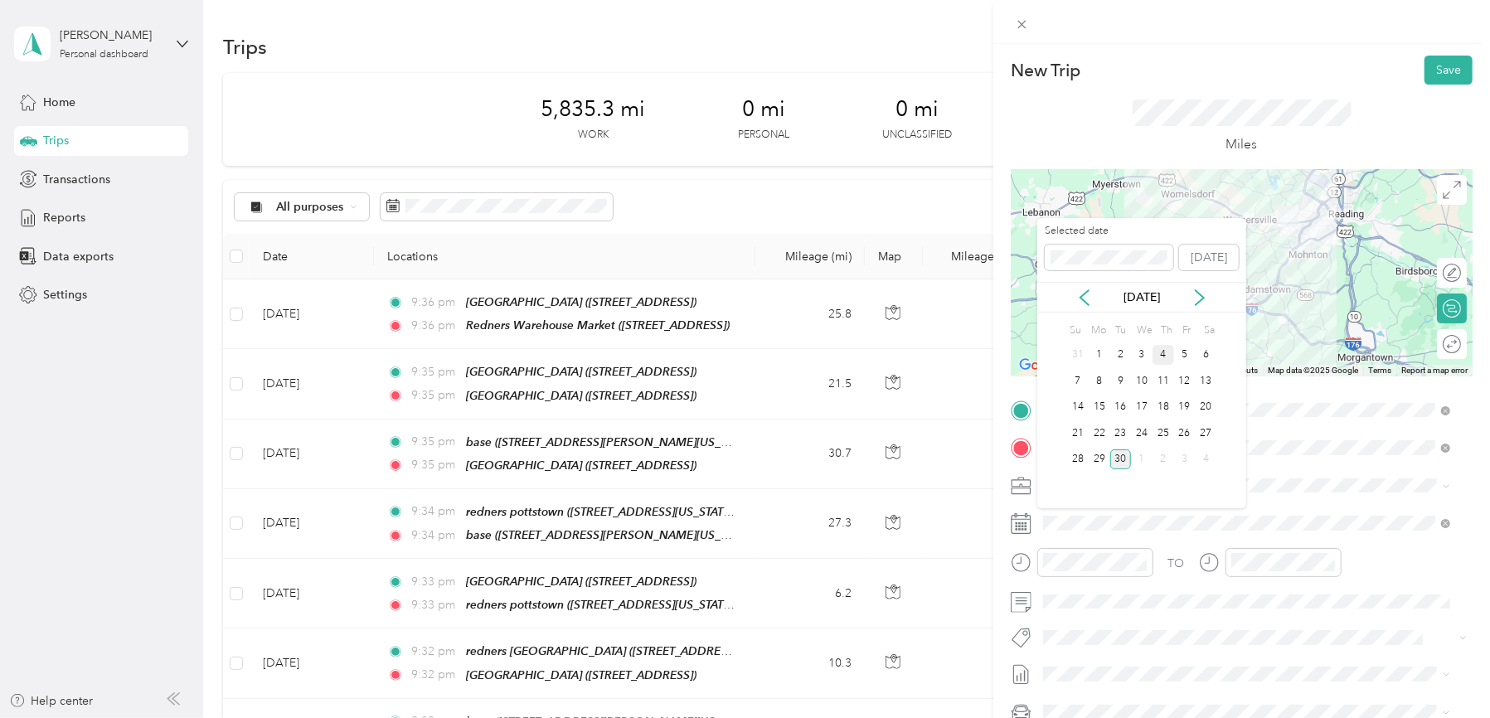
click at [1166, 355] on div "4" at bounding box center [1163, 355] width 22 height 21
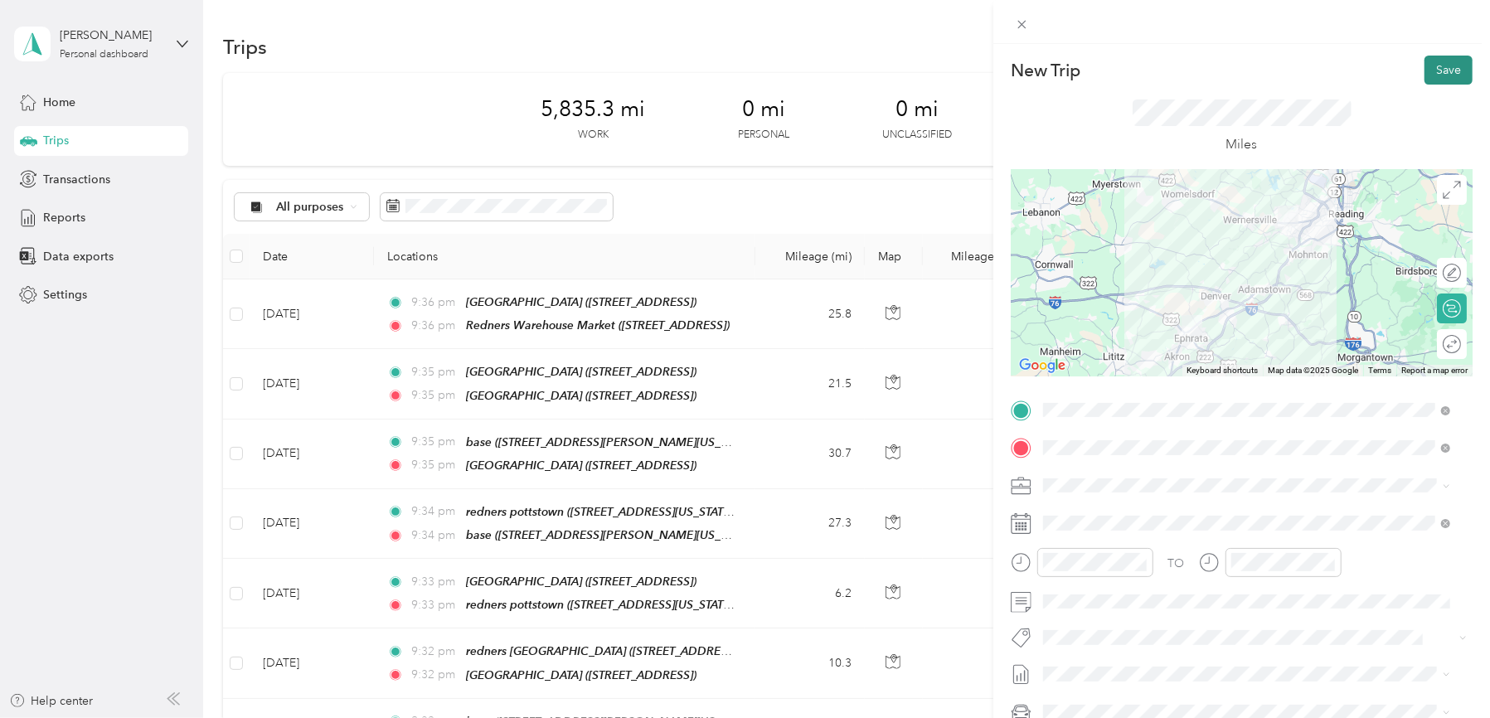
click at [1433, 71] on button "Save" at bounding box center [1448, 70] width 48 height 29
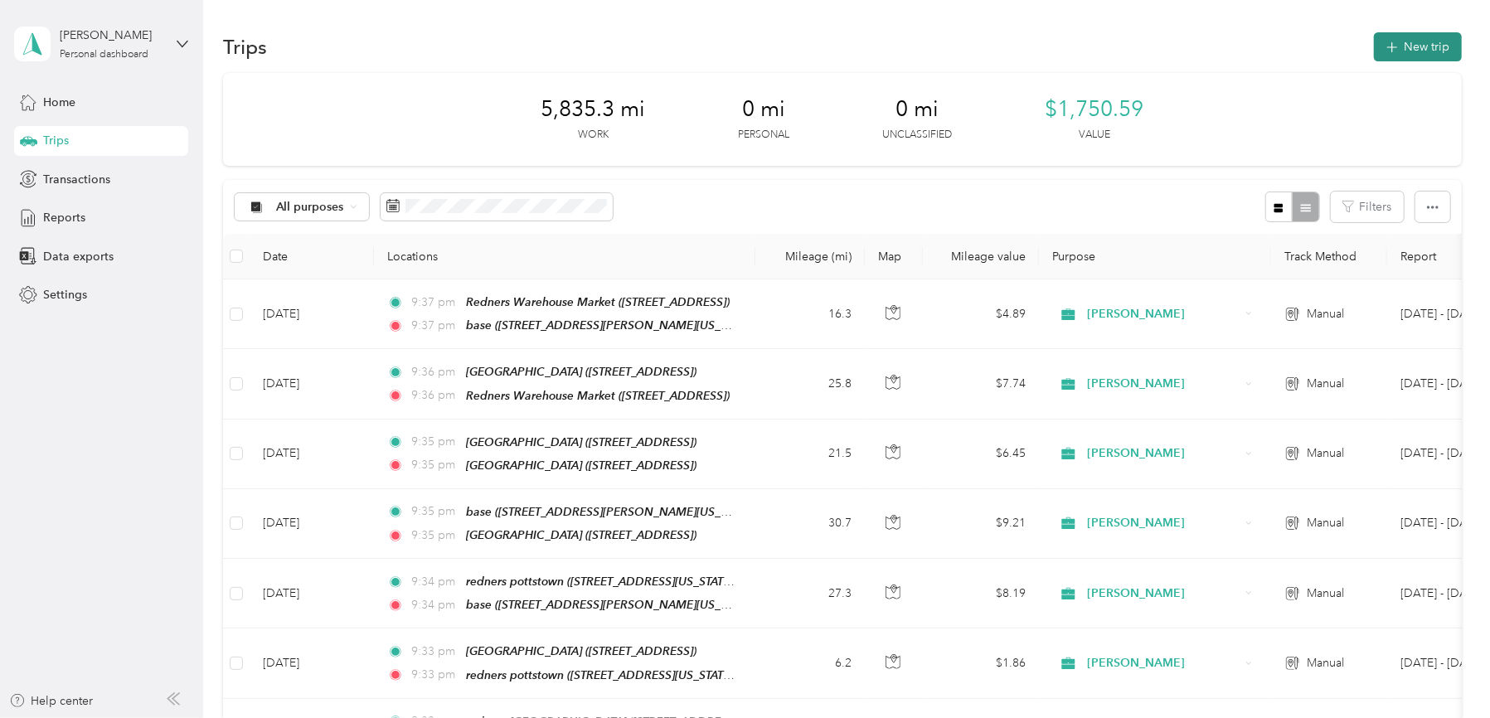
click at [1413, 41] on button "New trip" at bounding box center [1418, 46] width 88 height 29
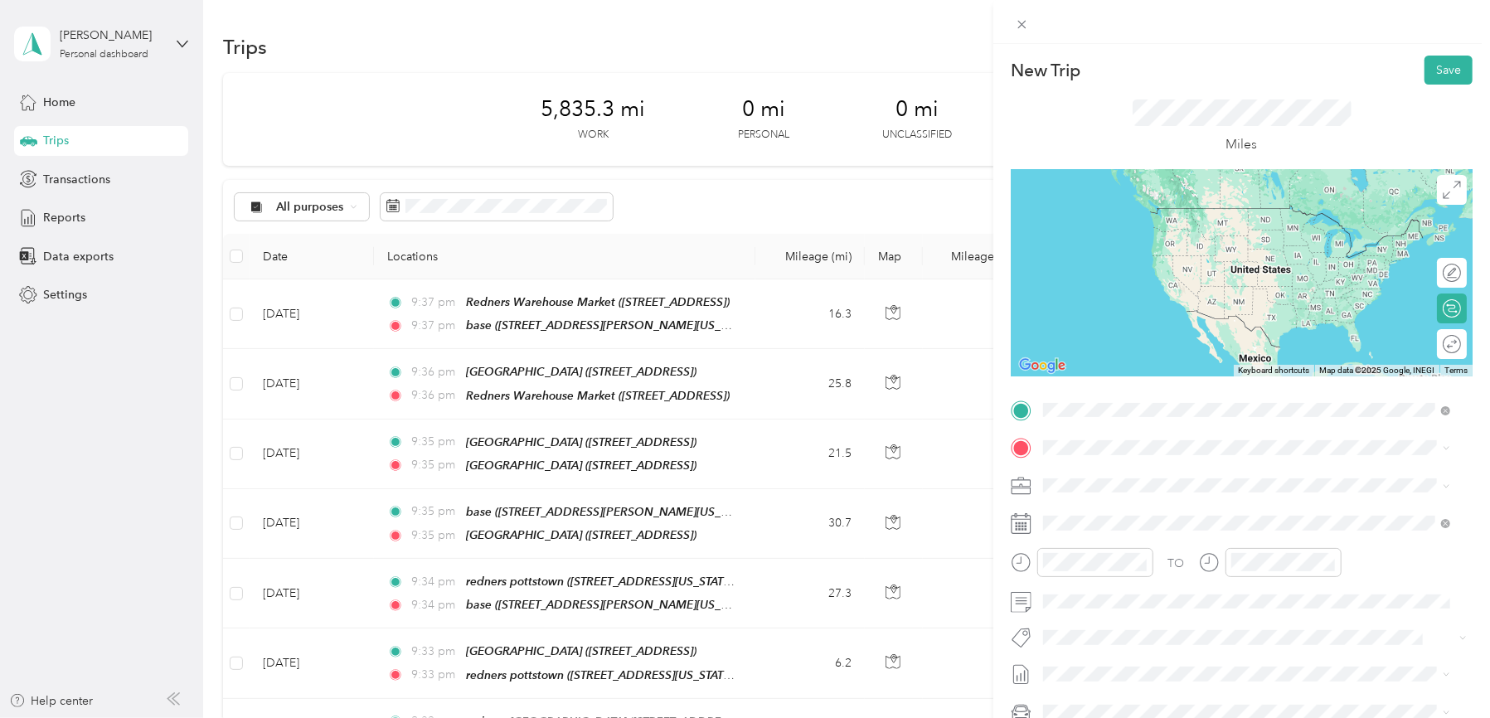
click at [1099, 482] on div "base [STREET_ADDRESS][PERSON_NAME][US_STATE]" at bounding box center [1203, 485] width 258 height 35
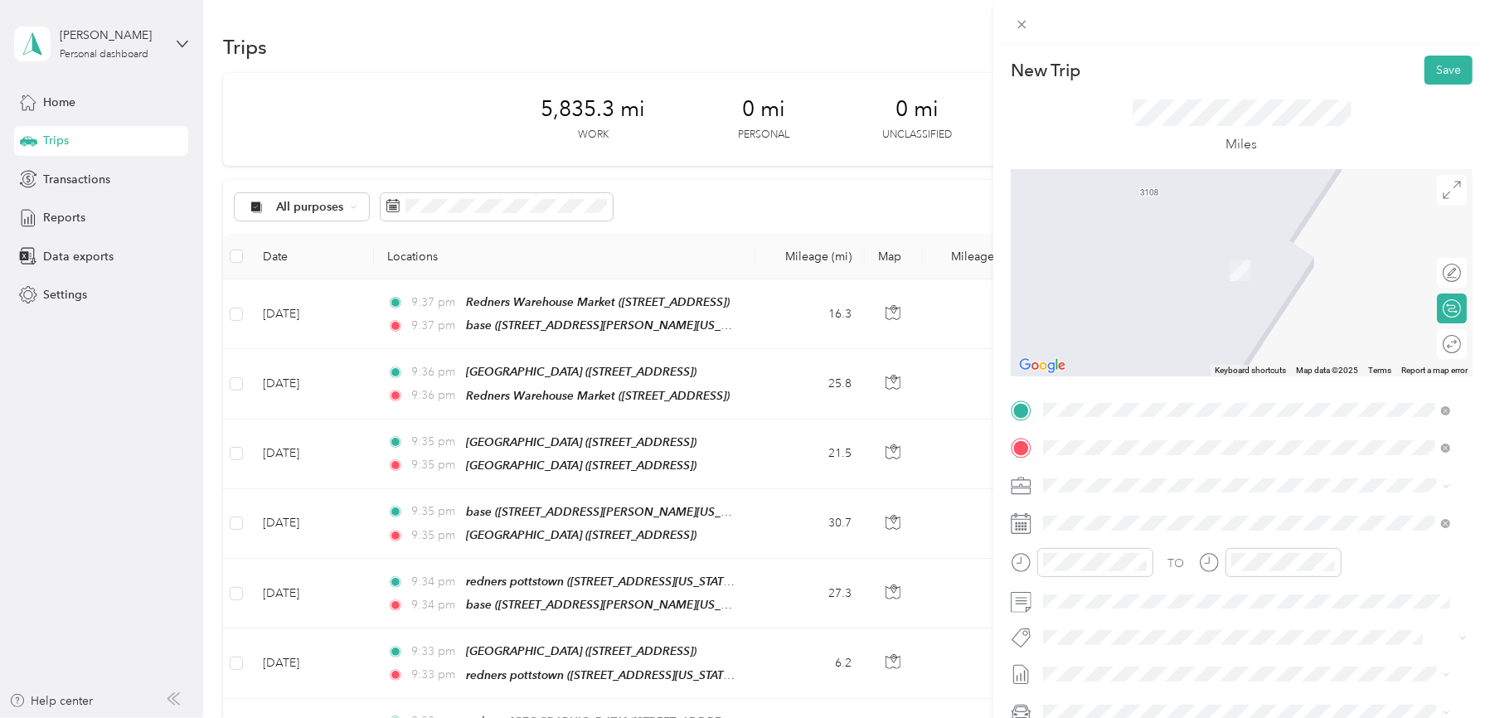
click at [1177, 569] on strong "[GEOGRAPHIC_DATA]" at bounding box center [1194, 574] width 124 height 15
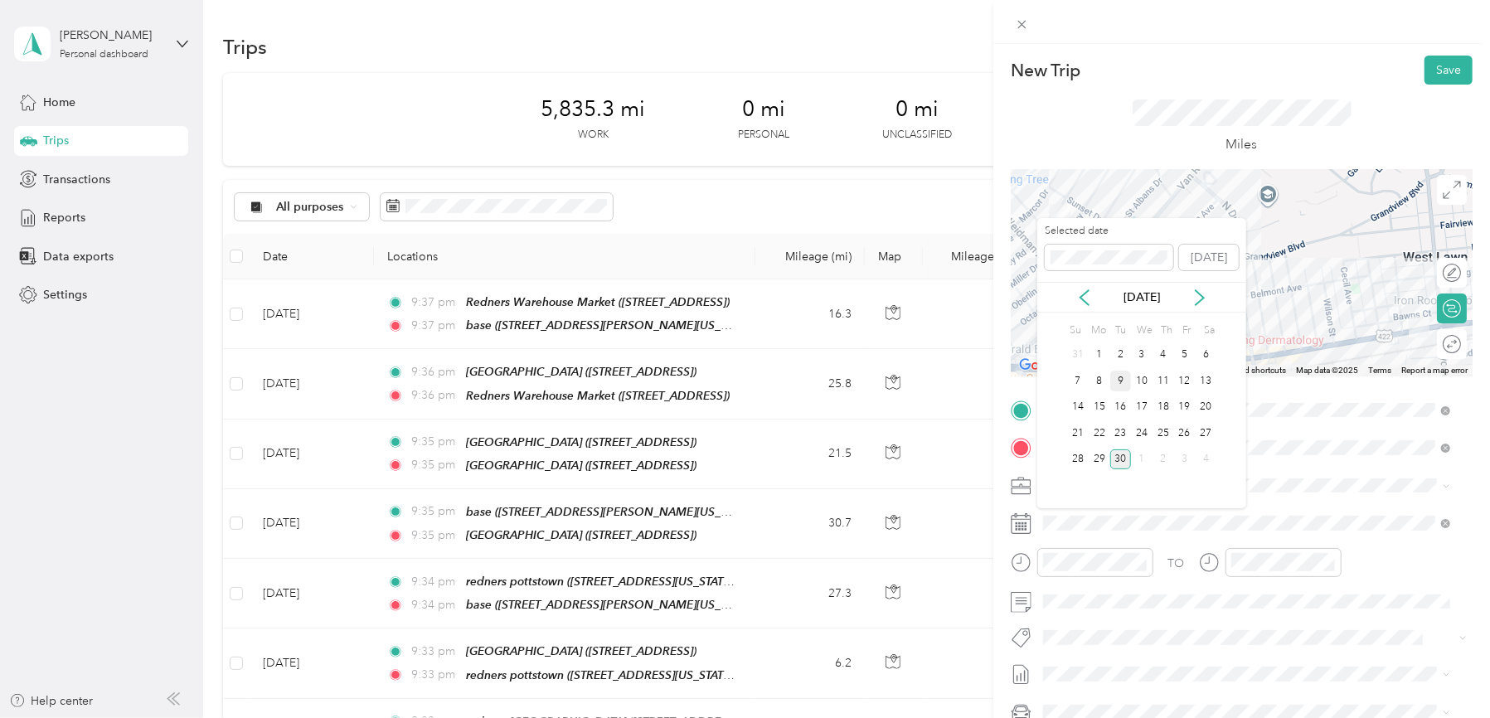
click at [1118, 378] on div "9" at bounding box center [1121, 381] width 22 height 21
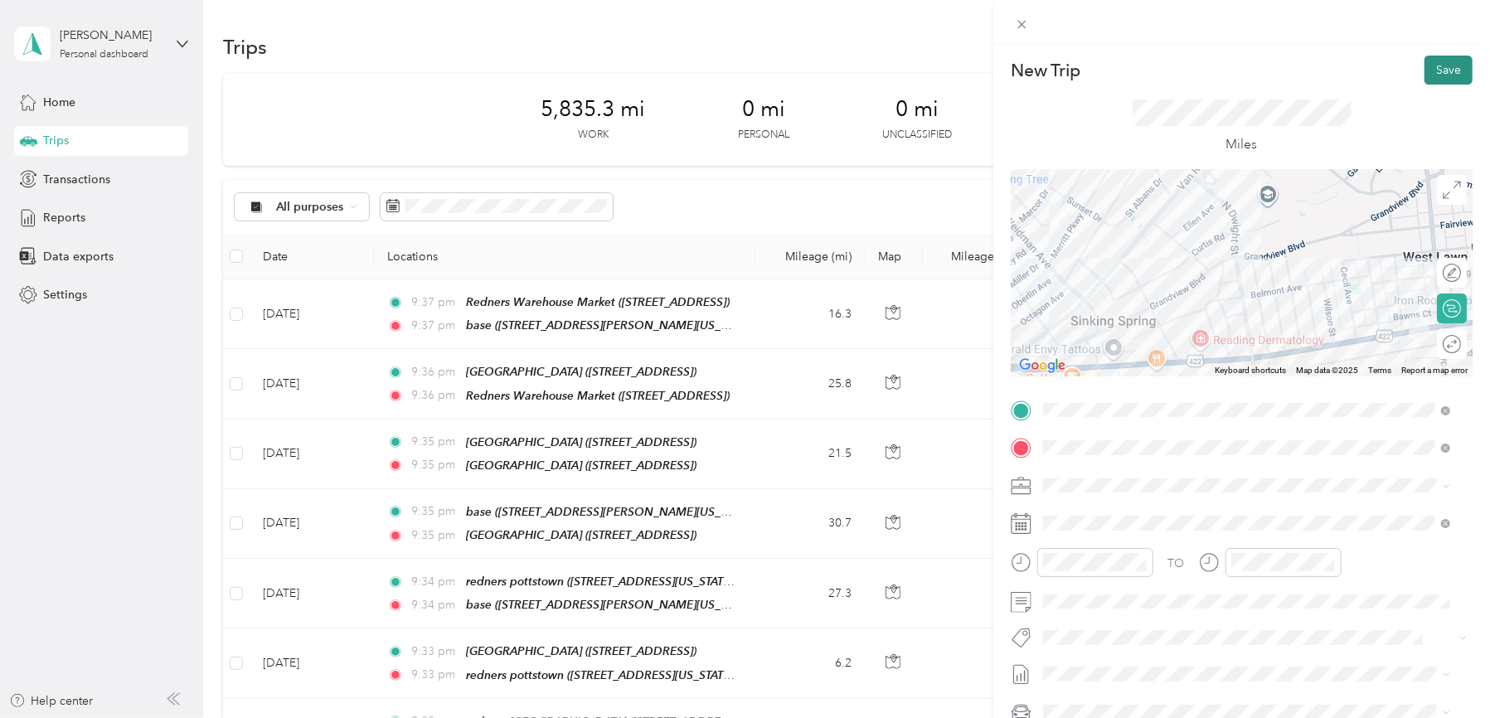
click at [1434, 61] on button "Save" at bounding box center [1448, 70] width 48 height 29
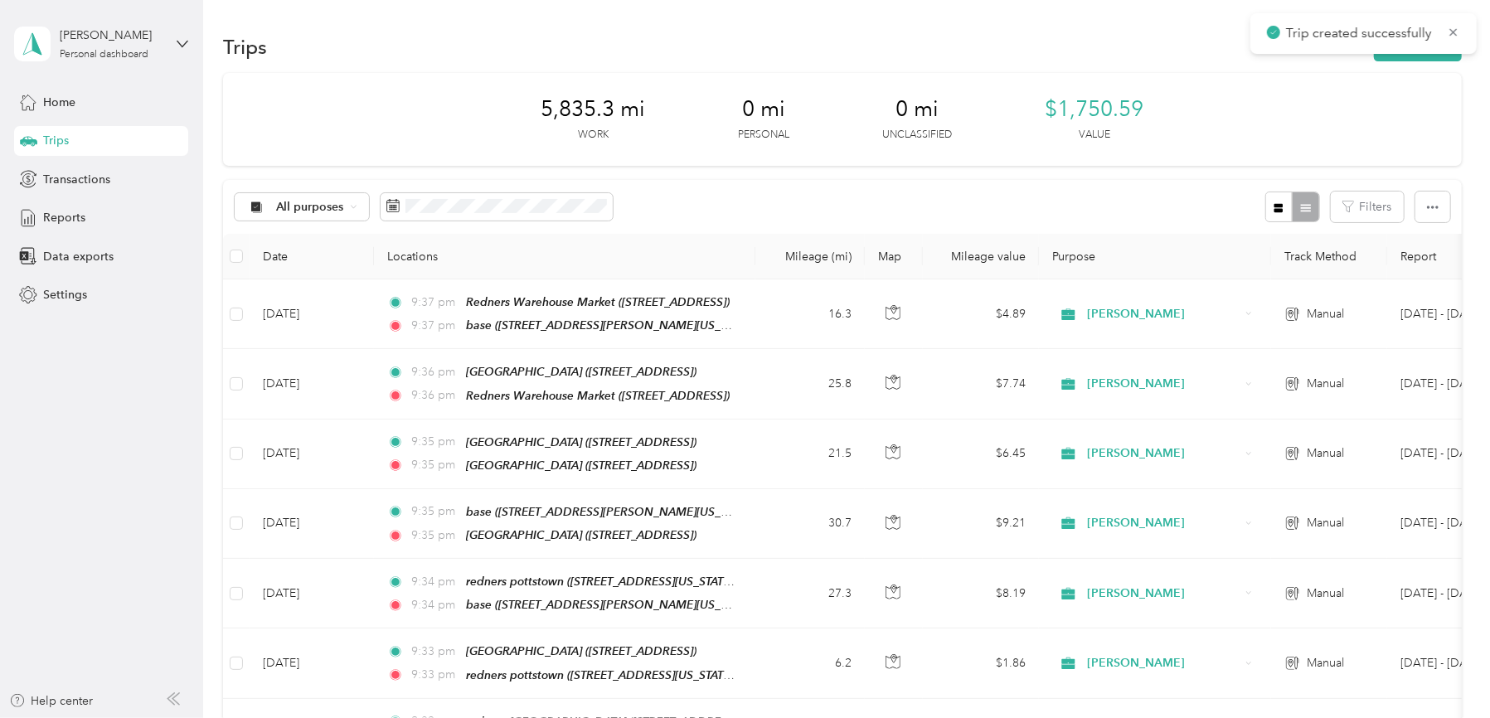
click at [1434, 61] on button "New trip" at bounding box center [1418, 46] width 88 height 29
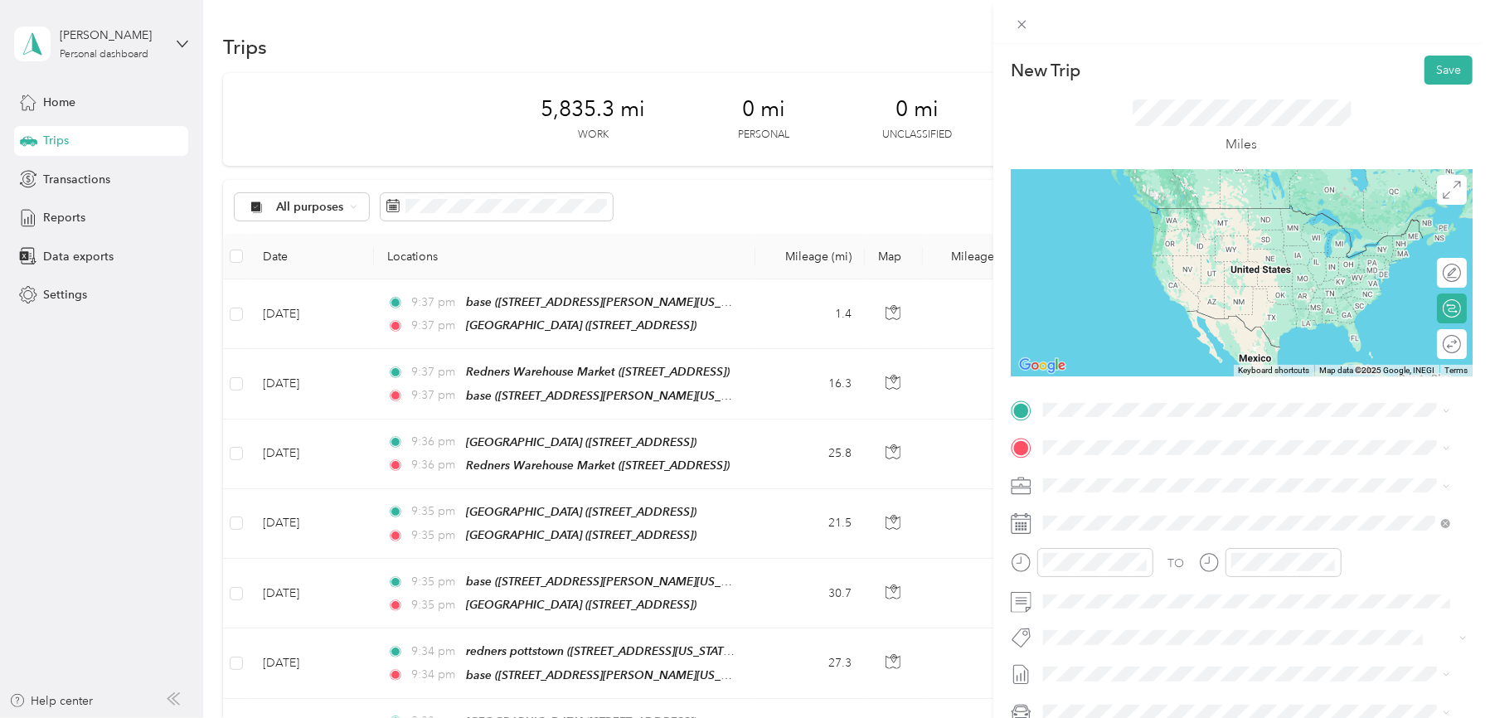
click at [1171, 526] on div "TEAM [GEOGRAPHIC_DATA]" at bounding box center [1164, 531] width 181 height 21
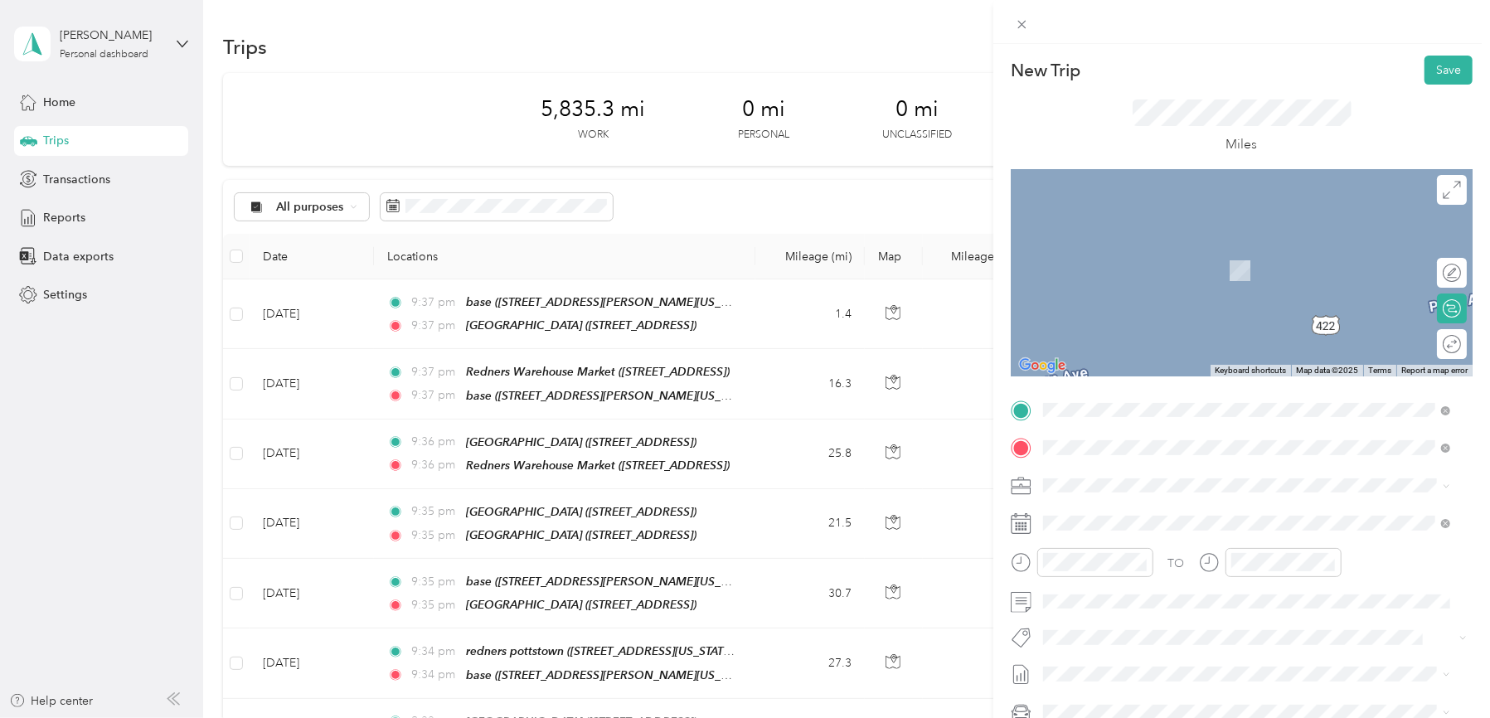
click at [1137, 518] on strong "[GEOGRAPHIC_DATA]" at bounding box center [1194, 516] width 124 height 15
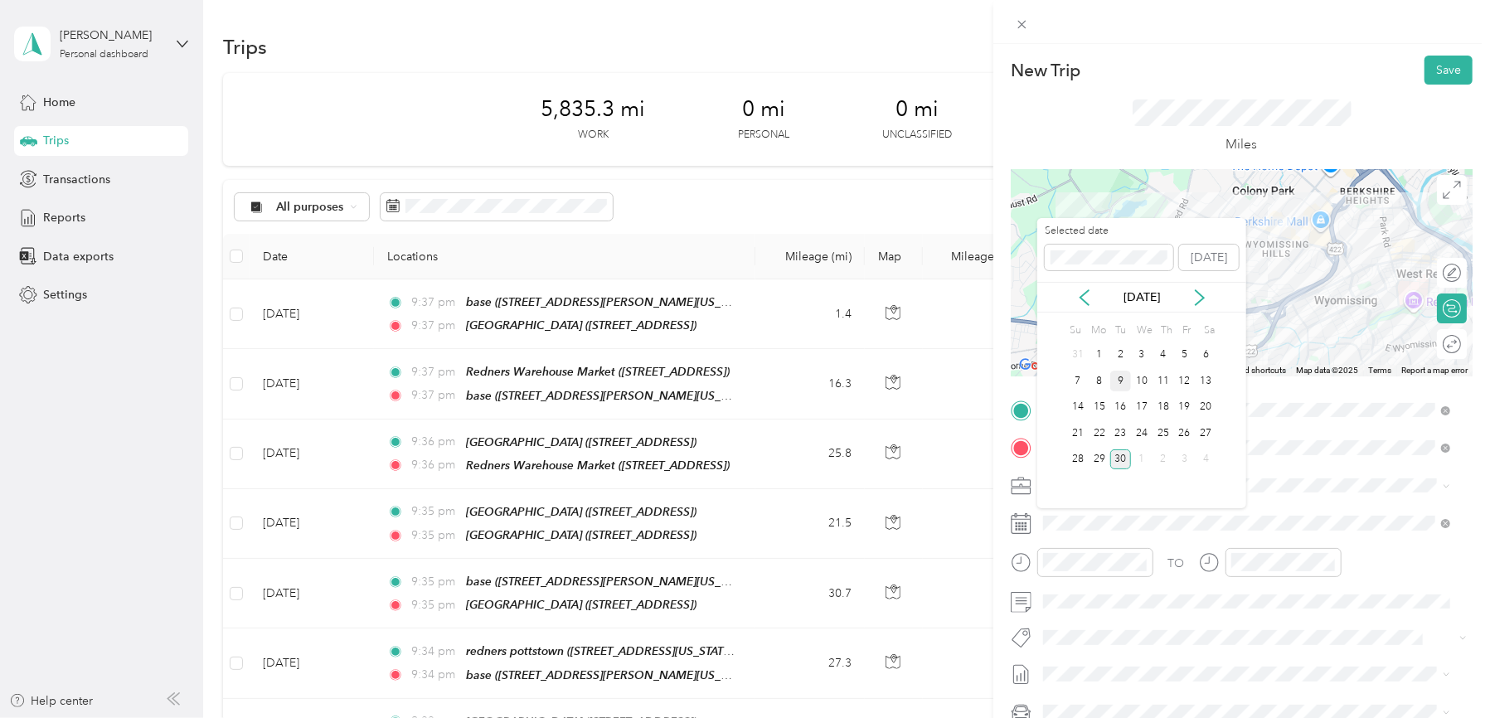
click at [1121, 385] on div "9" at bounding box center [1121, 381] width 22 height 21
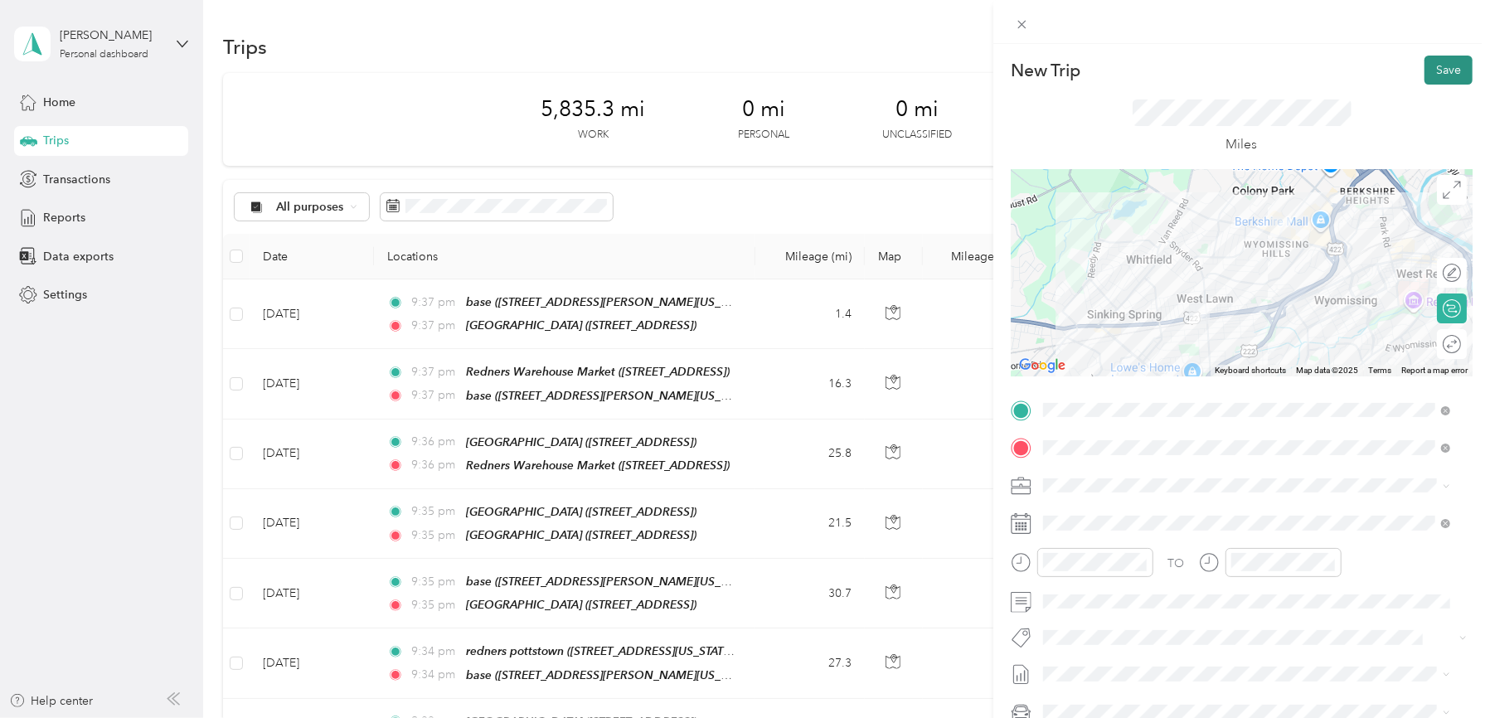
click at [1430, 66] on button "Save" at bounding box center [1448, 70] width 48 height 29
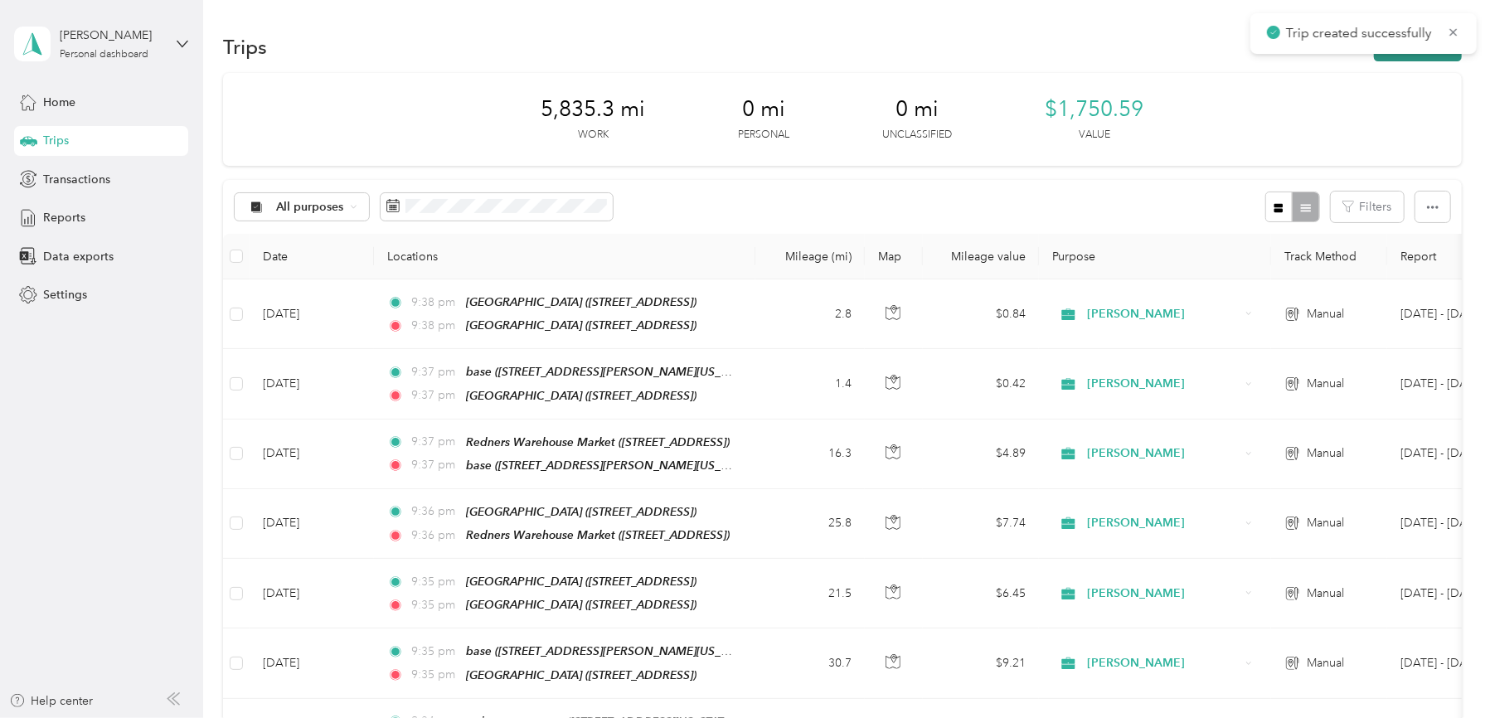
click at [1424, 60] on button "New trip" at bounding box center [1418, 46] width 88 height 29
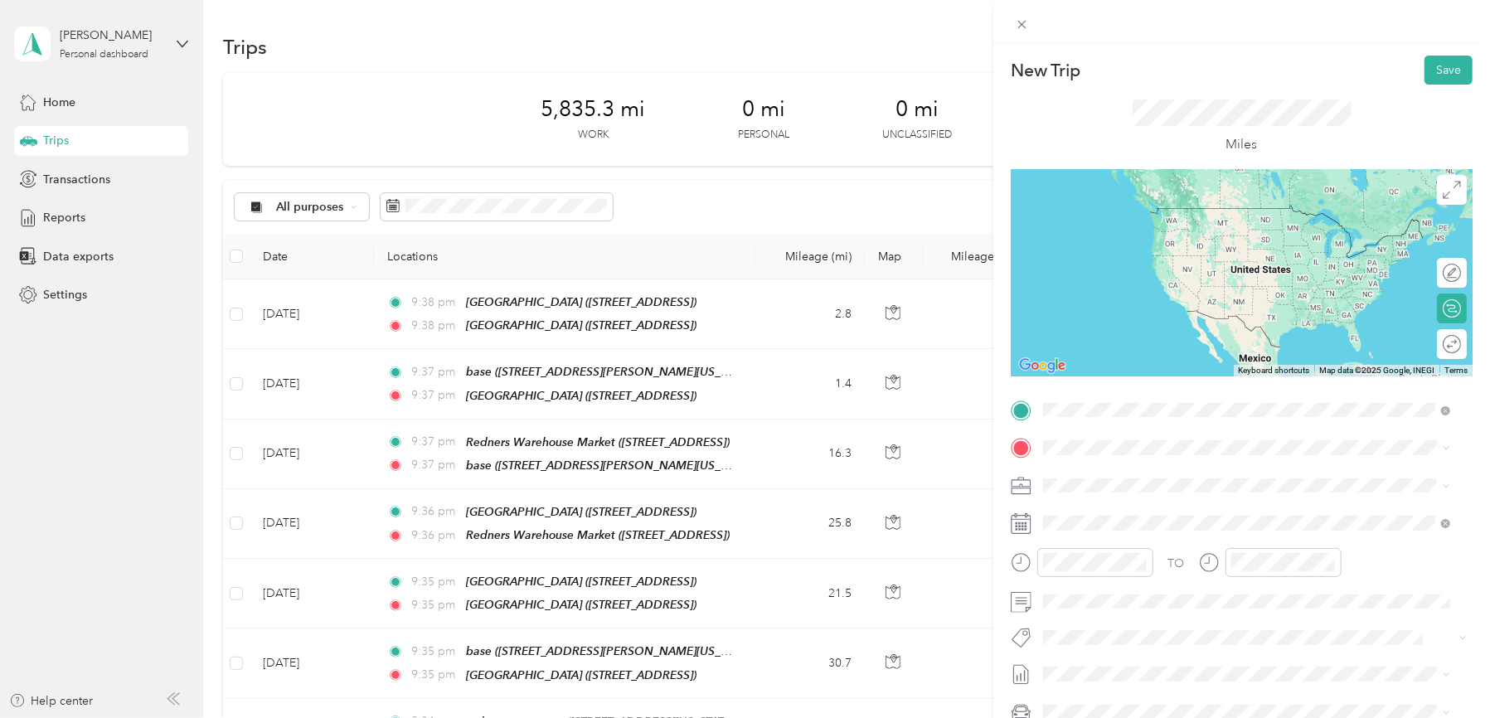
click at [1171, 478] on strong "[GEOGRAPHIC_DATA]" at bounding box center [1194, 478] width 124 height 15
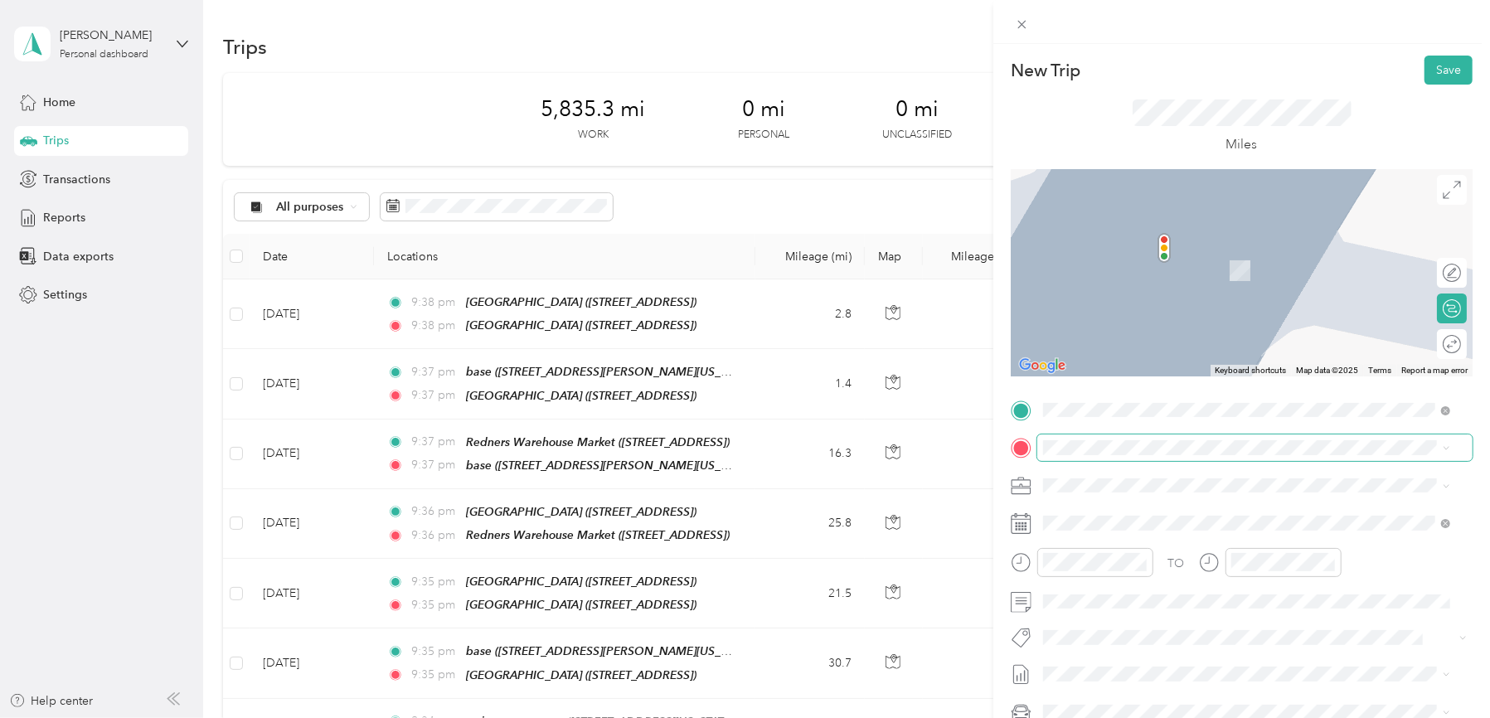
click at [1136, 455] on span at bounding box center [1254, 447] width 435 height 27
click at [1181, 526] on div "TEAM [GEOGRAPHIC_DATA] [STREET_ADDRESS]" at bounding box center [1164, 526] width 181 height 41
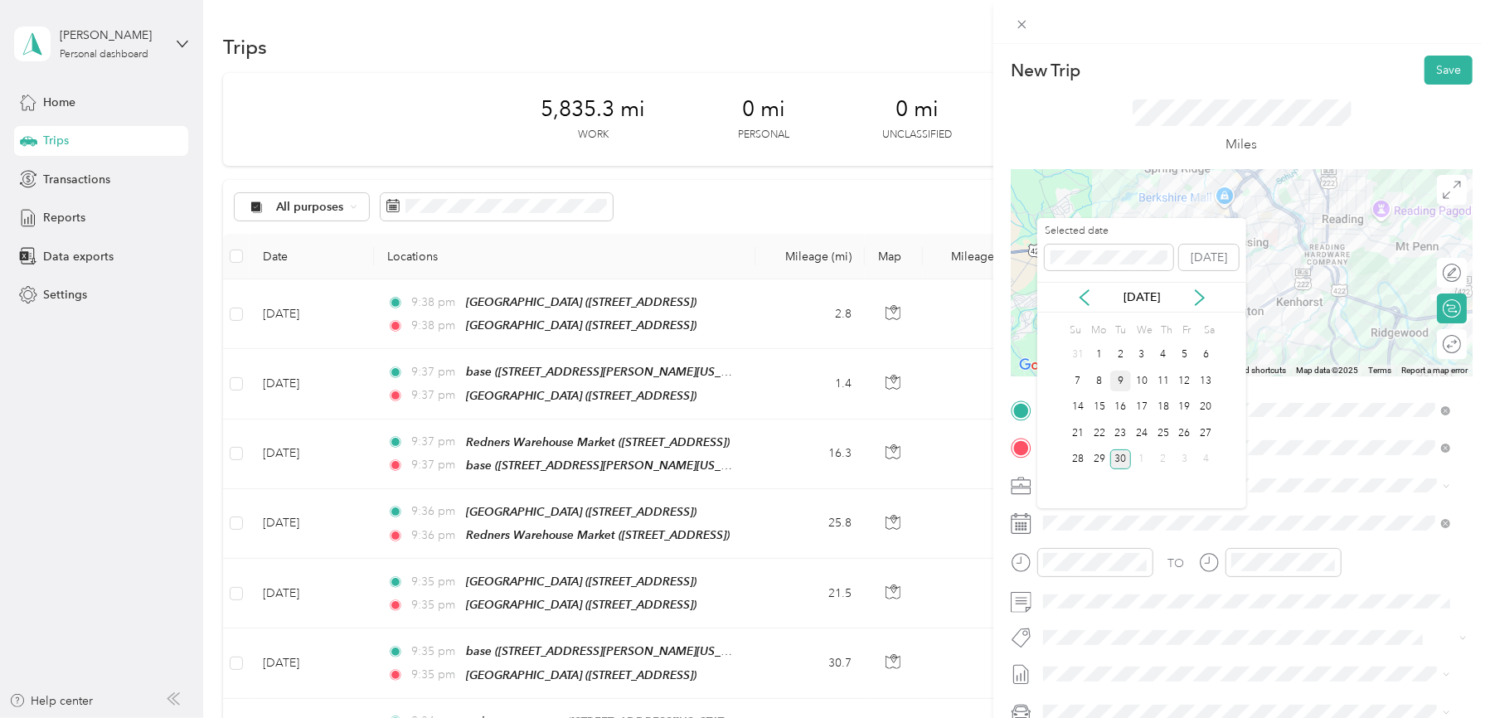
click at [1122, 383] on div "9" at bounding box center [1121, 381] width 22 height 21
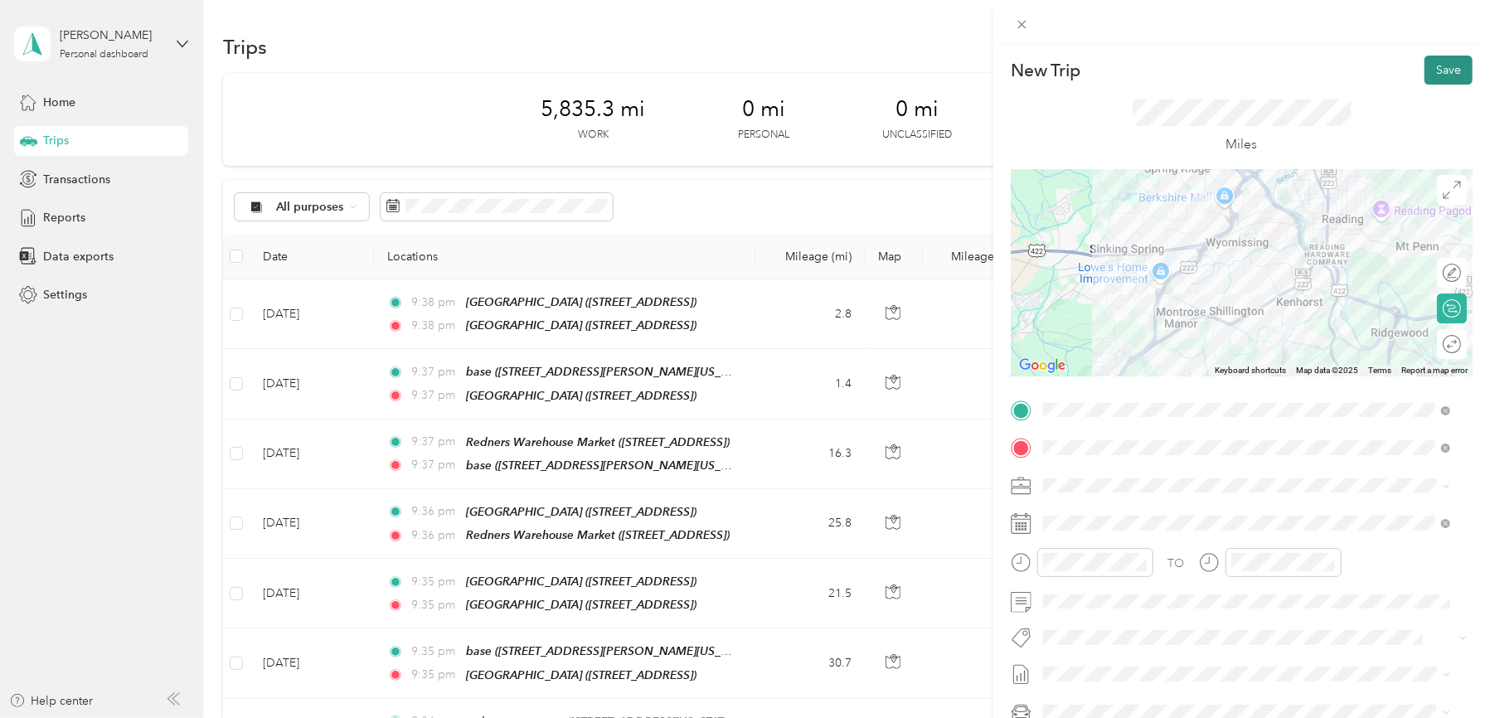
click at [1380, 50] on div "New Trip Save This trip cannot be edited because it is either under review, app…" at bounding box center [1241, 403] width 497 height 718
click at [1424, 75] on button "Save" at bounding box center [1448, 70] width 48 height 29
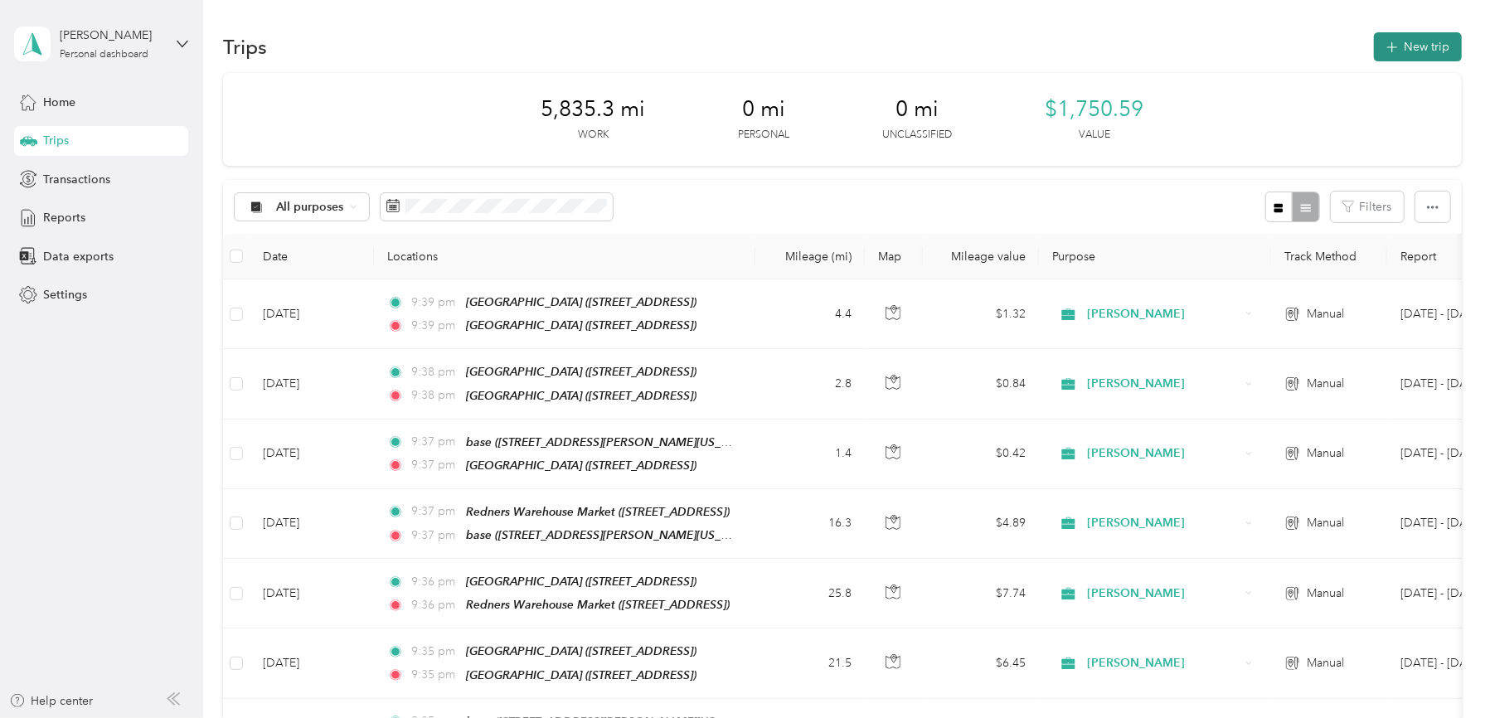
click at [1413, 50] on button "New trip" at bounding box center [1418, 46] width 88 height 29
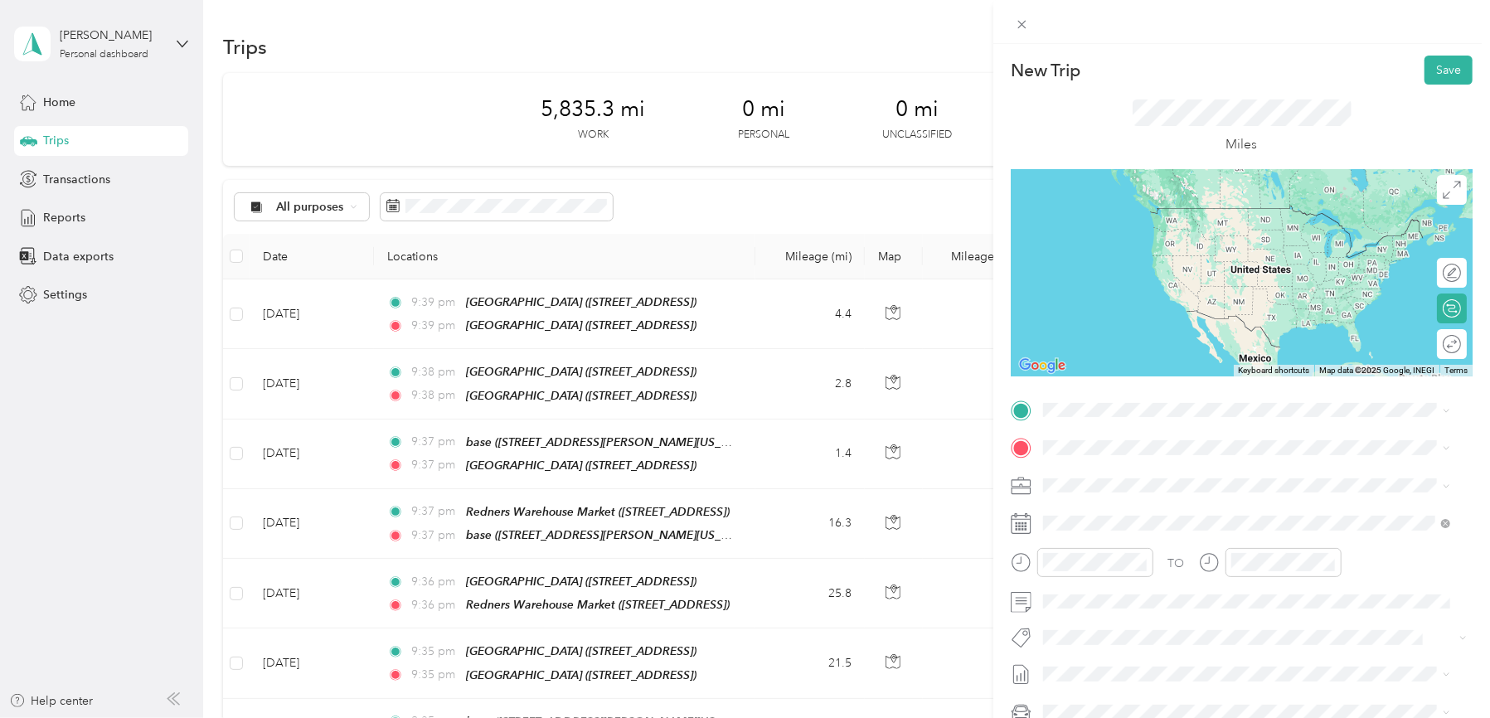
click at [1185, 539] on div "TEAM [GEOGRAPHIC_DATA]" at bounding box center [1164, 531] width 181 height 21
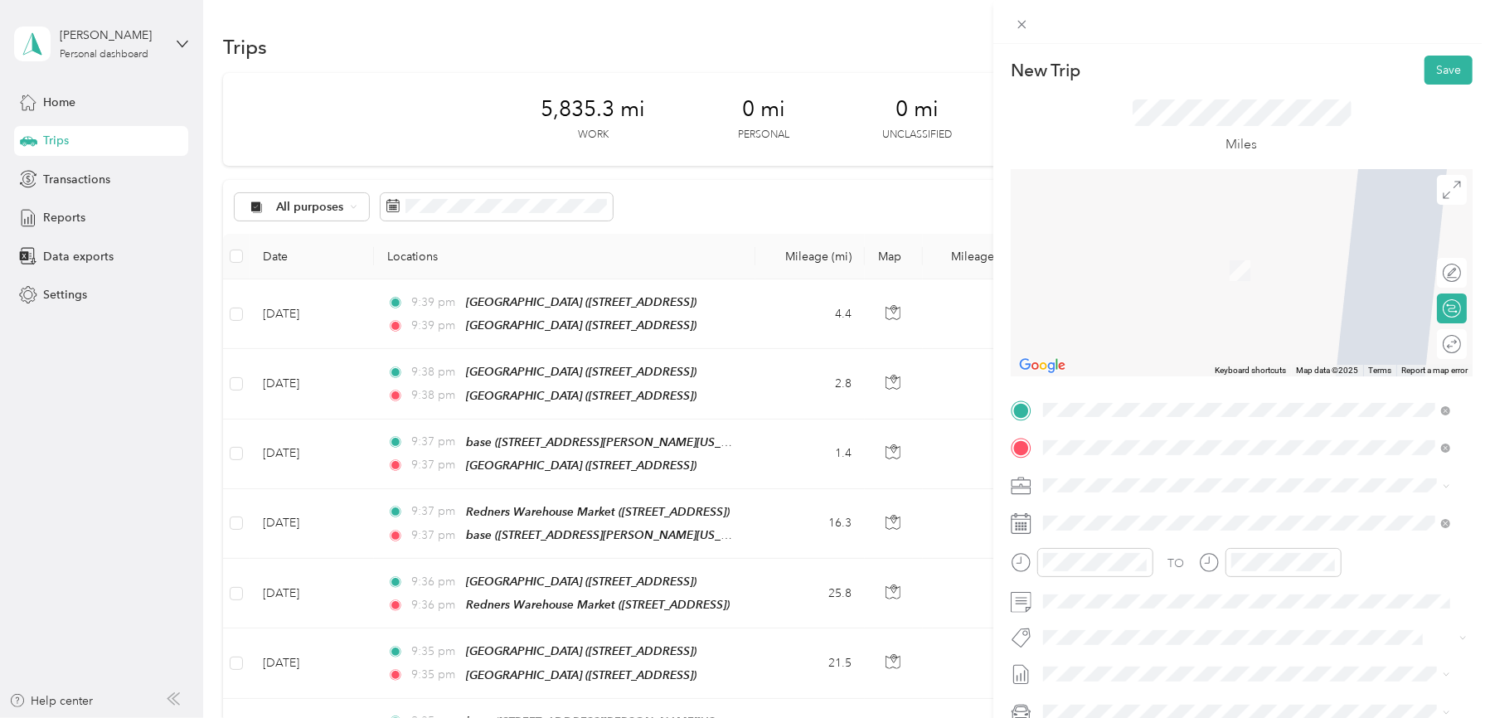
click at [1108, 534] on span "[STREET_ADDRESS][PERSON_NAME][US_STATE]" at bounding box center [1203, 532] width 258 height 14
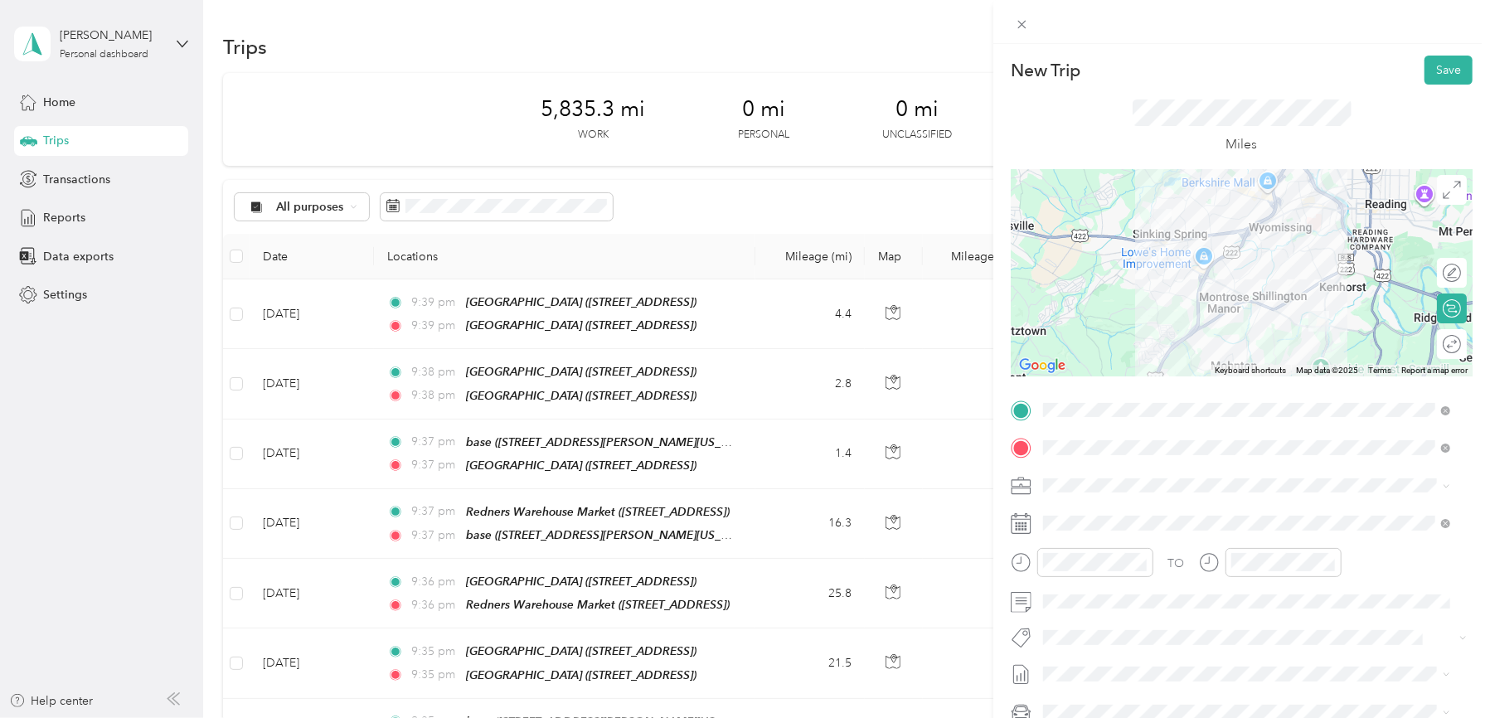
click at [1108, 534] on span at bounding box center [1254, 523] width 435 height 27
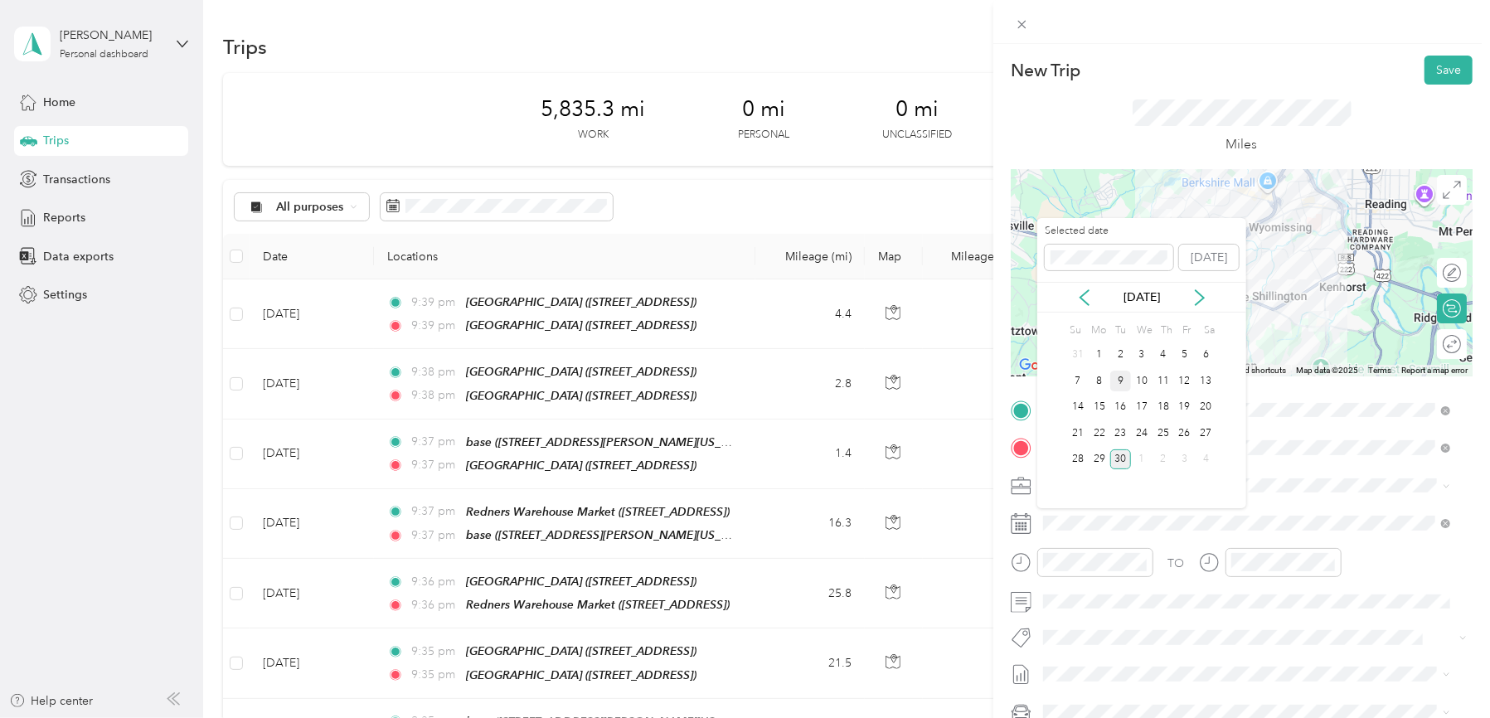
click at [1124, 385] on div "9" at bounding box center [1121, 381] width 22 height 21
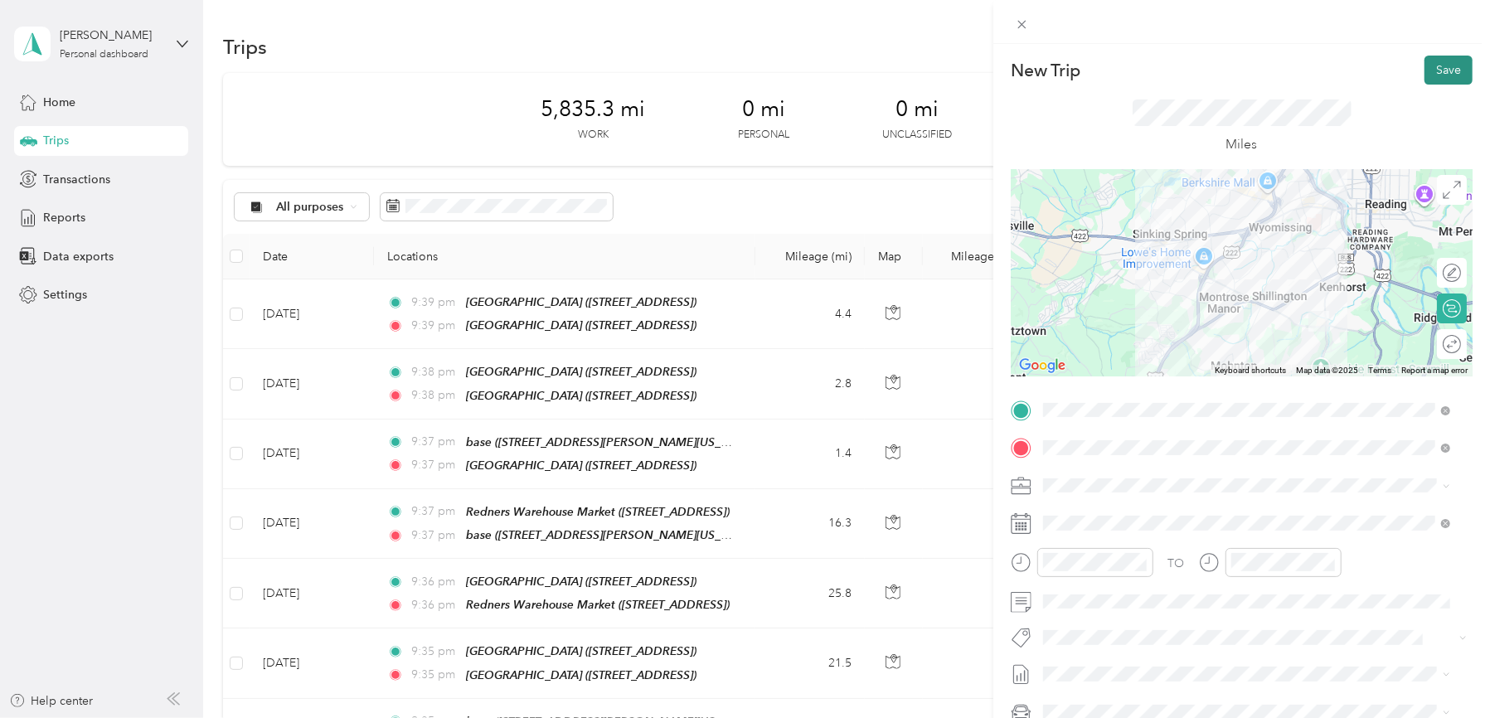
click at [1441, 71] on button "Save" at bounding box center [1448, 70] width 48 height 29
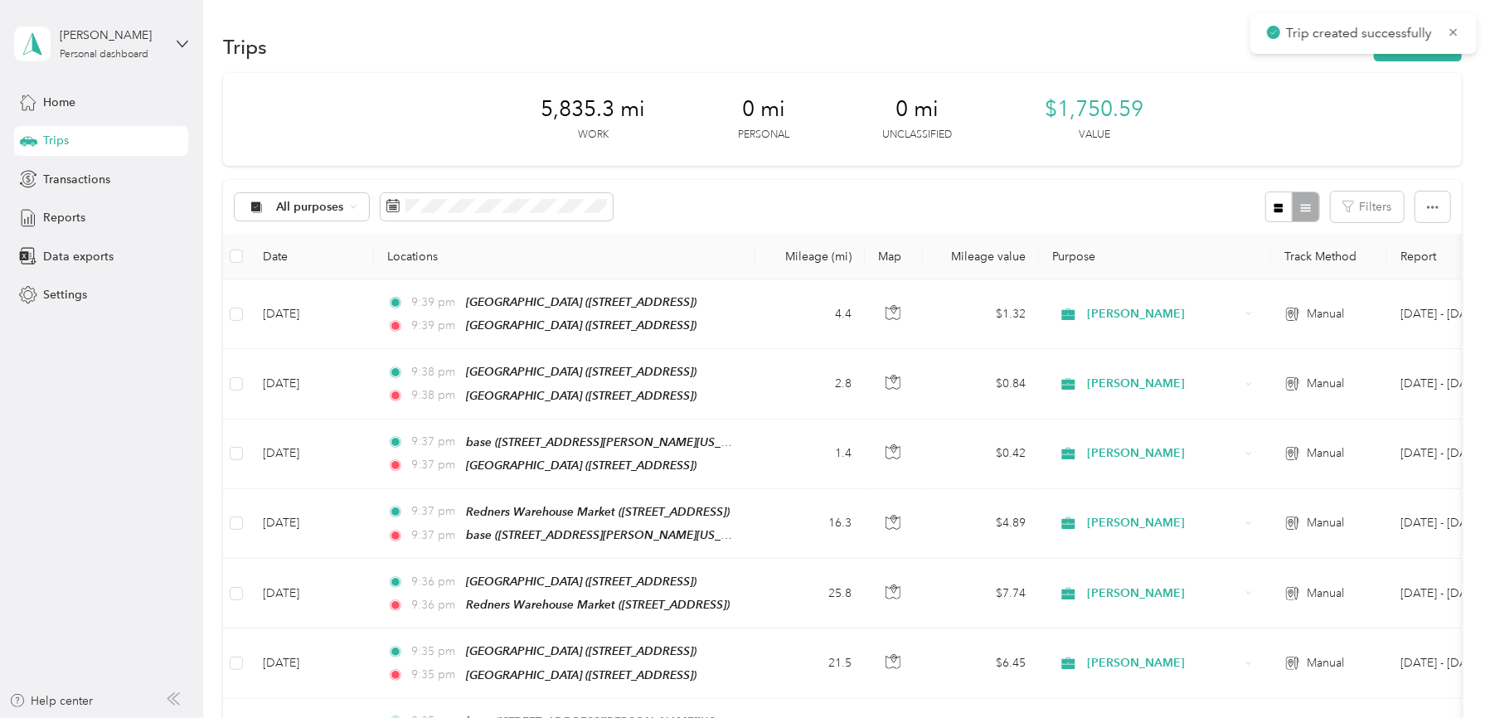
click at [1441, 73] on div "5,835.3 mi Work 0 mi Personal 0 mi Unclassified $1,750.59 Value" at bounding box center [842, 119] width 1238 height 93
click at [123, 50] on div "Personal dashboard" at bounding box center [104, 55] width 89 height 10
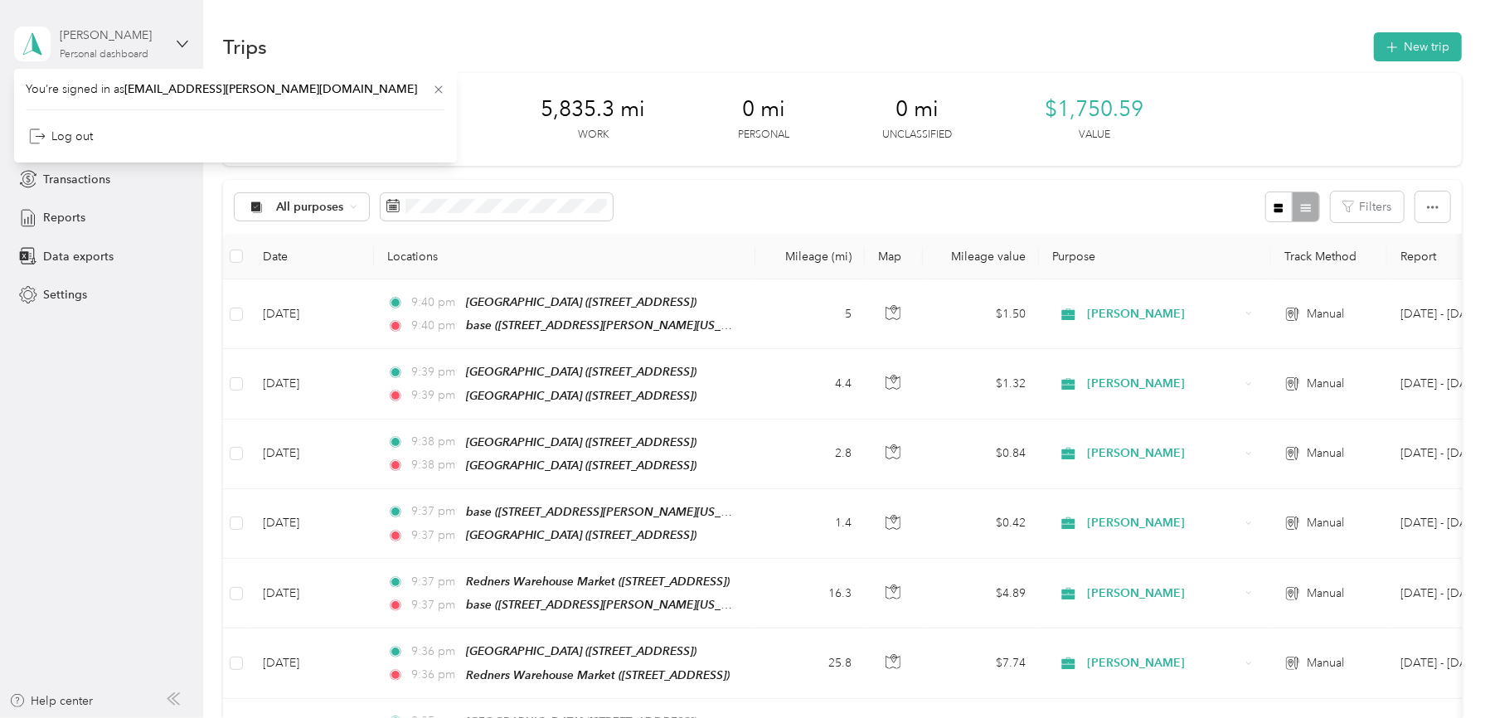
click at [123, 50] on div "Personal dashboard" at bounding box center [104, 55] width 89 height 10
click at [71, 143] on div "Log out" at bounding box center [235, 136] width 419 height 29
